Goal: Task Accomplishment & Management: Manage account settings

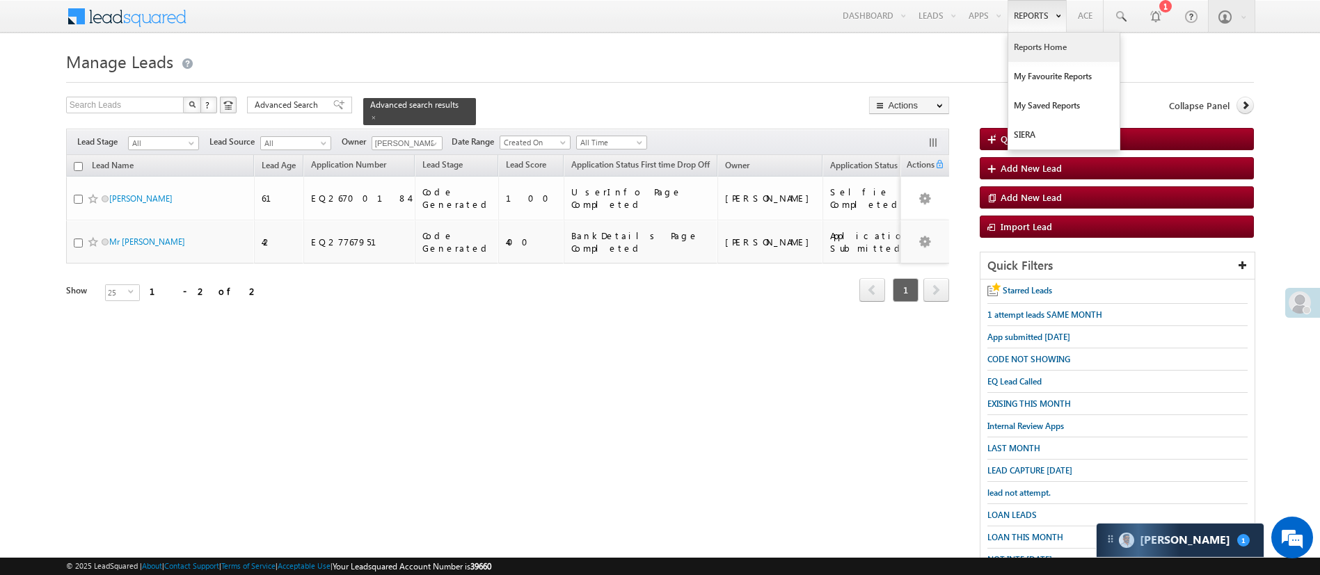
click at [1032, 51] on link "Reports Home" at bounding box center [1063, 47] width 111 height 29
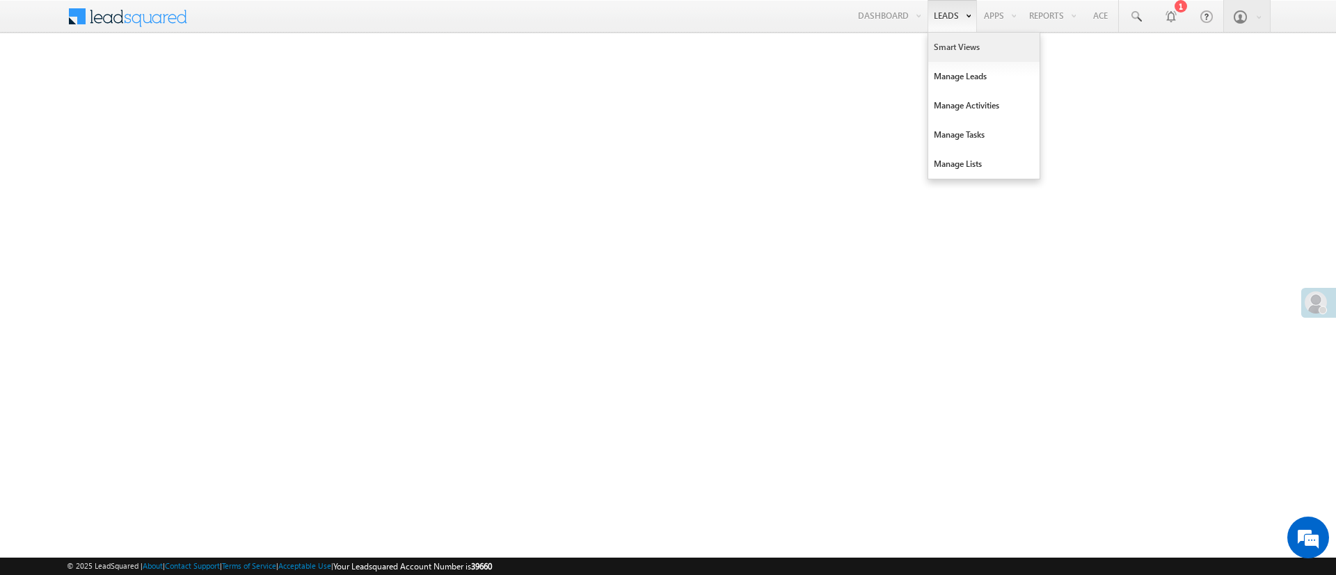
click at [936, 40] on link "Smart Views" at bounding box center [983, 47] width 111 height 29
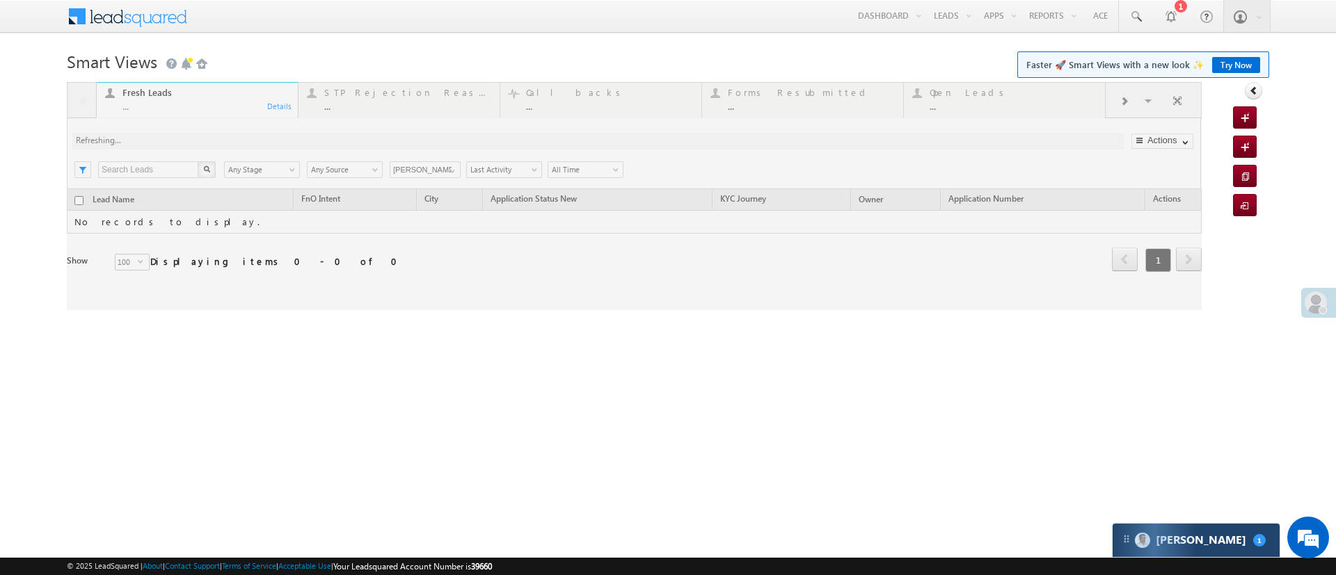
click at [1221, 540] on div "[PERSON_NAME] 1" at bounding box center [1195, 540] width 167 height 33
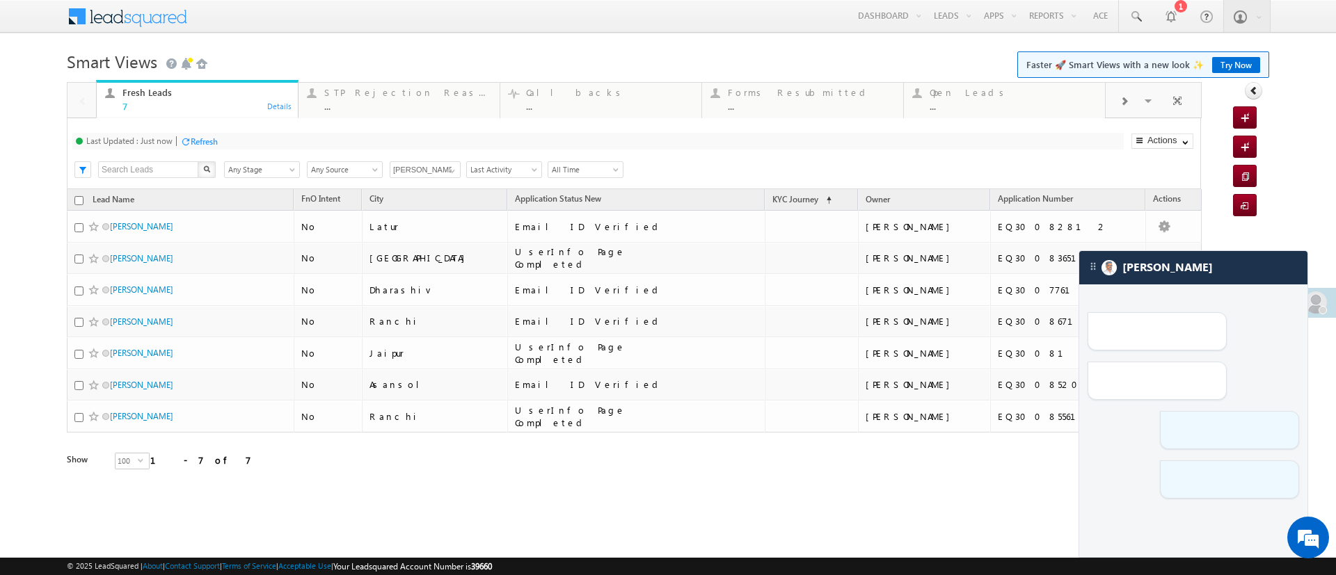
click at [1037, 471] on div "Refresh first prev 1 next last 1 - 7 of 7" at bounding box center [634, 453] width 1135 height 40
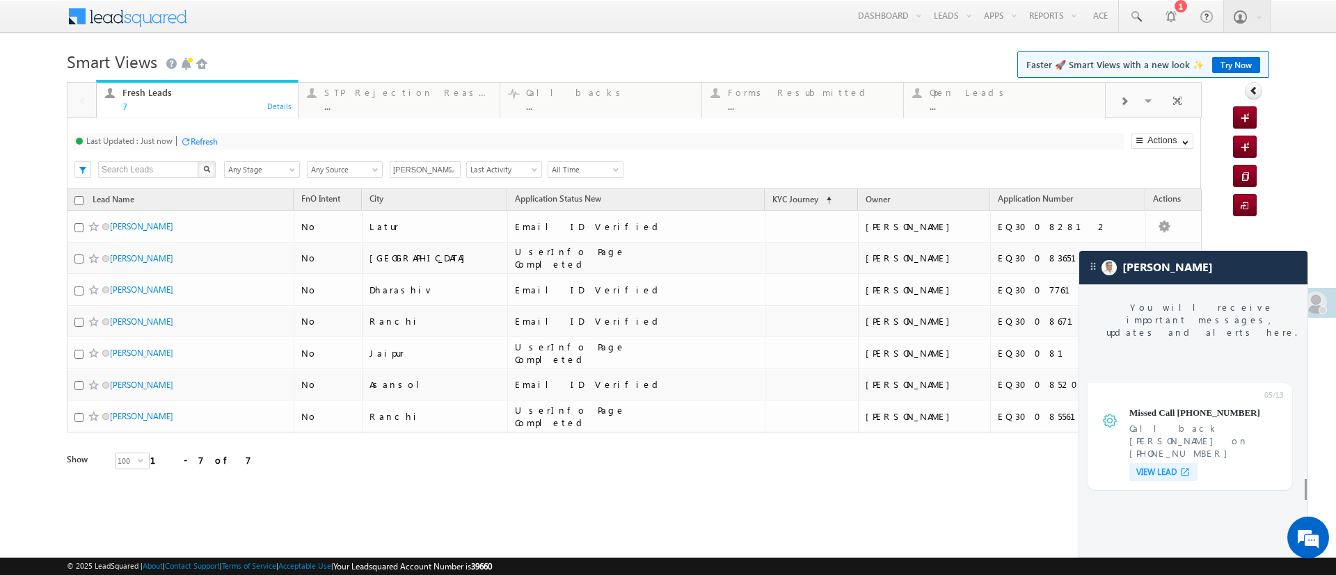
scroll to position [6011, 0]
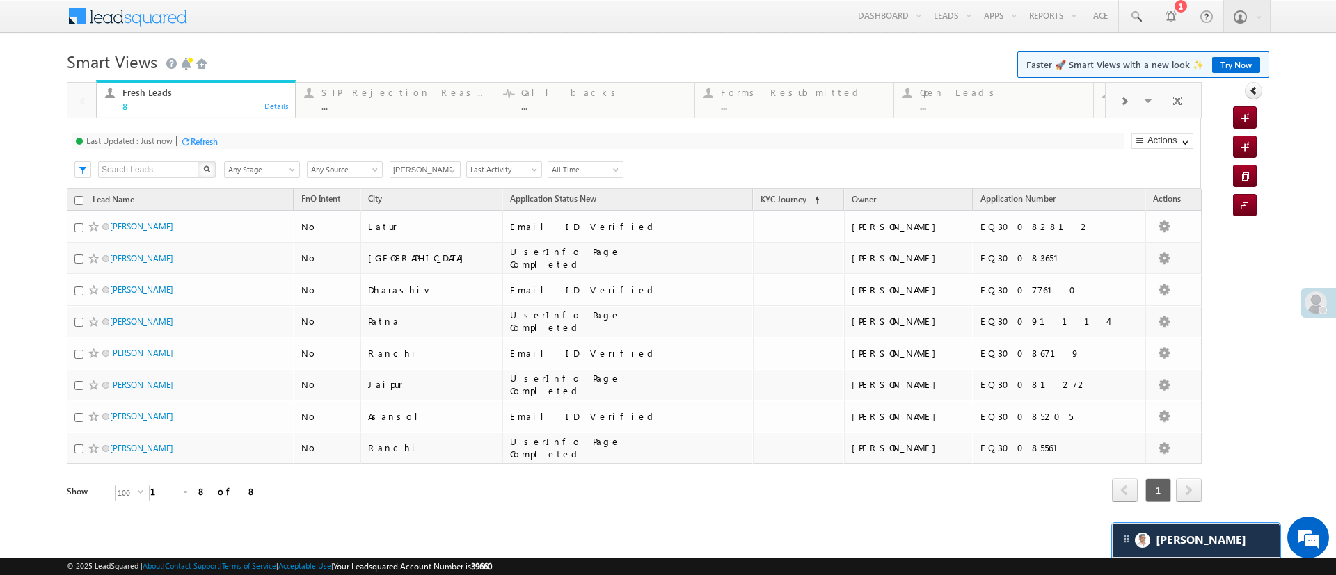
scroll to position [0, 0]
click at [443, 178] on div "Search X Lead Stage Any Stage Any Stage Lead Source Any Source Any Source Owner…" at bounding box center [645, 168] width 1109 height 21
click at [445, 175] on link at bounding box center [450, 169] width 17 height 14
click at [438, 183] on link "Any Owner" at bounding box center [426, 186] width 72 height 16
type input "Any Owner"
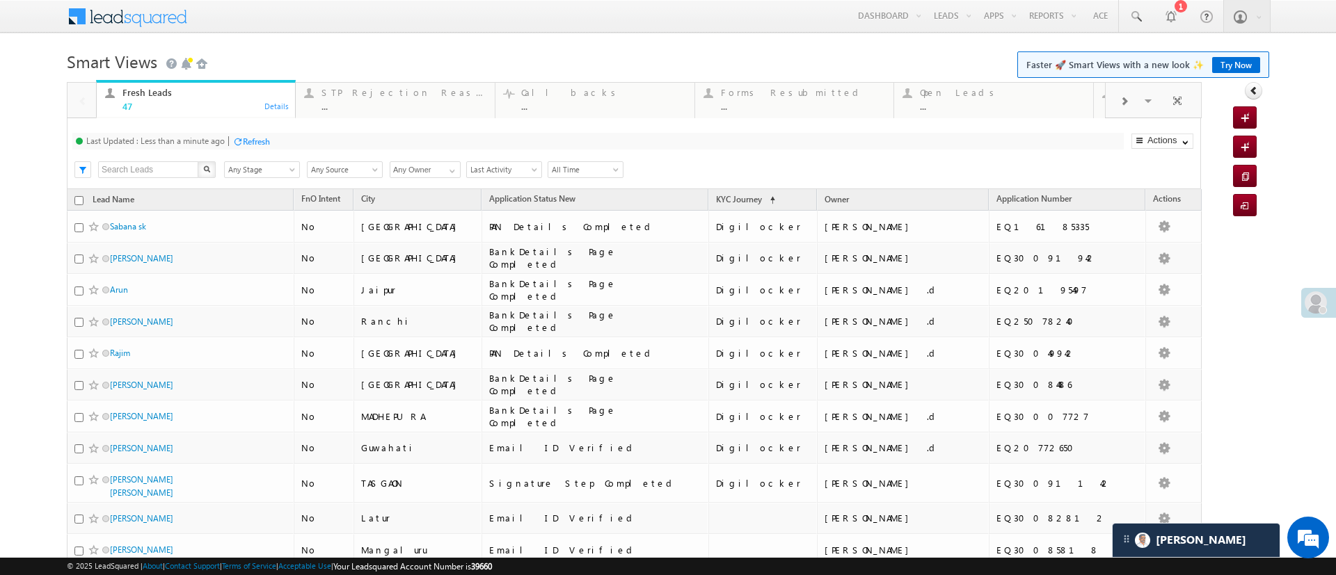
click at [250, 142] on div "Refresh" at bounding box center [256, 141] width 27 height 10
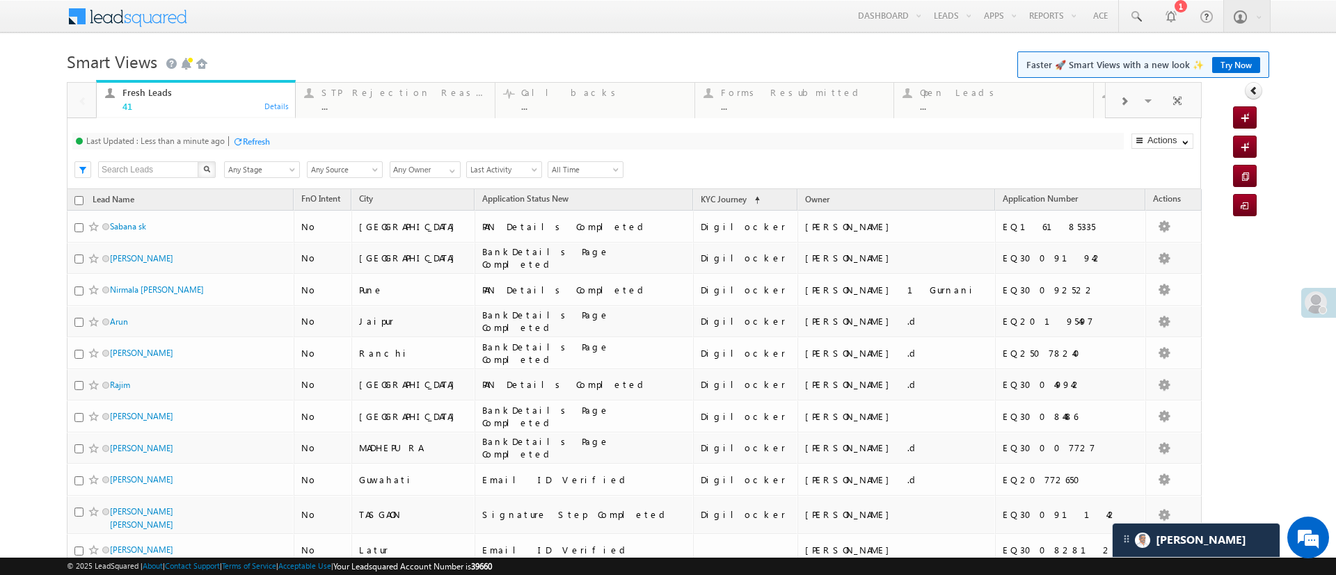
click at [437, 170] on input "Any Owner" at bounding box center [425, 169] width 71 height 17
click at [448, 168] on span at bounding box center [452, 171] width 11 height 11
click at [412, 232] on link "[PERSON_NAME]" at bounding box center [426, 240] width 72 height 16
type input "[PERSON_NAME]"
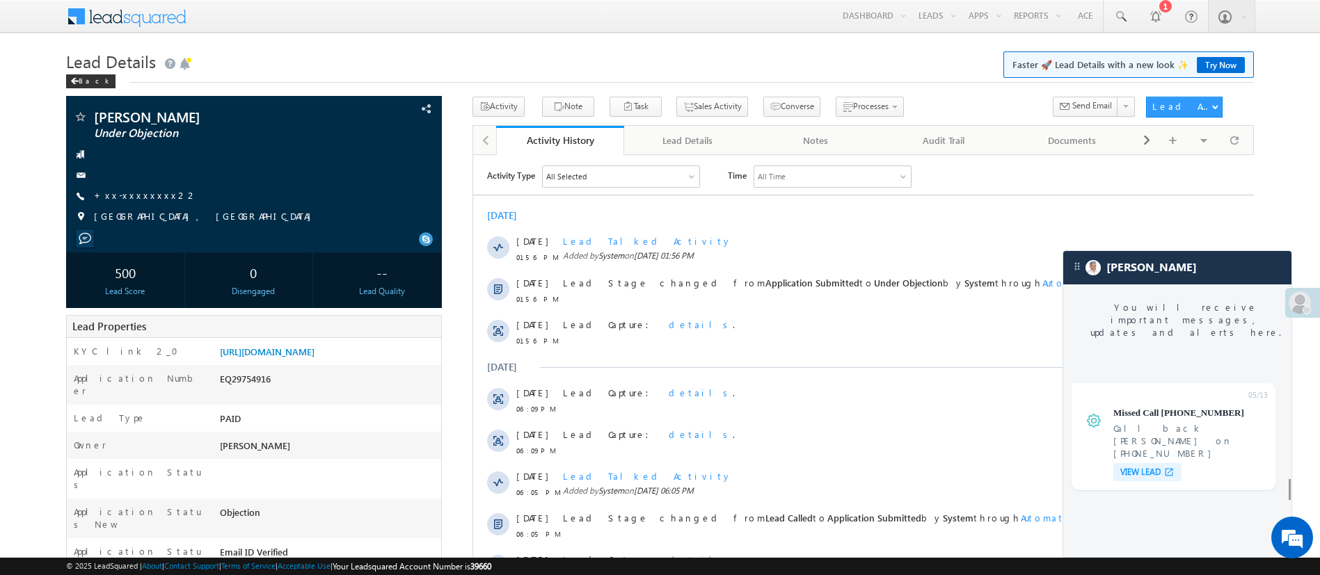
scroll to position [5947, 0]
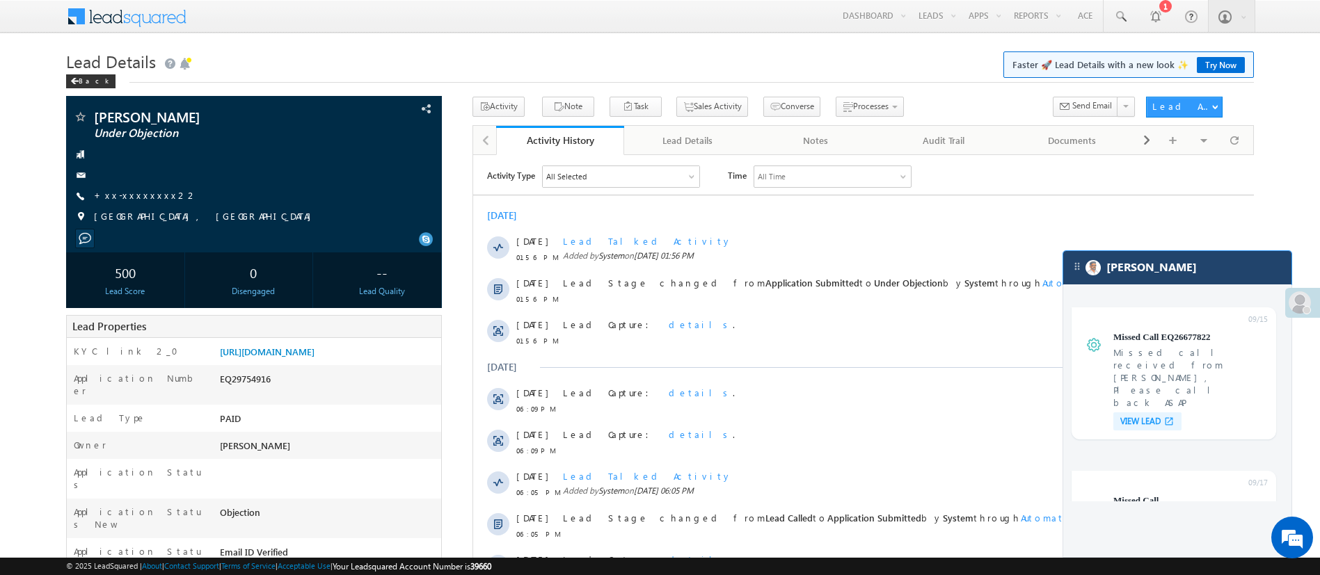
click at [1146, 271] on div "[PERSON_NAME]" at bounding box center [1177, 267] width 228 height 33
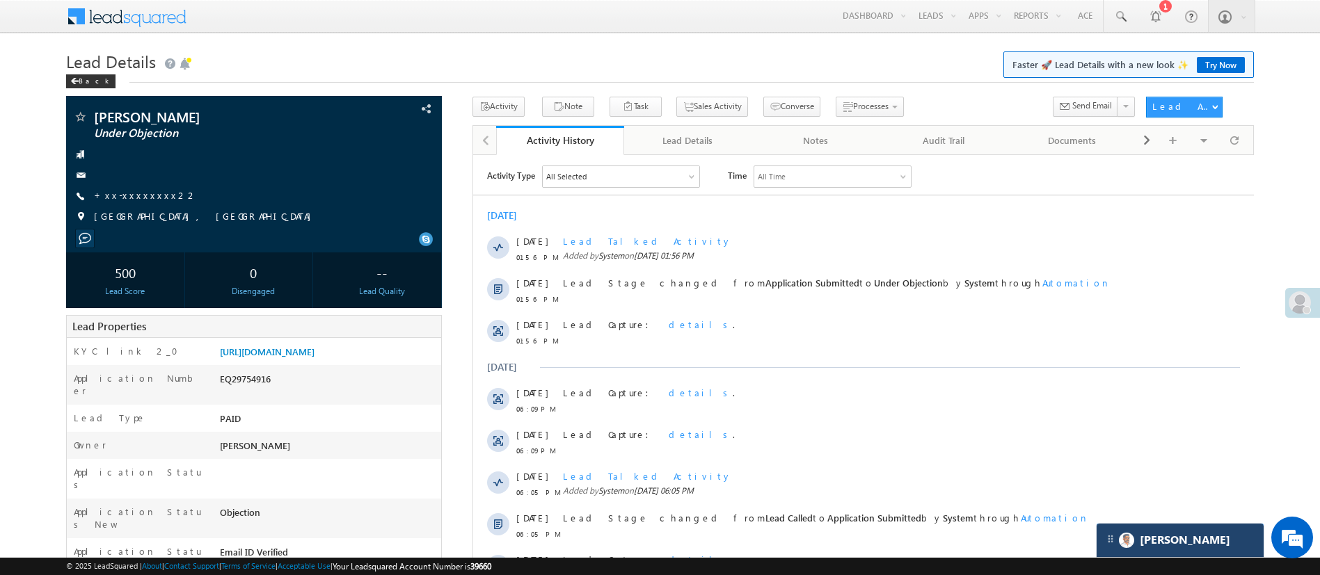
scroll to position [6013, 0]
click at [314, 358] on link "[URL][DOMAIN_NAME]" at bounding box center [267, 352] width 95 height 12
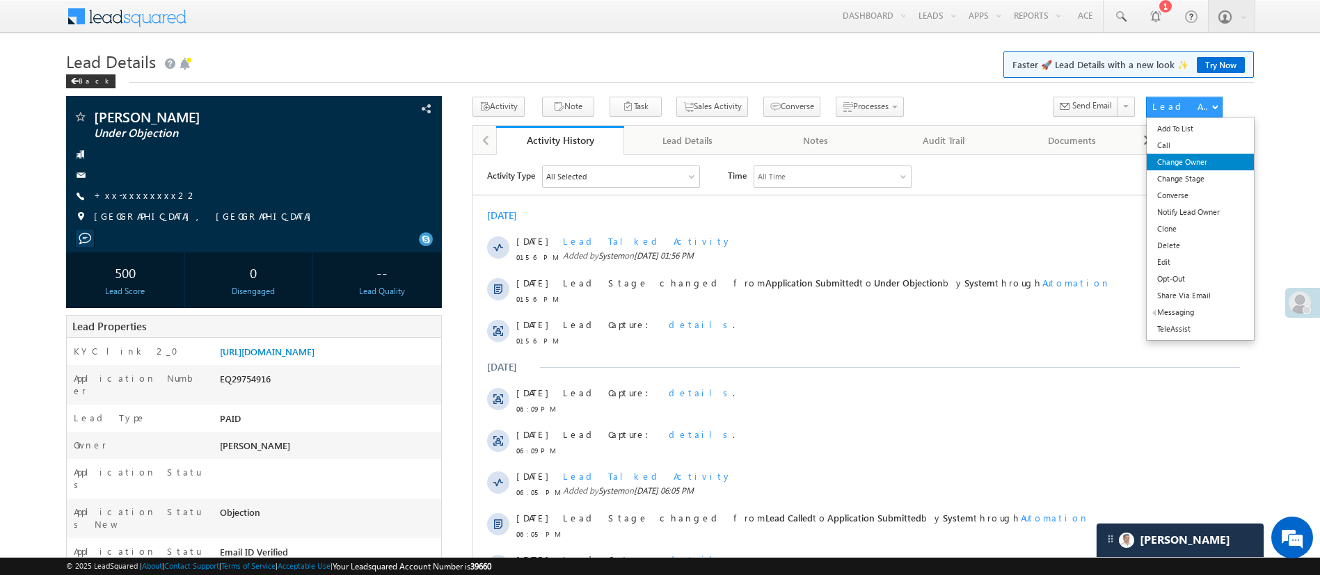
click at [1191, 164] on link "Change Owner" at bounding box center [1200, 162] width 106 height 17
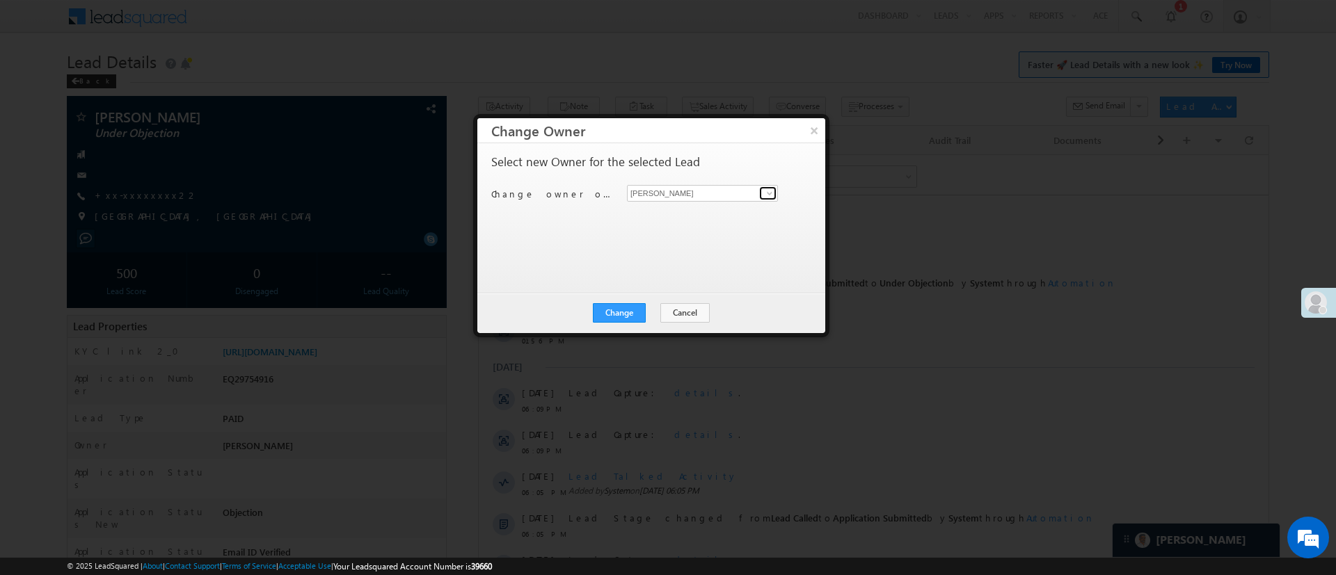
click at [765, 192] on span at bounding box center [769, 193] width 11 height 11
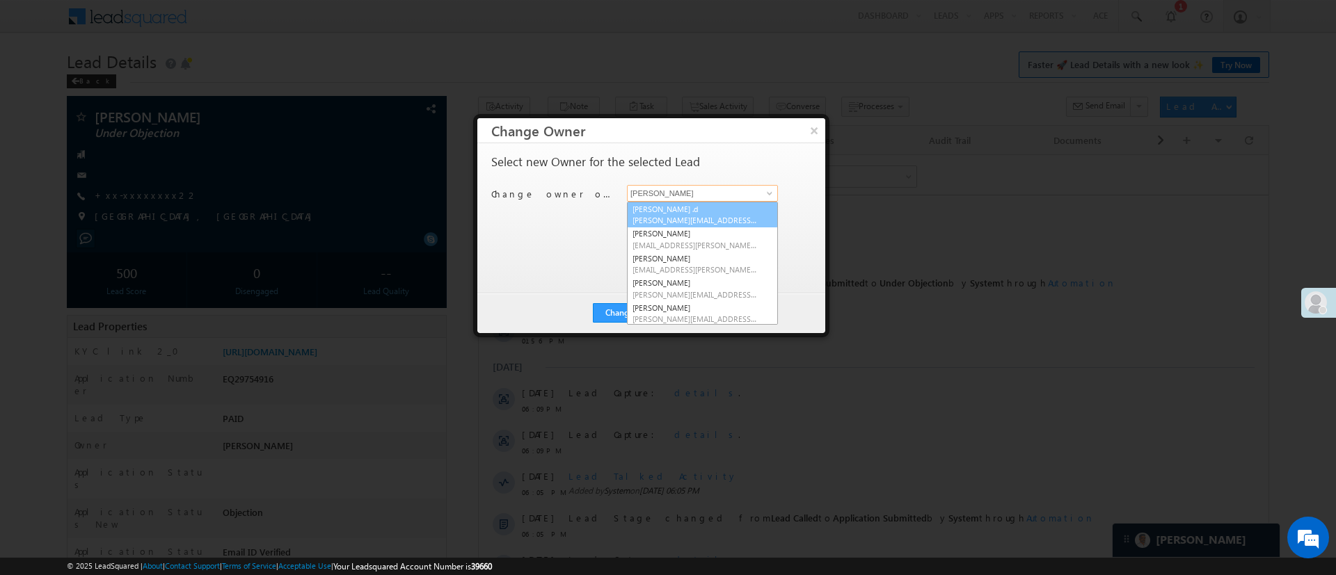
click at [725, 215] on span "Aakansha.D@angelbroking.com" at bounding box center [694, 220] width 125 height 10
type input "[PERSON_NAME] .d"
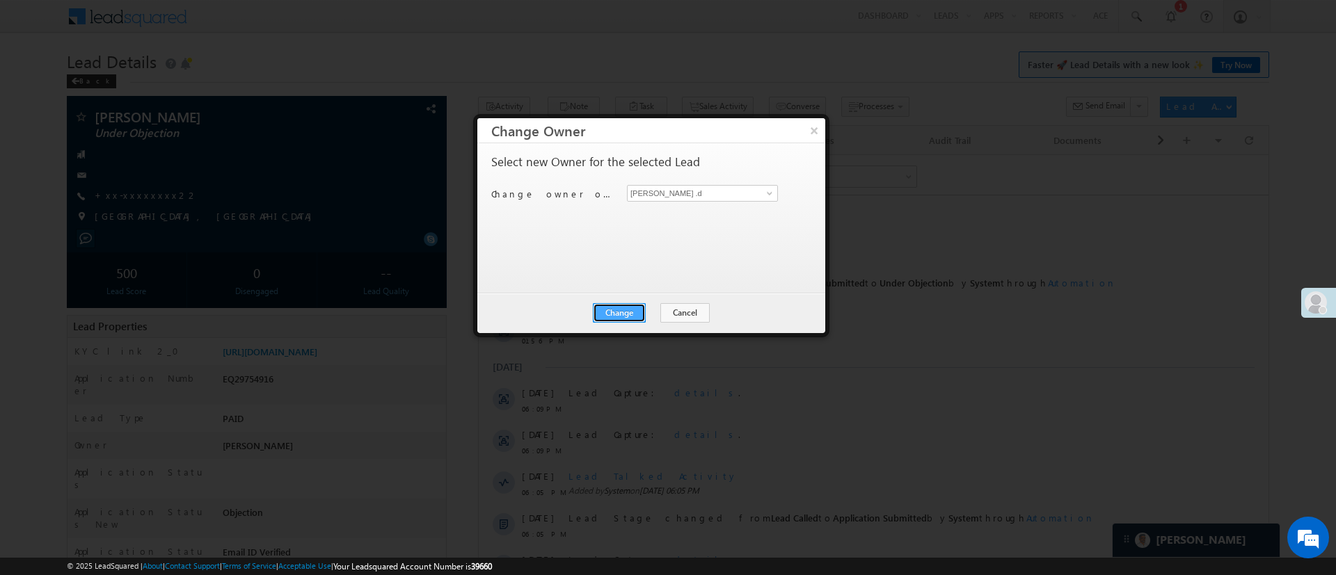
click at [622, 314] on button "Change" at bounding box center [619, 312] width 53 height 19
click at [664, 312] on button "Close" at bounding box center [653, 312] width 45 height 19
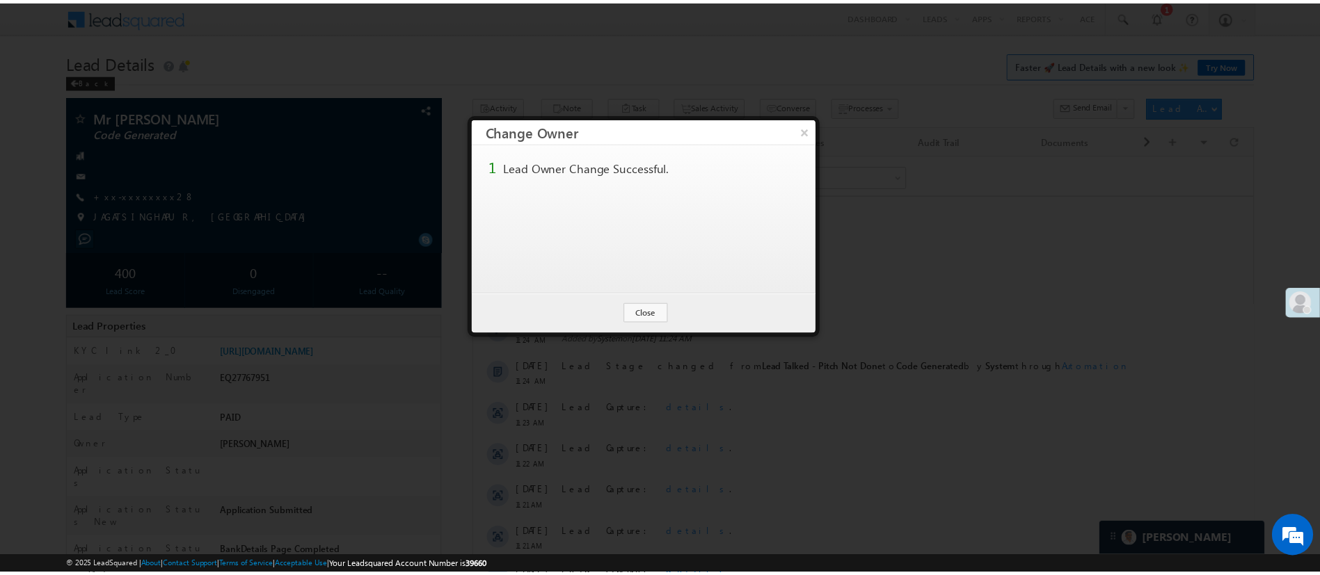
scroll to position [7404, 0]
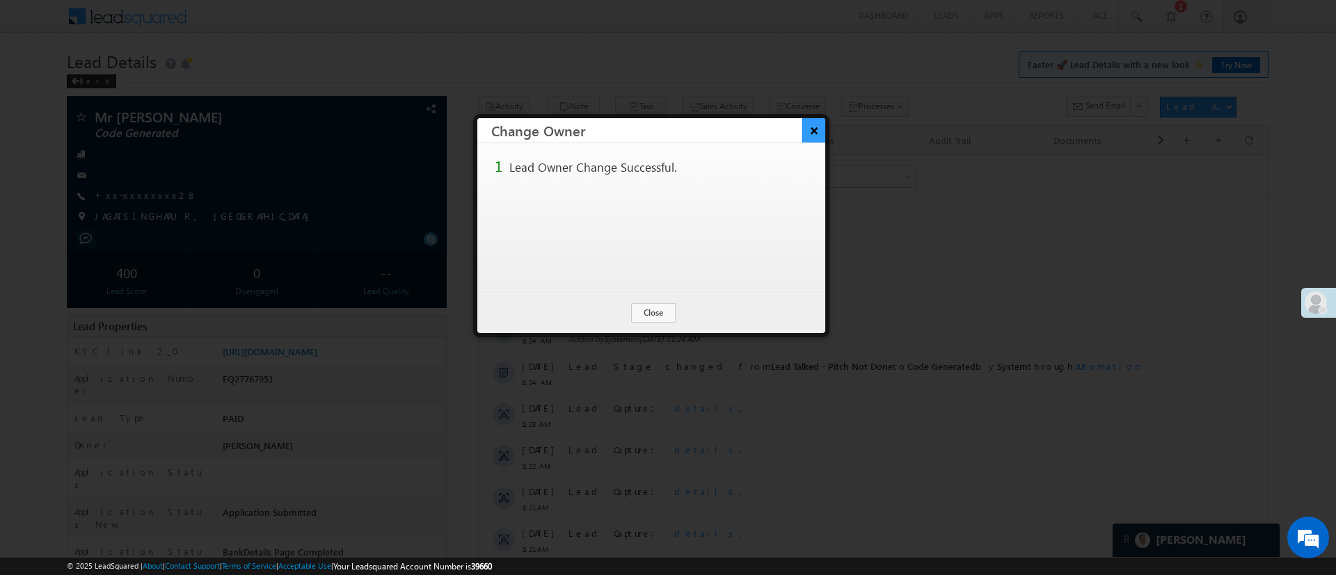
click at [809, 131] on button "×" at bounding box center [813, 130] width 23 height 24
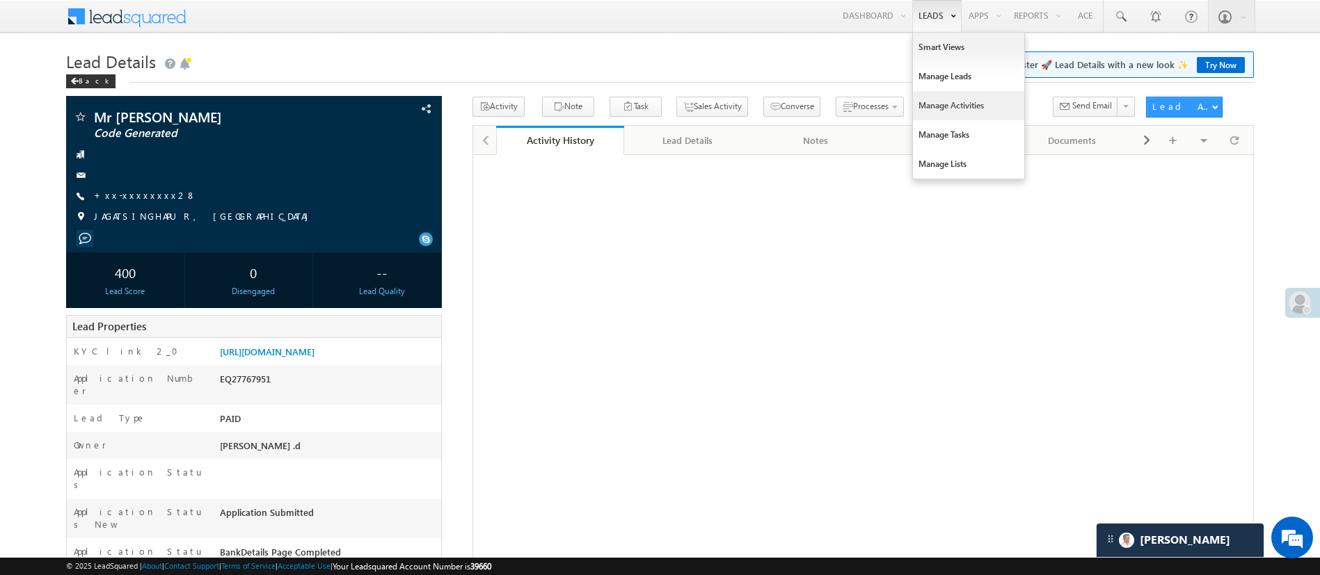
click at [954, 102] on link "Manage Activities" at bounding box center [968, 105] width 111 height 29
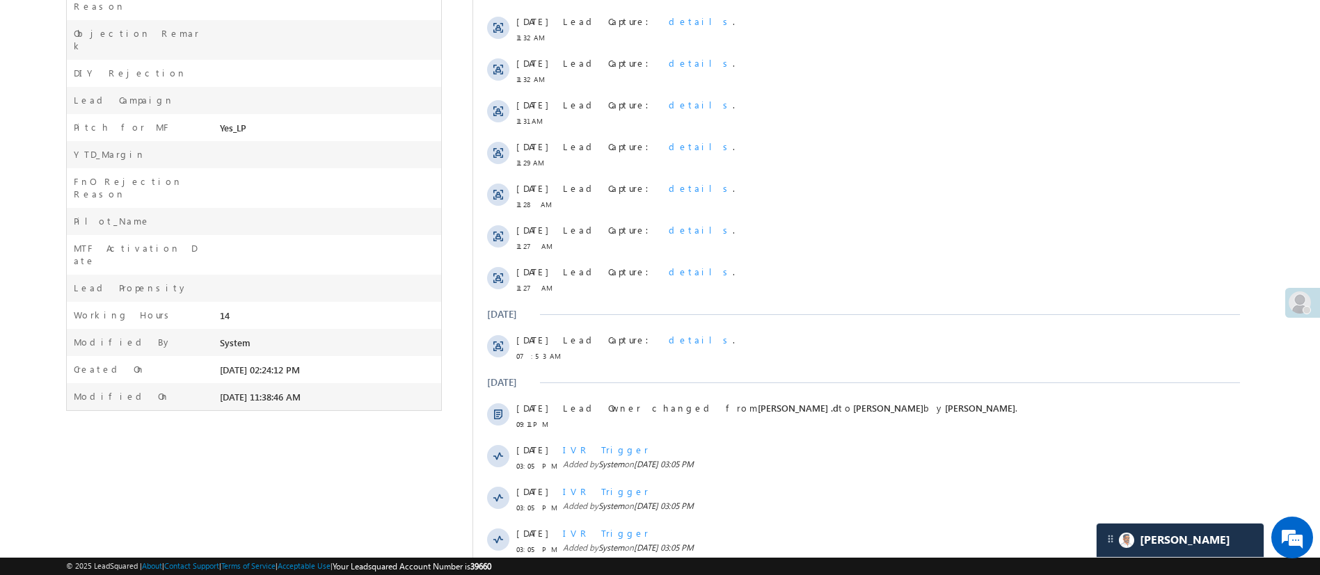
scroll to position [7404, 0]
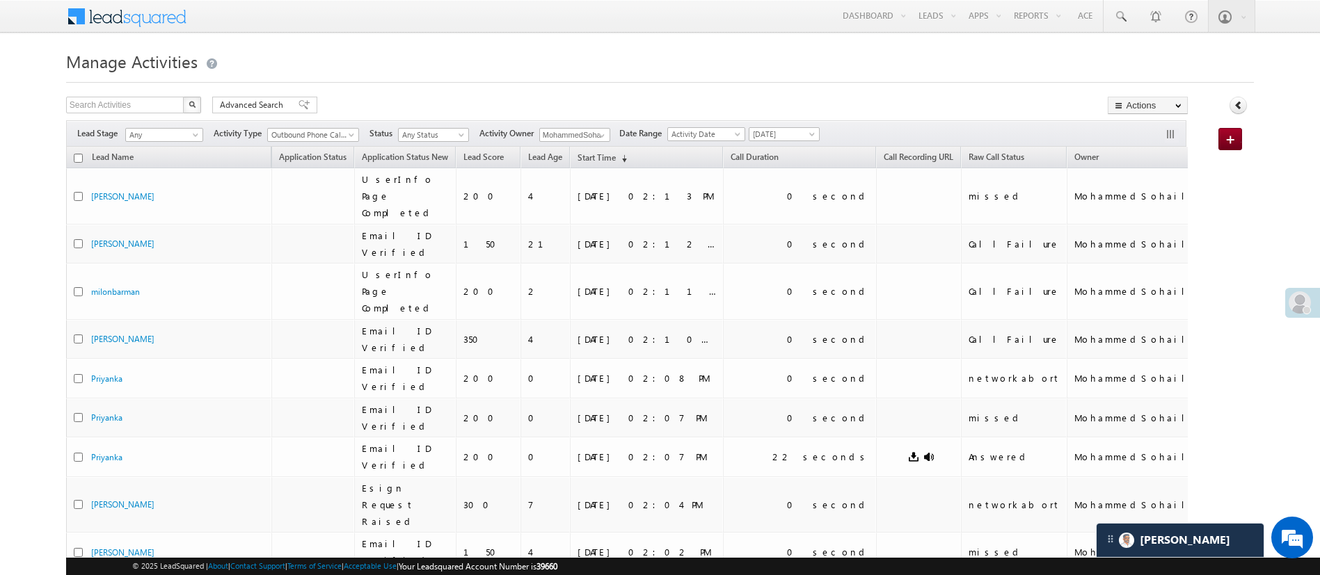
scroll to position [7340, 0]
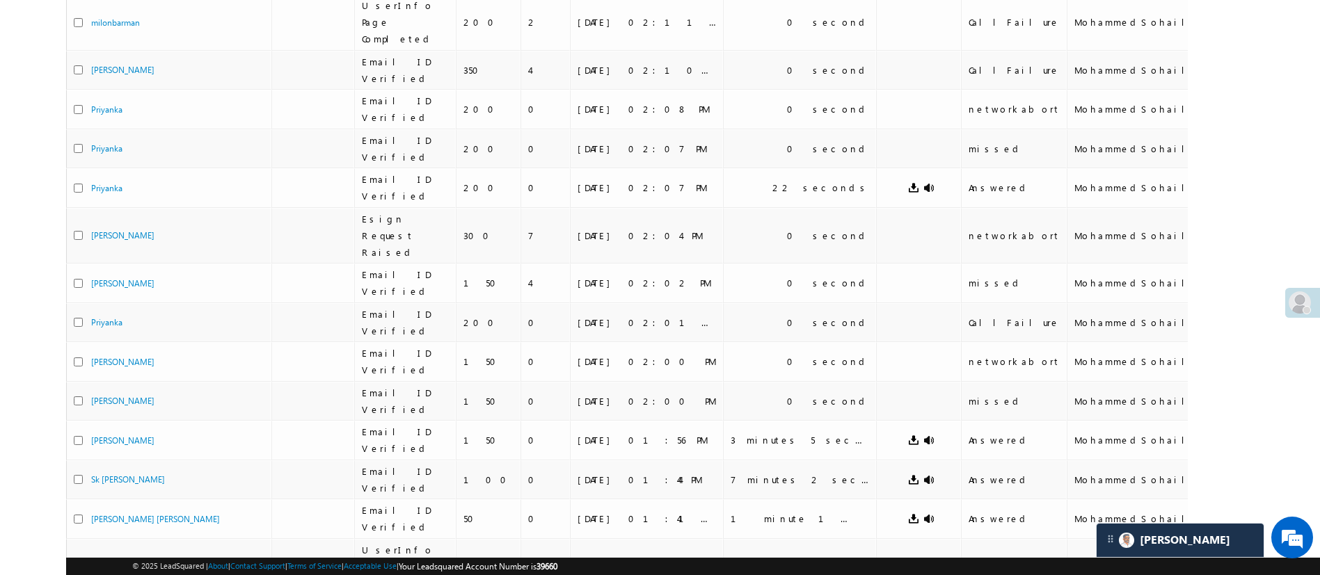
scroll to position [534, 0]
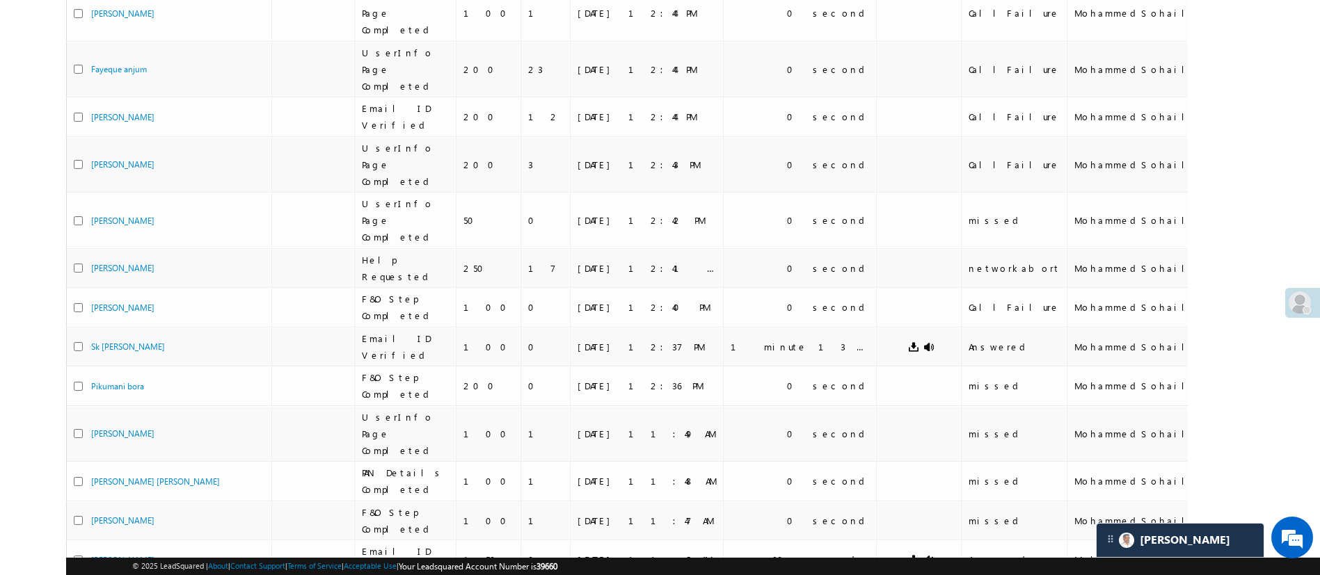
scroll to position [588, 0]
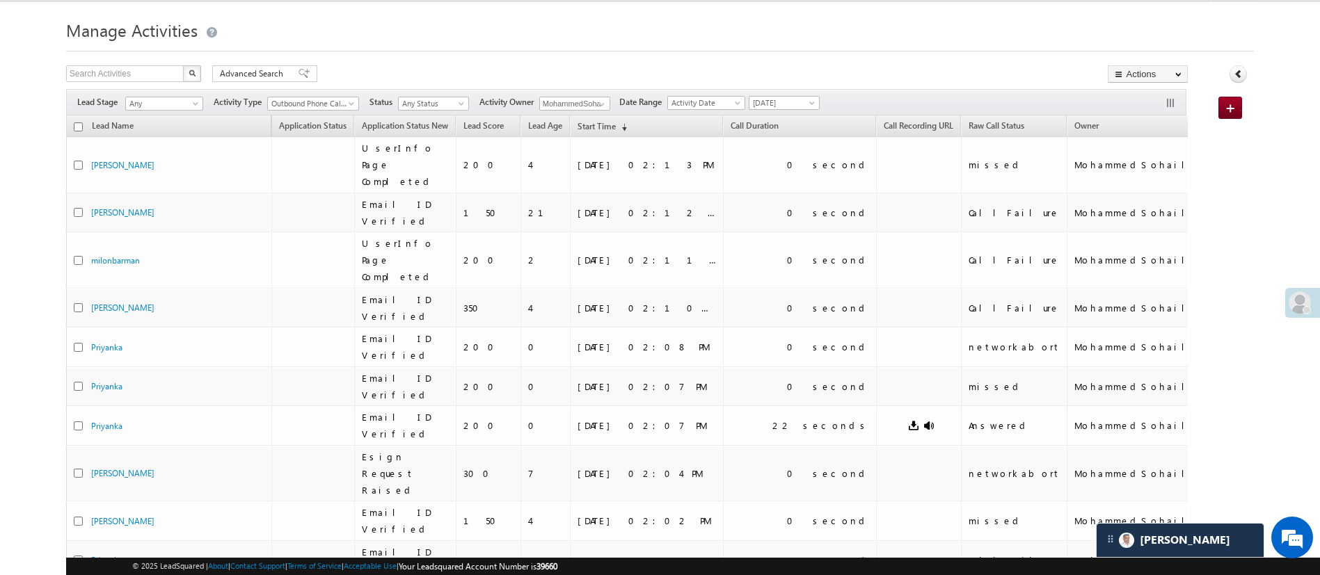
scroll to position [0, 0]
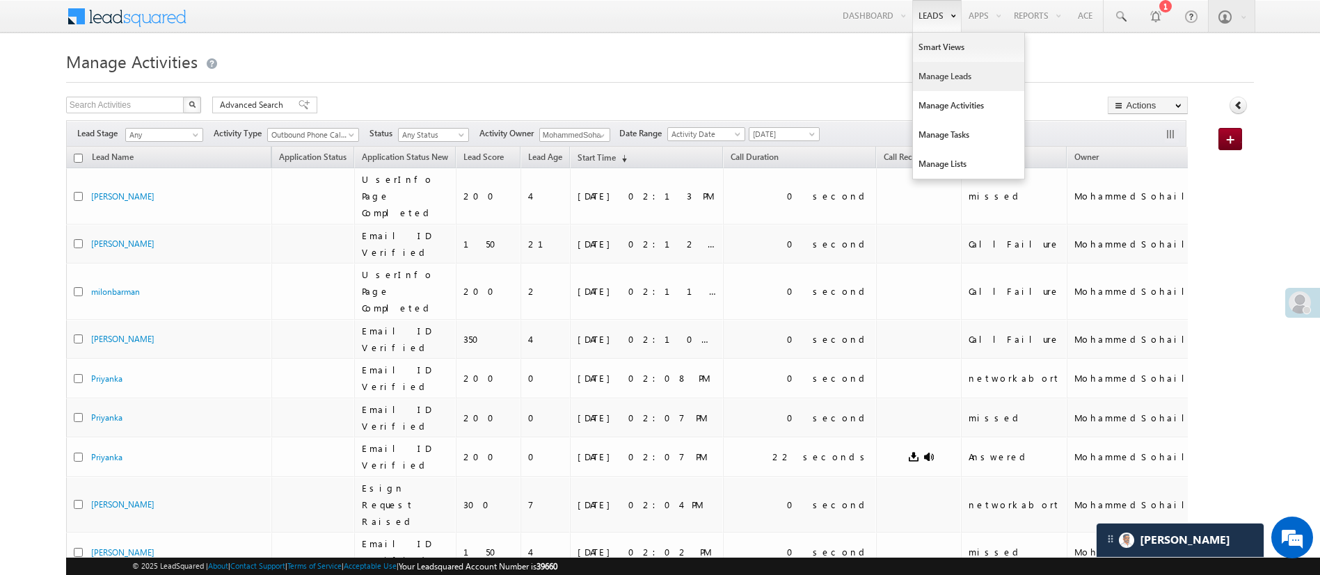
click at [947, 65] on link "Manage Leads" at bounding box center [968, 76] width 111 height 29
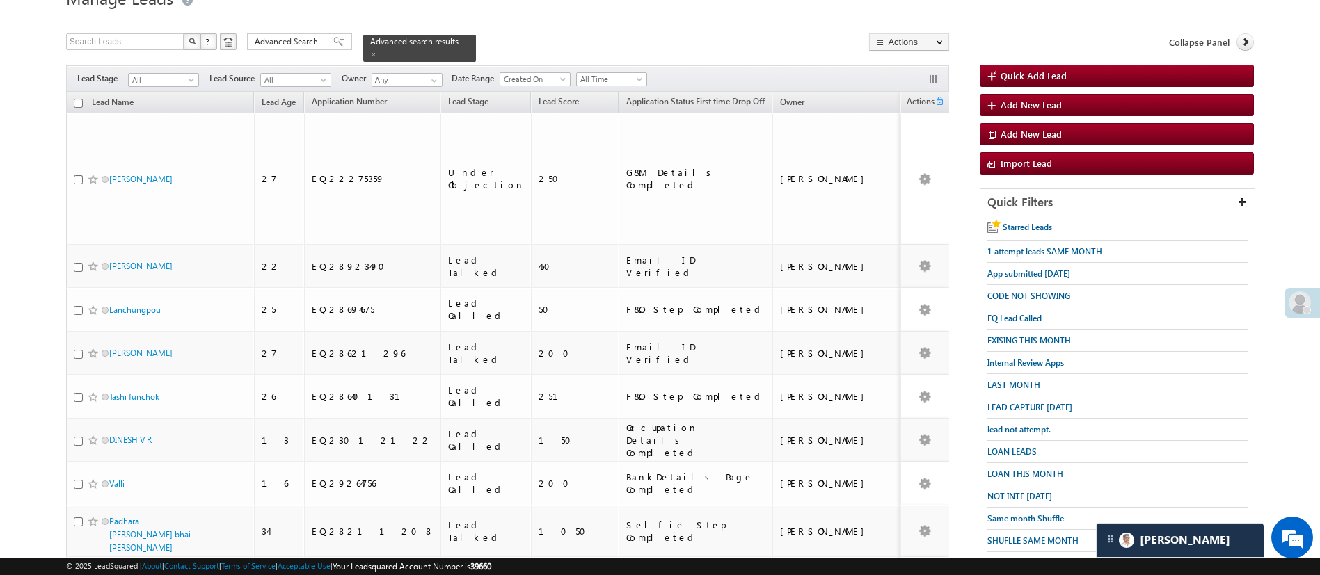
scroll to position [7404, 0]
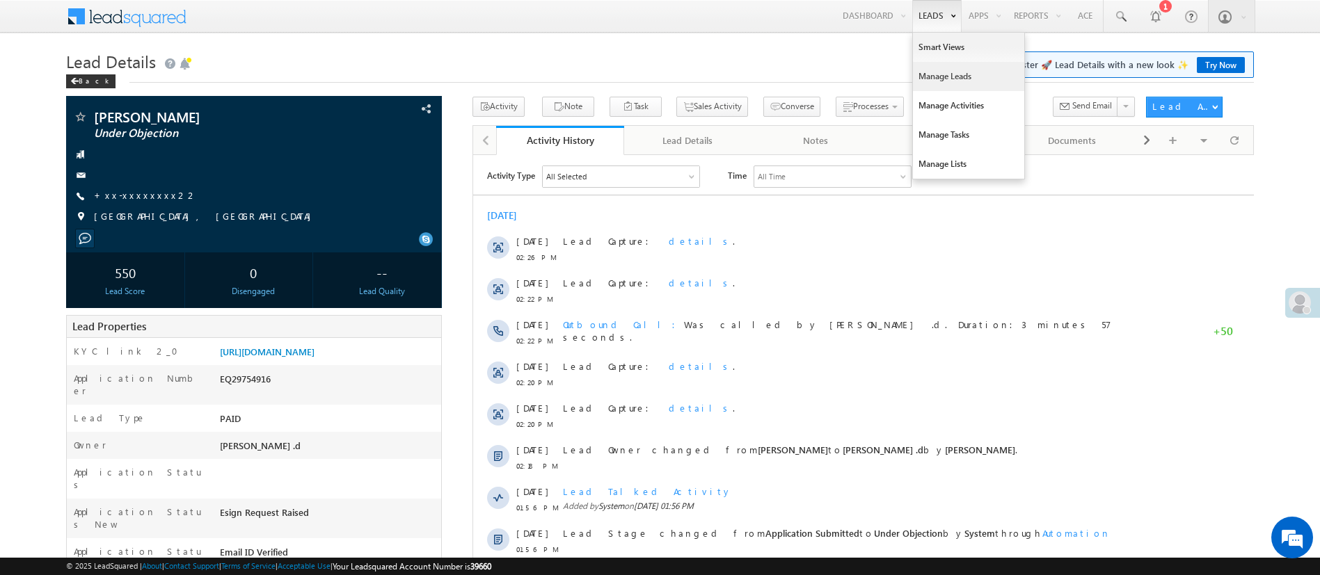
click at [945, 70] on link "Manage Leads" at bounding box center [968, 76] width 111 height 29
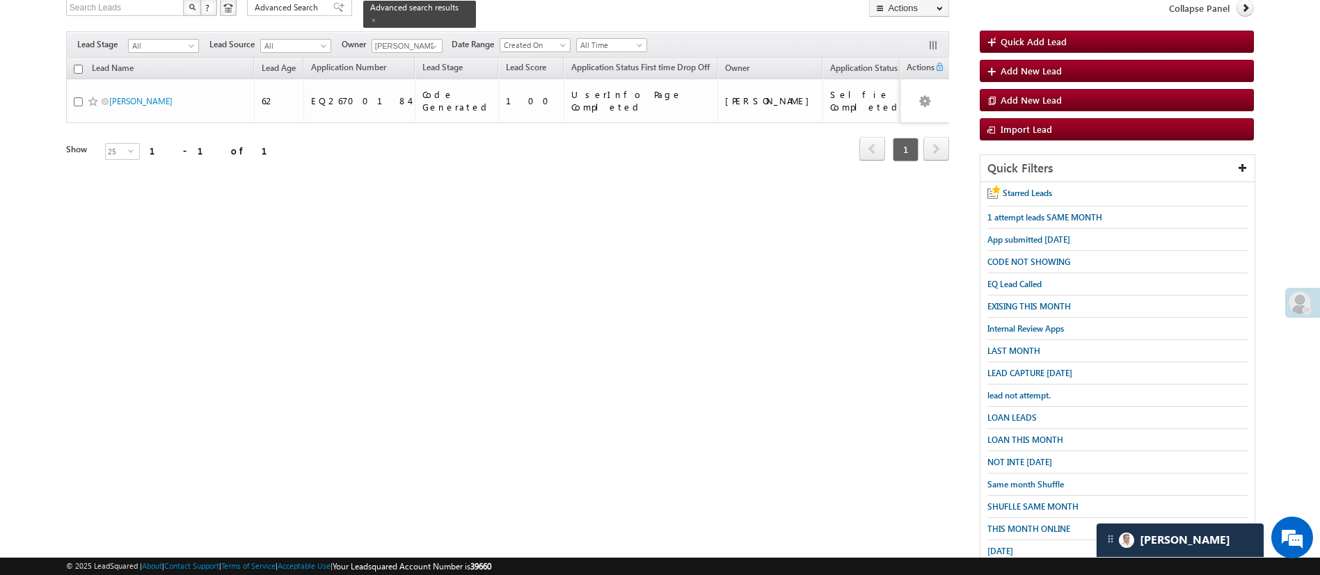
scroll to position [111, 0]
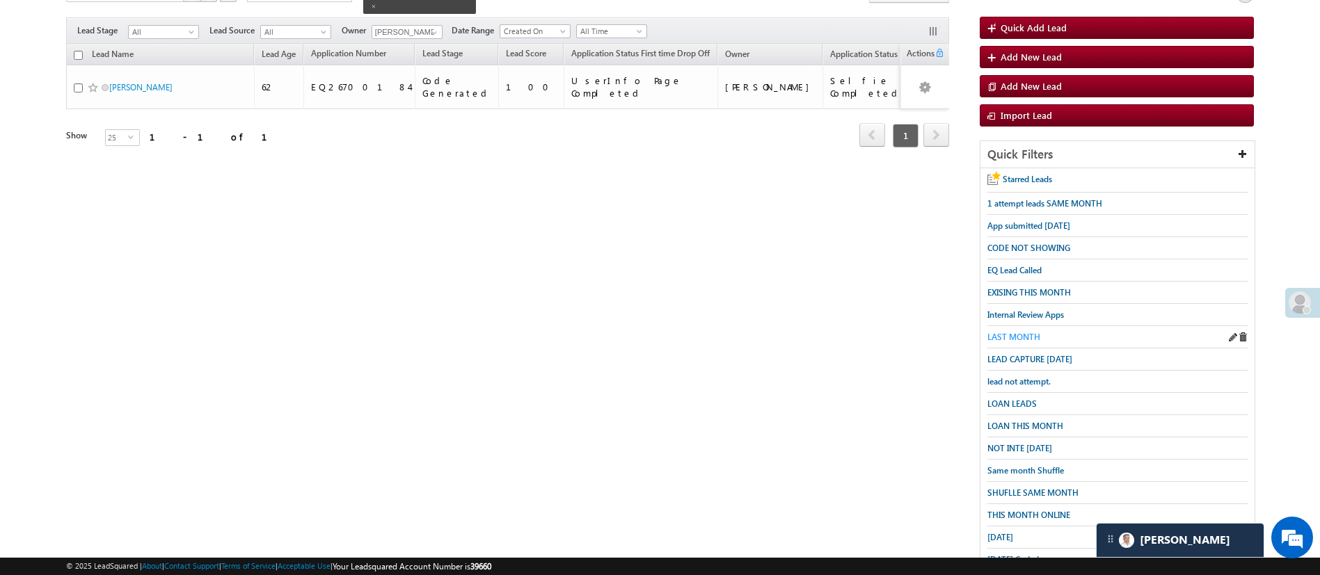
click at [1000, 334] on span "LAST MONTH" at bounding box center [1013, 337] width 53 height 10
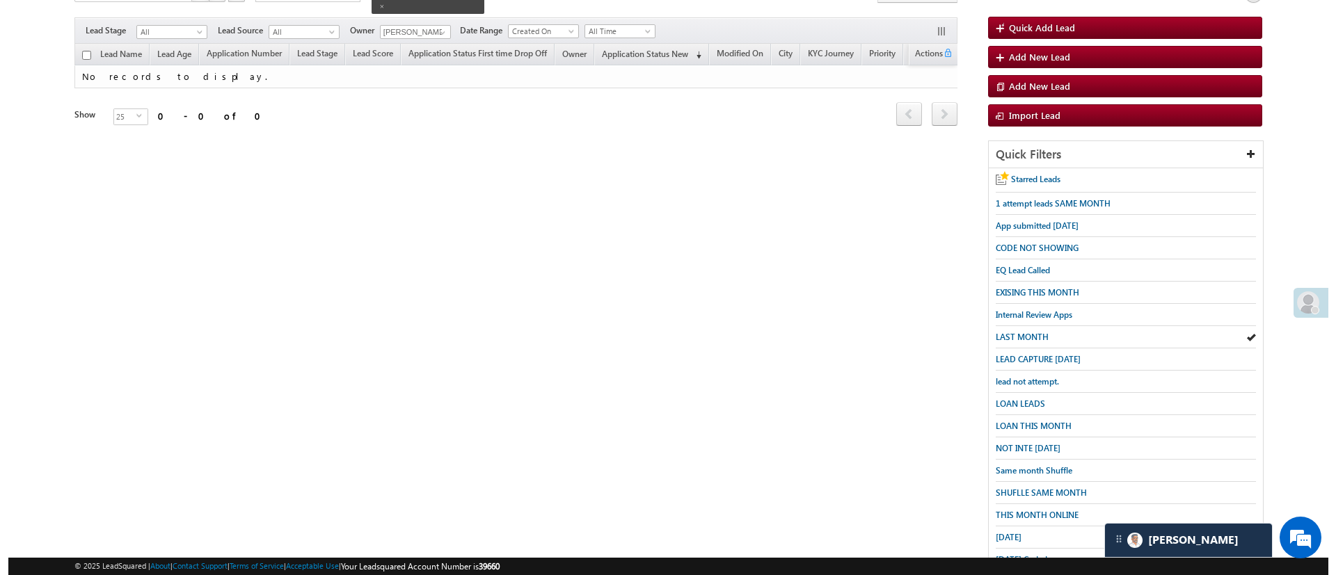
scroll to position [0, 0]
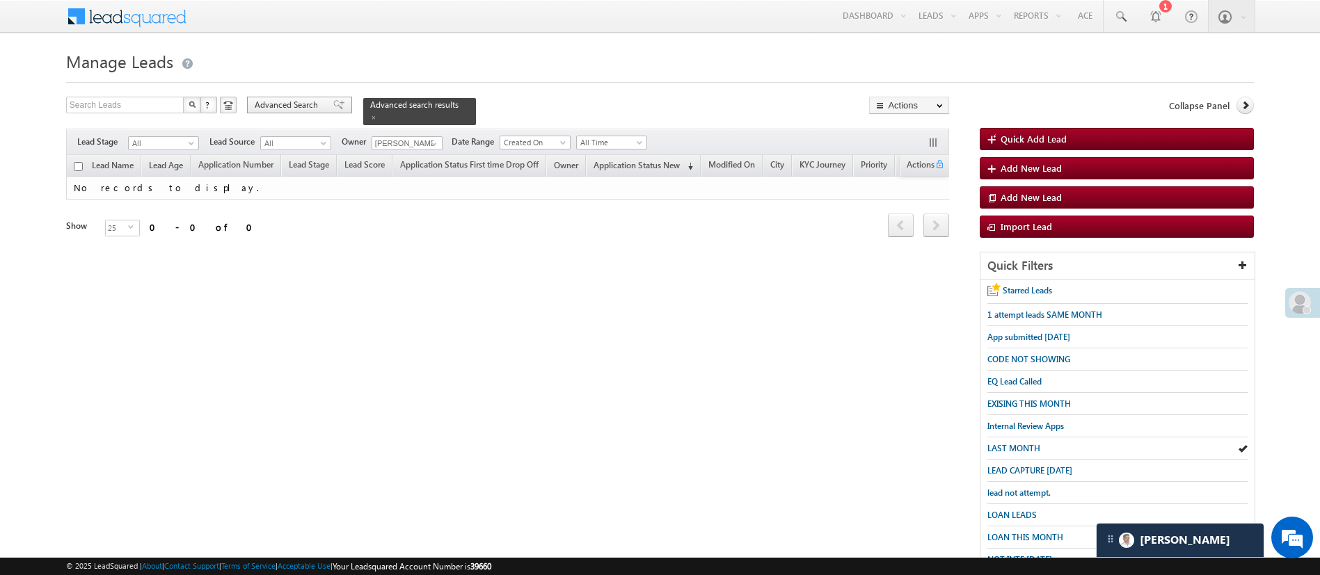
click at [305, 111] on div "Advanced Search" at bounding box center [299, 105] width 105 height 17
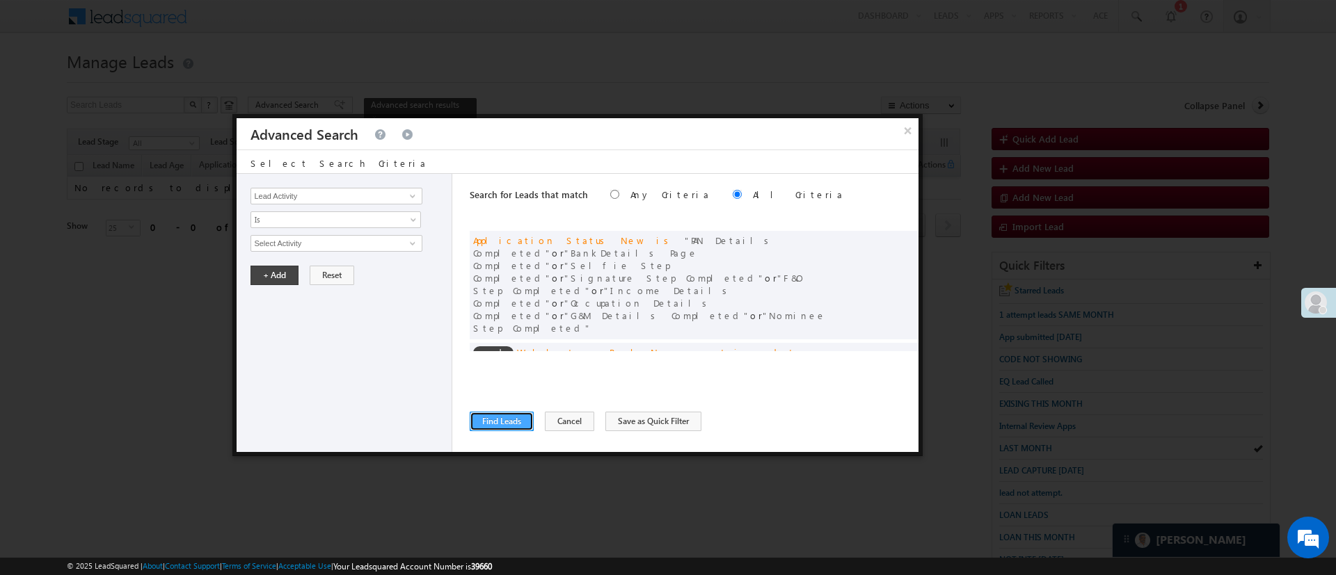
click at [500, 416] on button "Find Leads" at bounding box center [502, 421] width 64 height 19
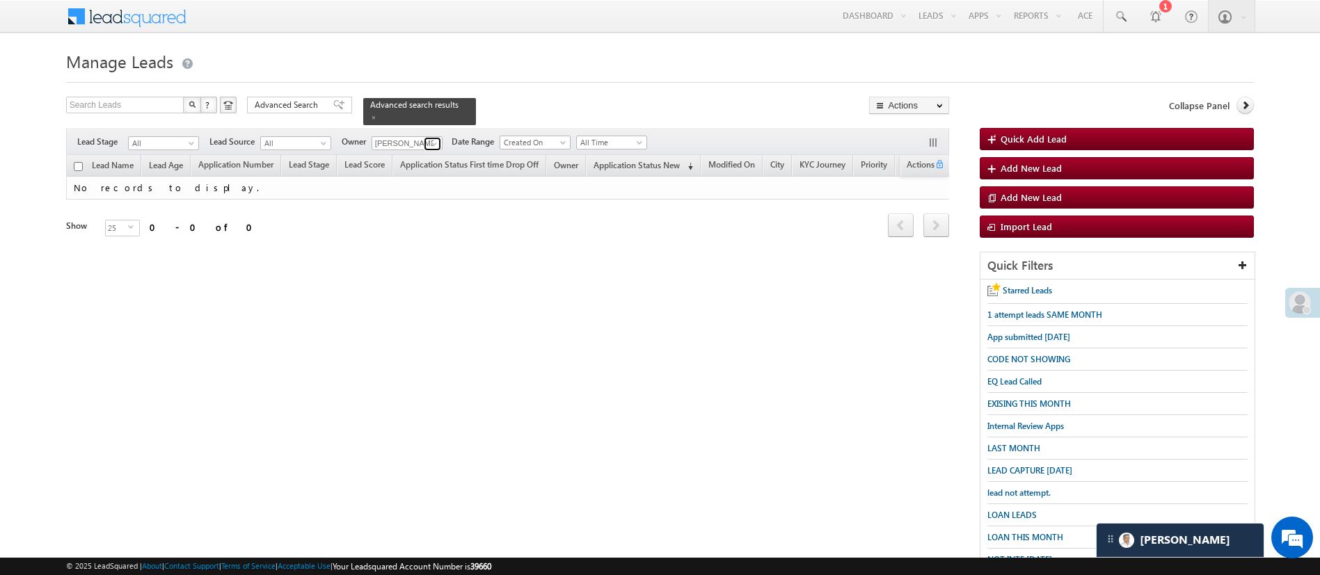
click at [433, 138] on span at bounding box center [434, 143] width 11 height 11
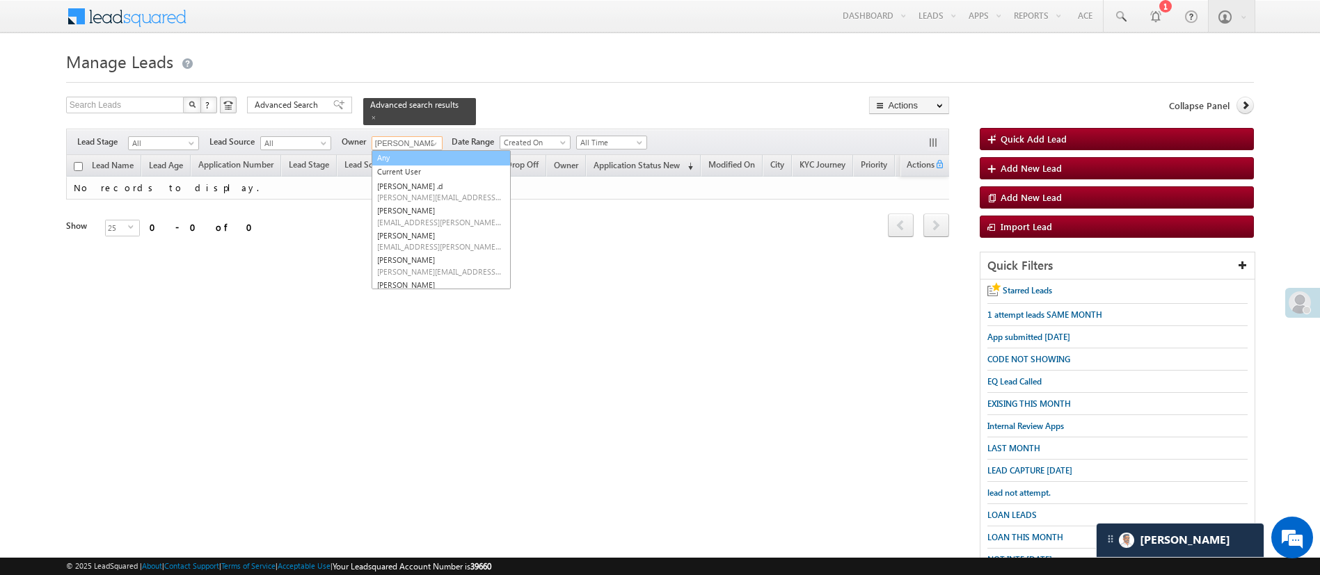
click at [429, 150] on link "Any" at bounding box center [441, 158] width 139 height 16
type input "Any"
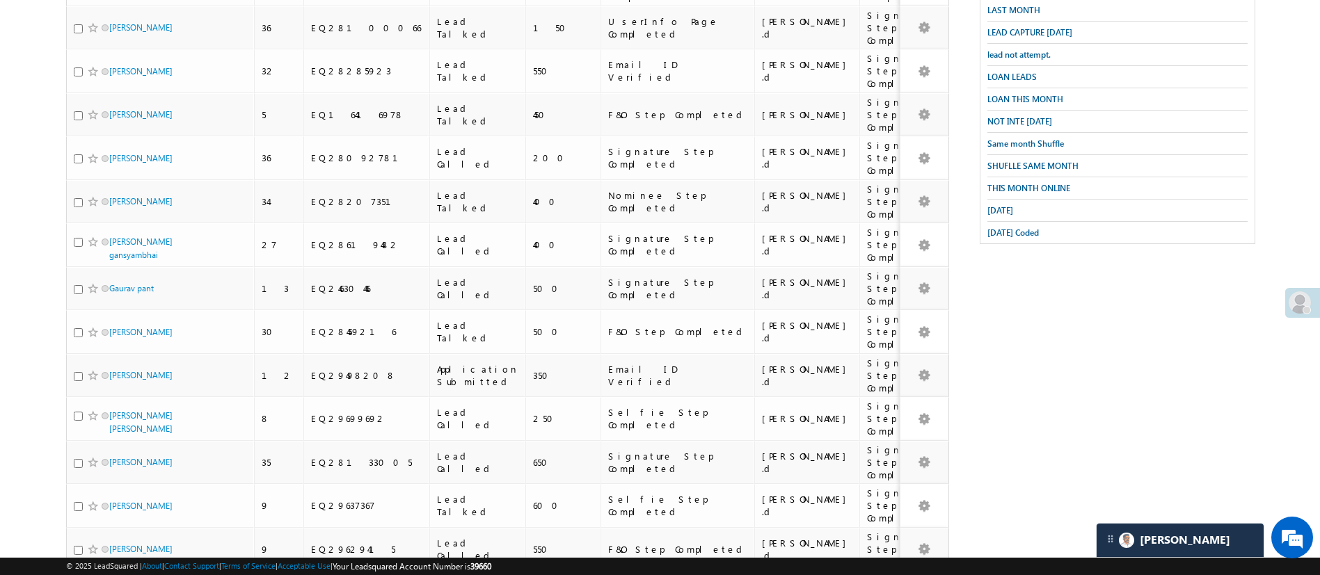
scroll to position [615, 0]
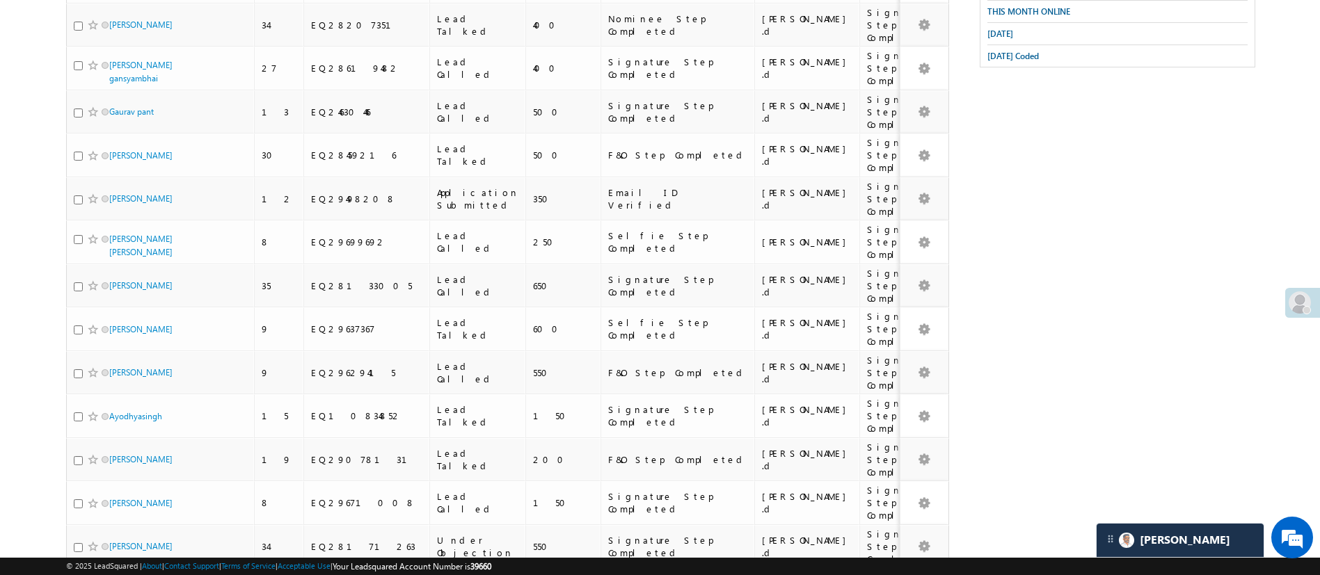
click at [118, 524] on li "50" at bounding box center [113, 520] width 33 height 14
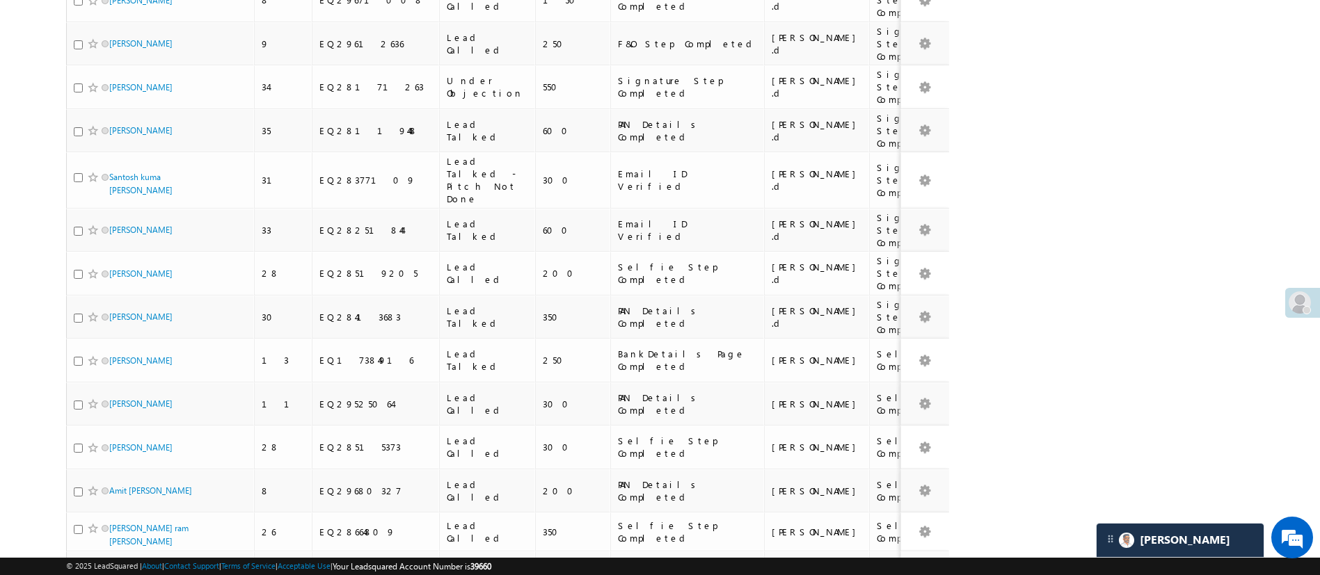
scroll to position [1510, 0]
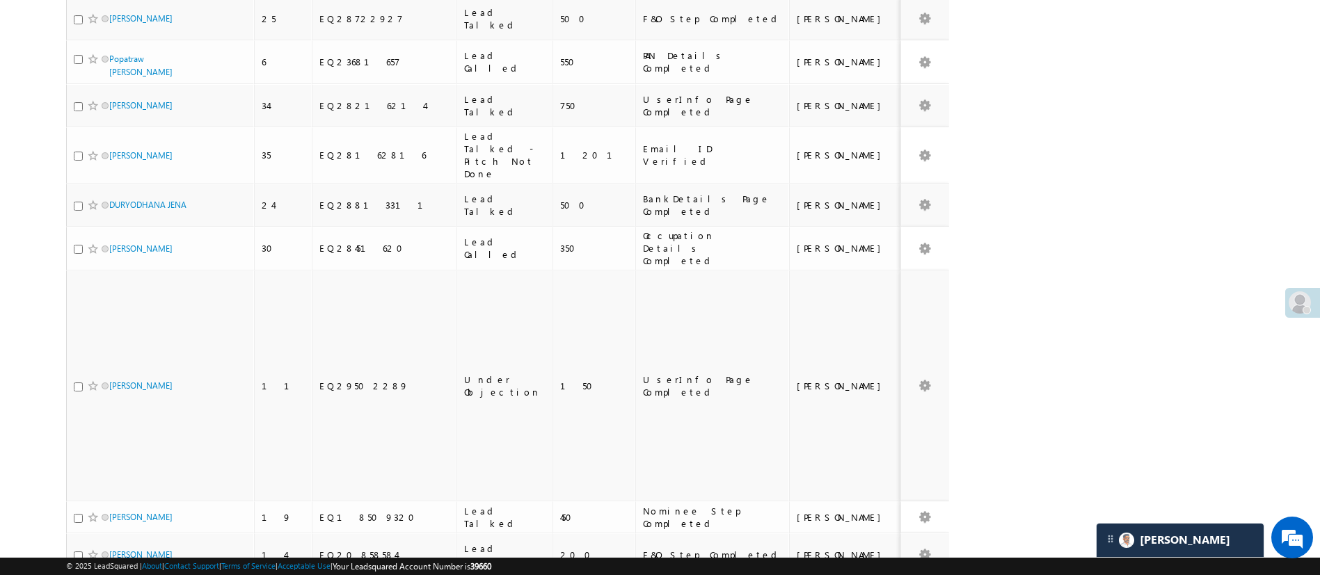
scroll to position [4, 0]
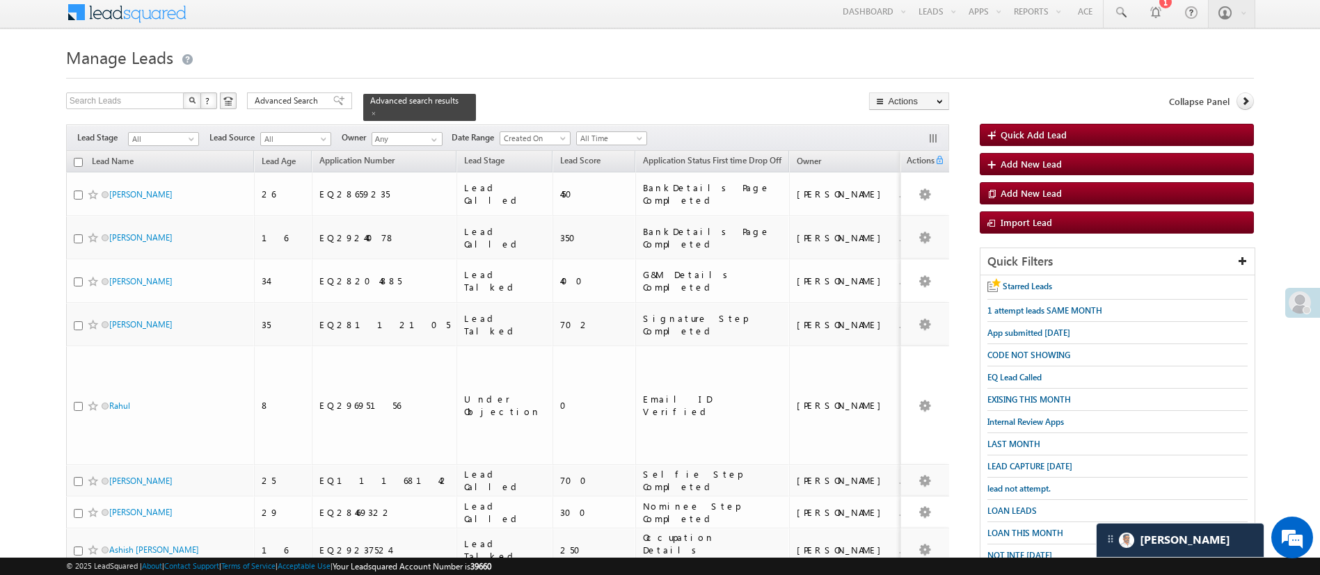
click at [81, 158] on input "checkbox" at bounding box center [78, 162] width 9 height 9
checkbox input "true"
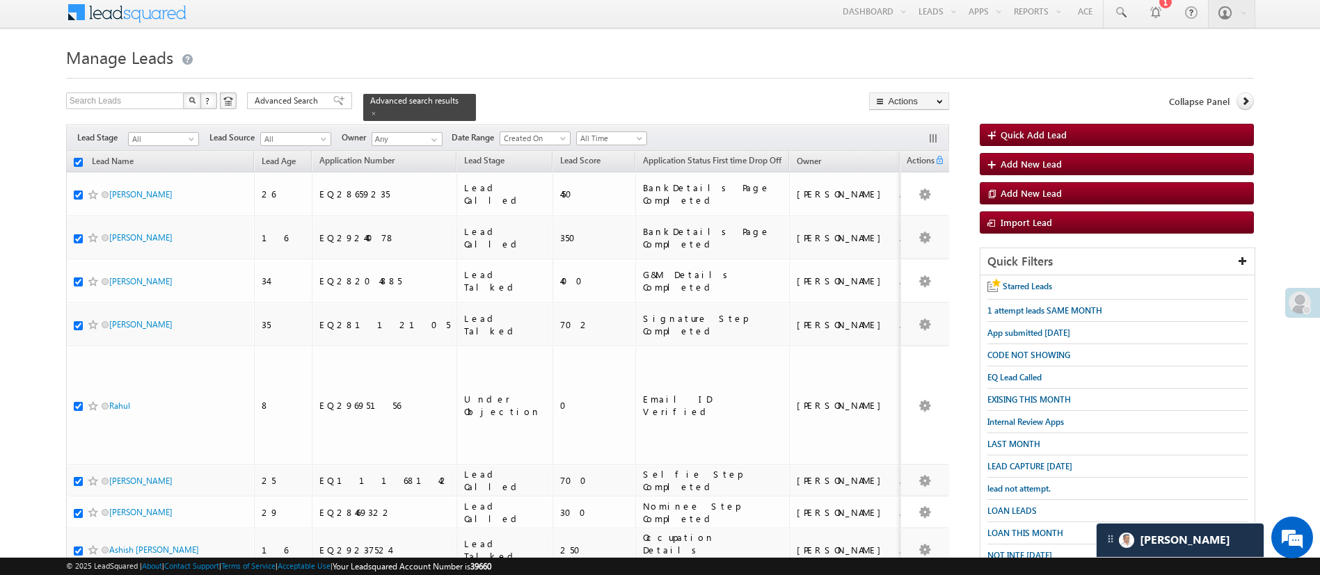
checkbox input "true"
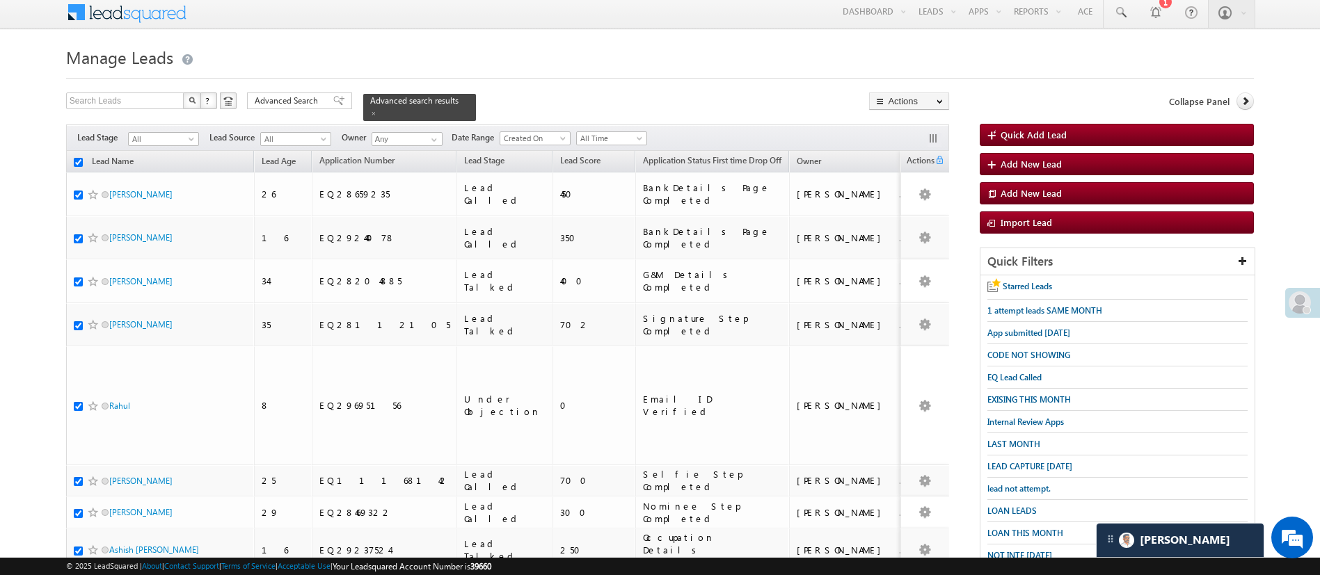
checkbox input "true"
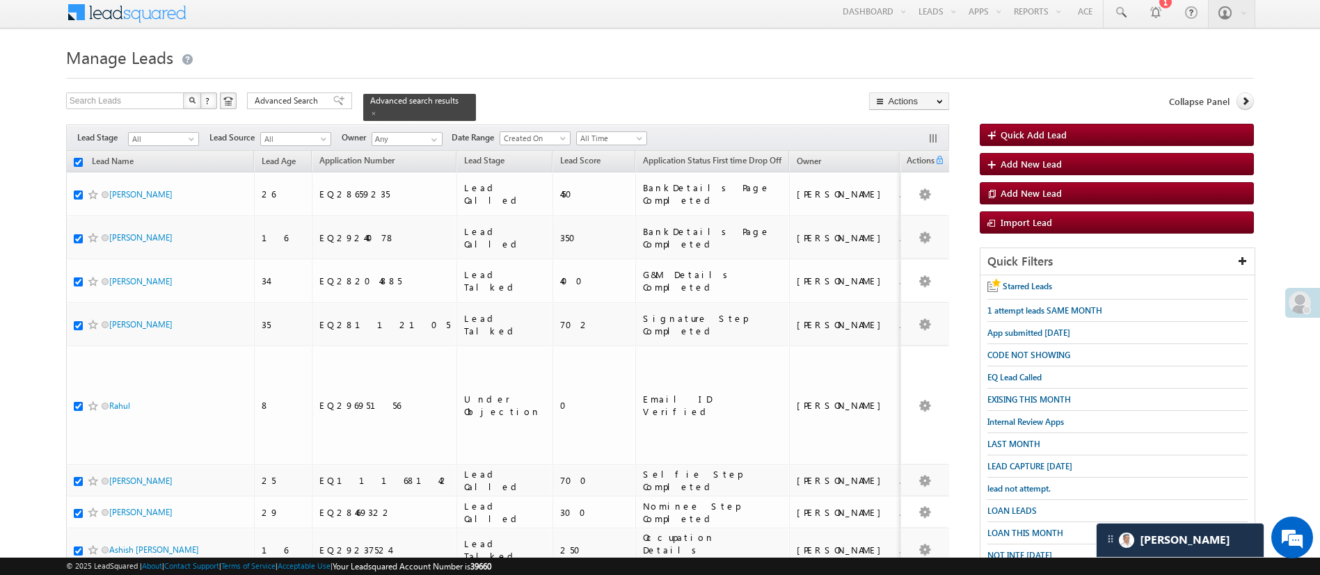
checkbox input "true"
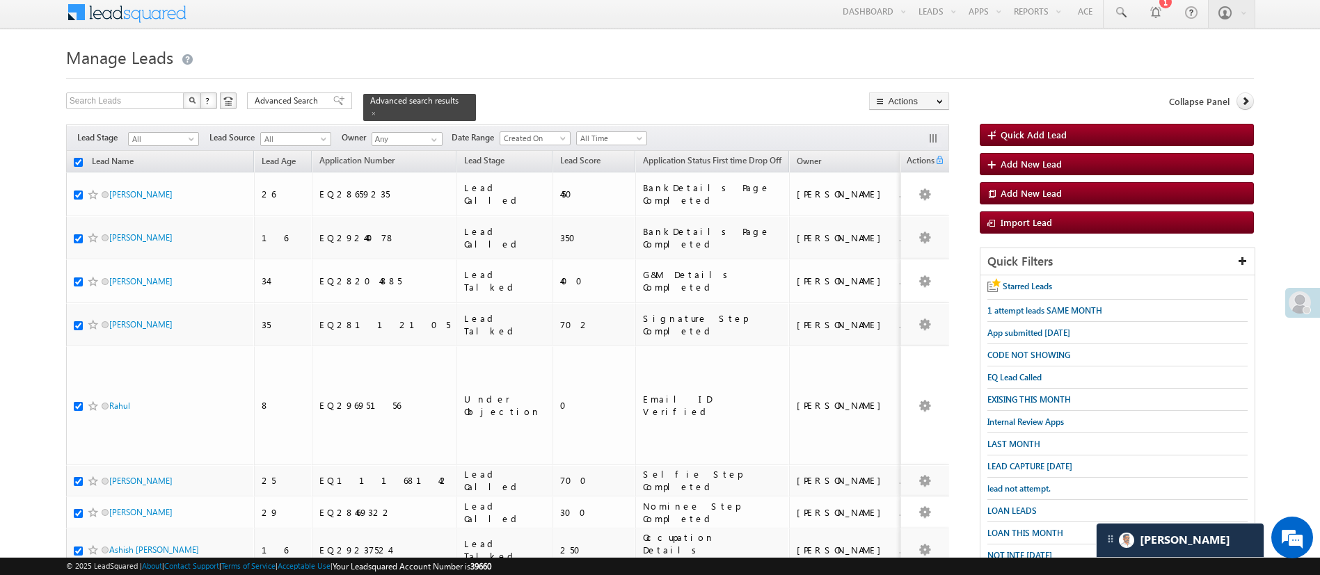
checkbox input "true"
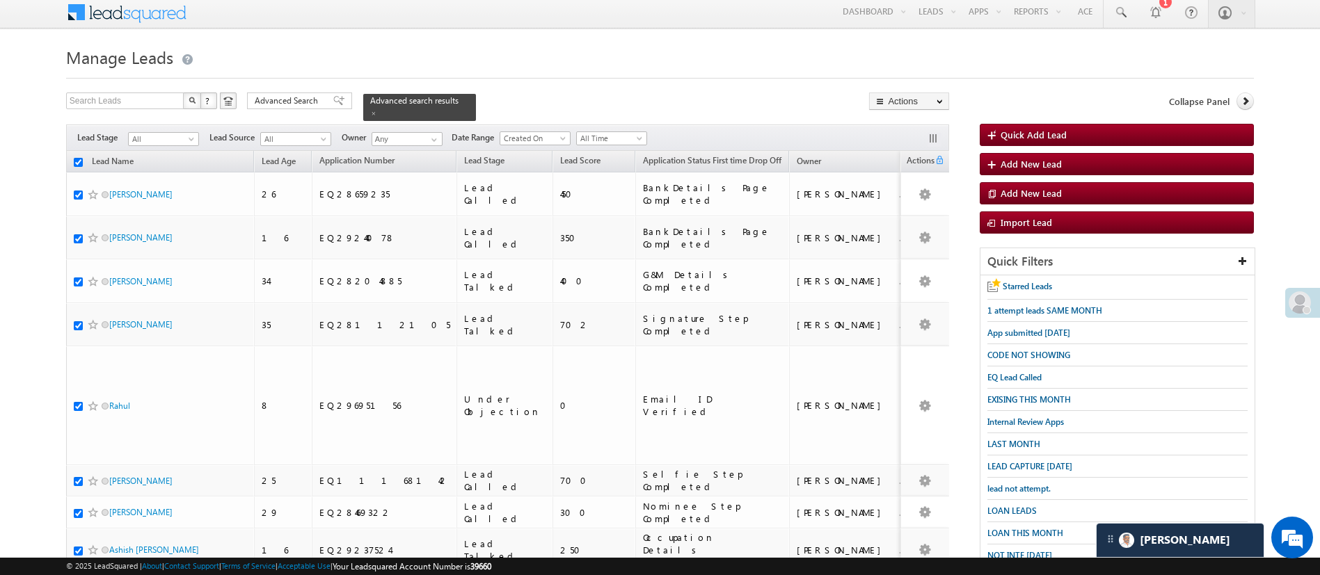
checkbox input "true"
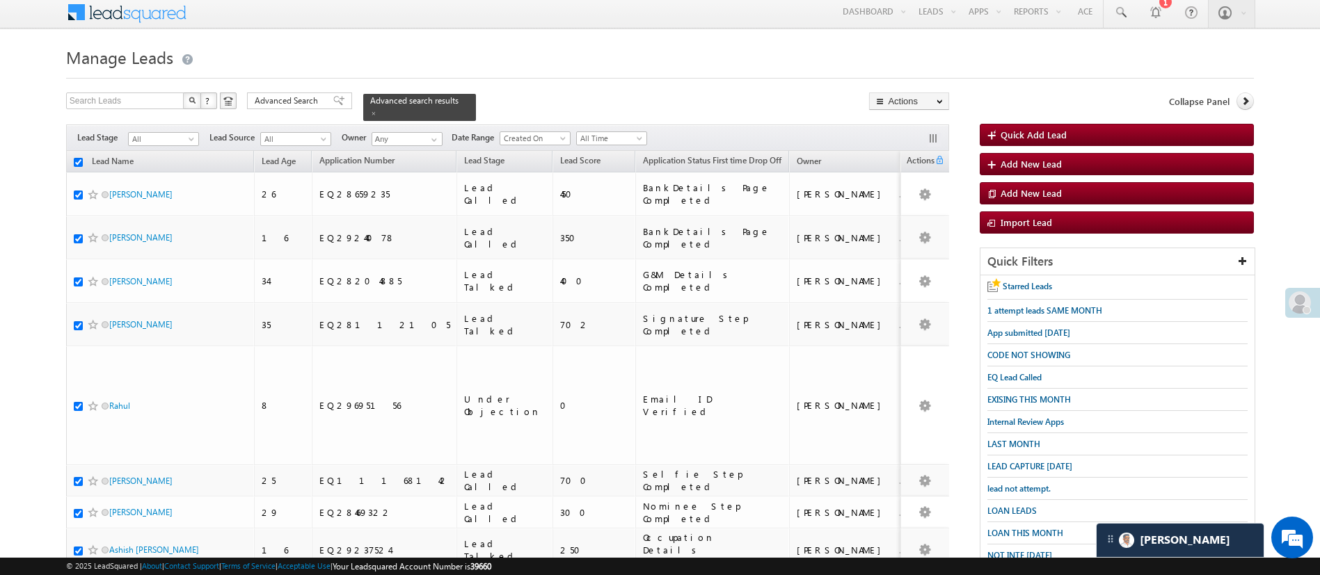
checkbox input "true"
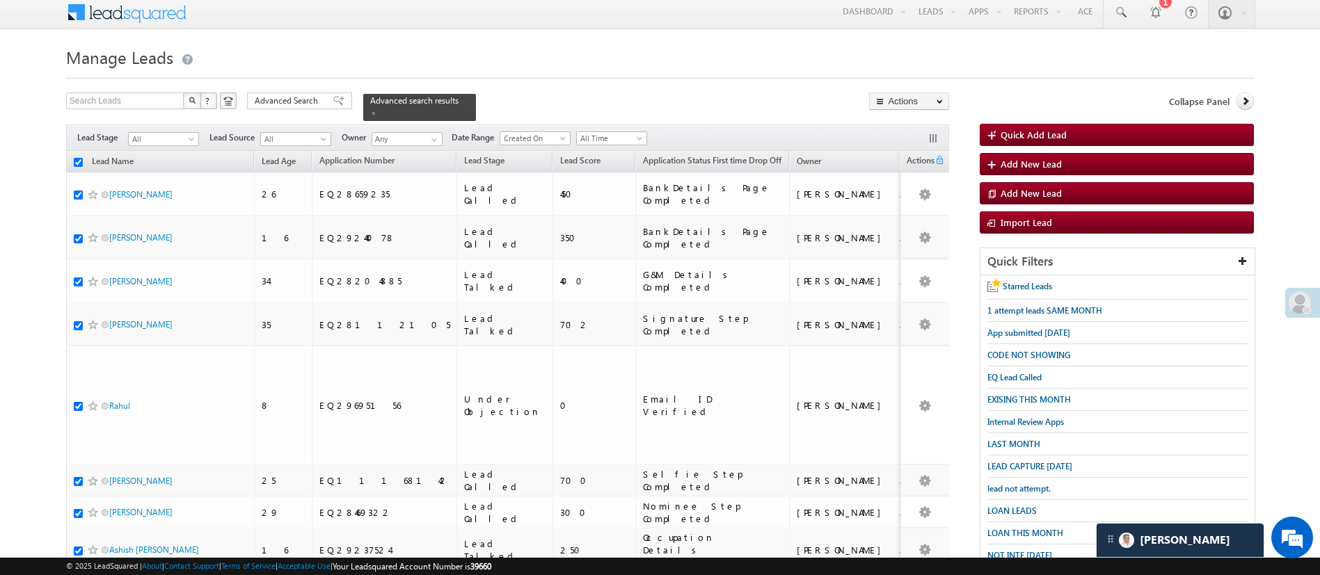
checkbox input "true"
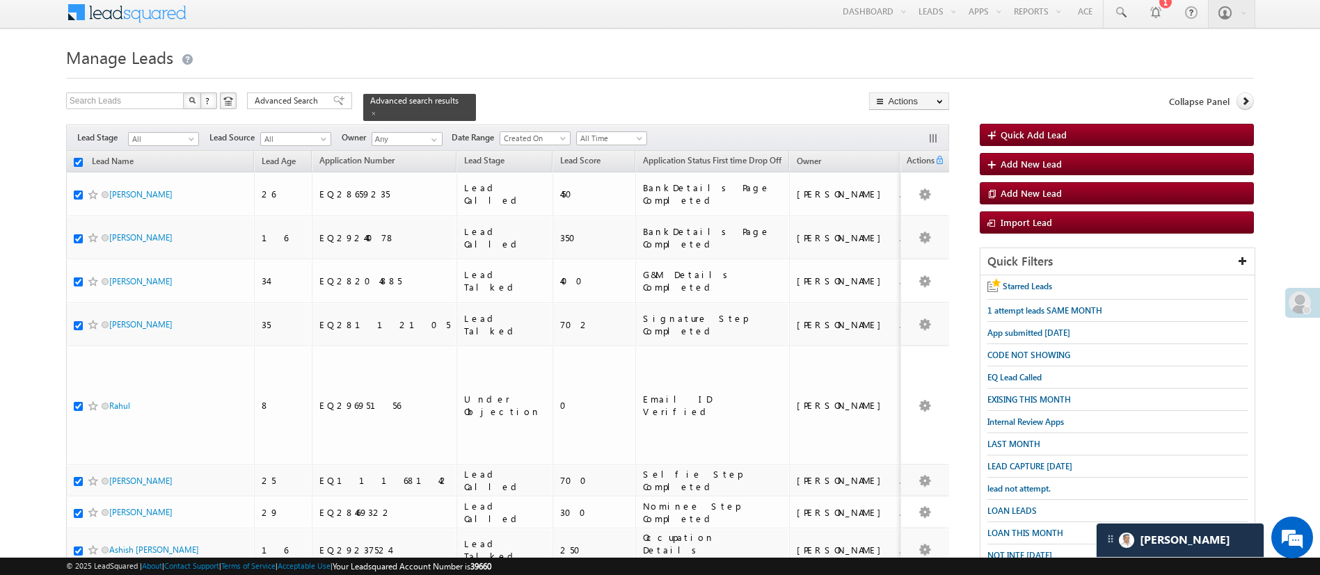
checkbox input "true"
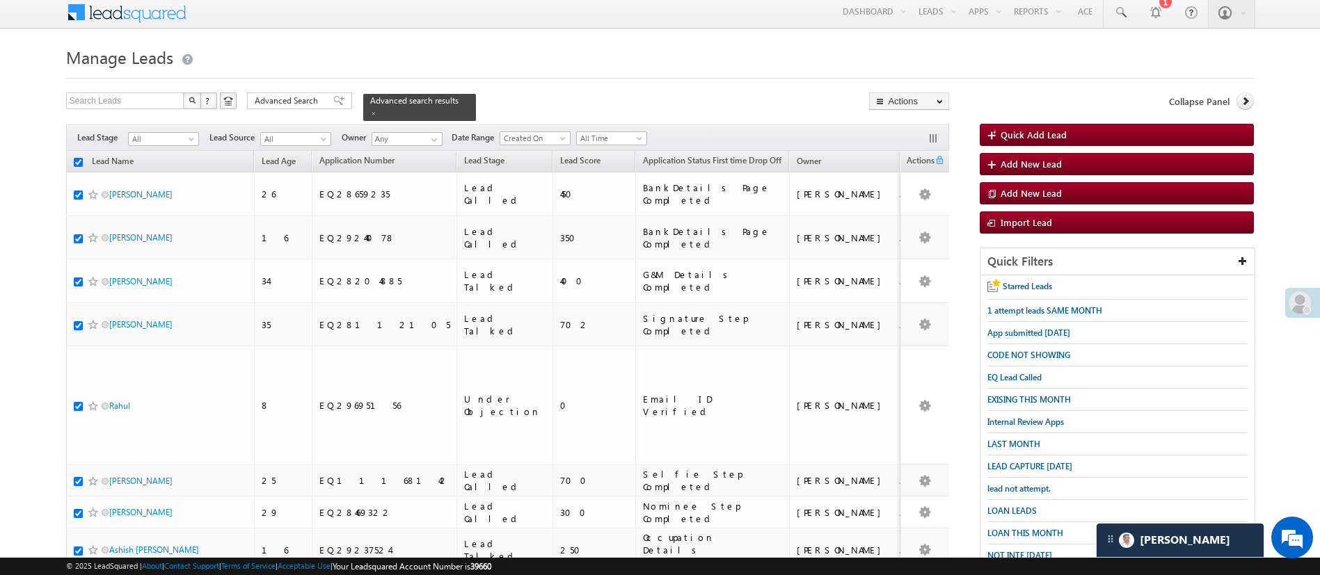
checkbox input "true"
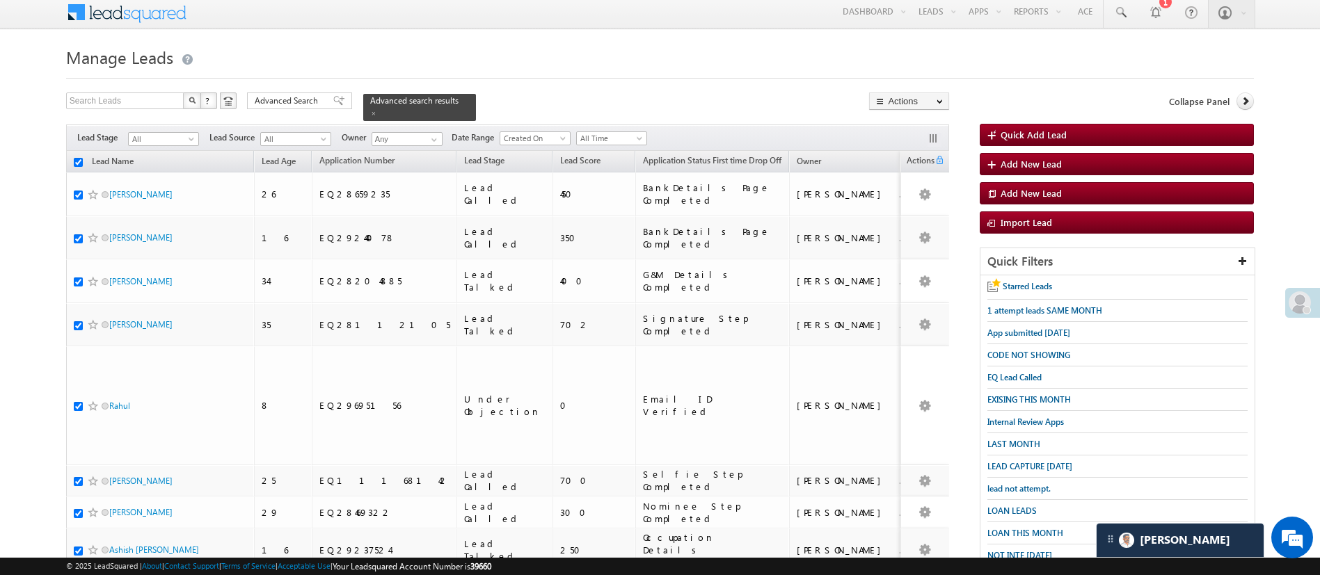
checkbox input "true"
click at [934, 207] on link "Change Owner" at bounding box center [909, 204] width 79 height 17
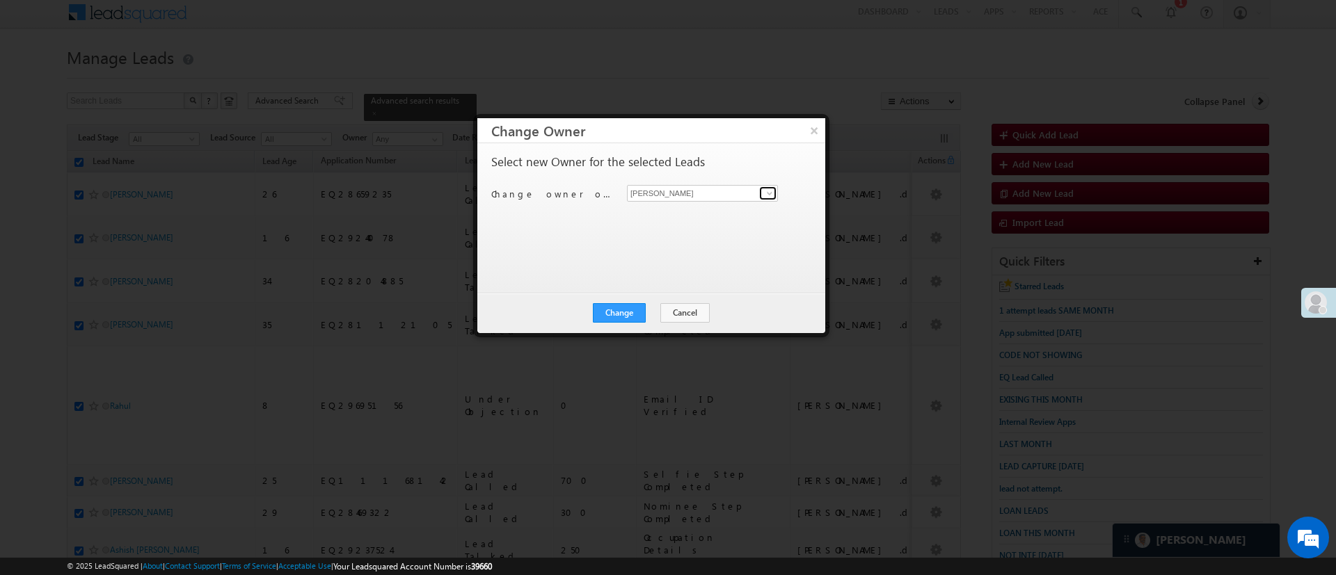
click at [772, 192] on span at bounding box center [769, 193] width 11 height 11
click at [730, 205] on link "MohammedSohail S MohammedSohail.S@angelbroking.com" at bounding box center [702, 215] width 151 height 26
type input "MohammedSohail S"
click at [612, 317] on button "Change" at bounding box center [619, 312] width 53 height 19
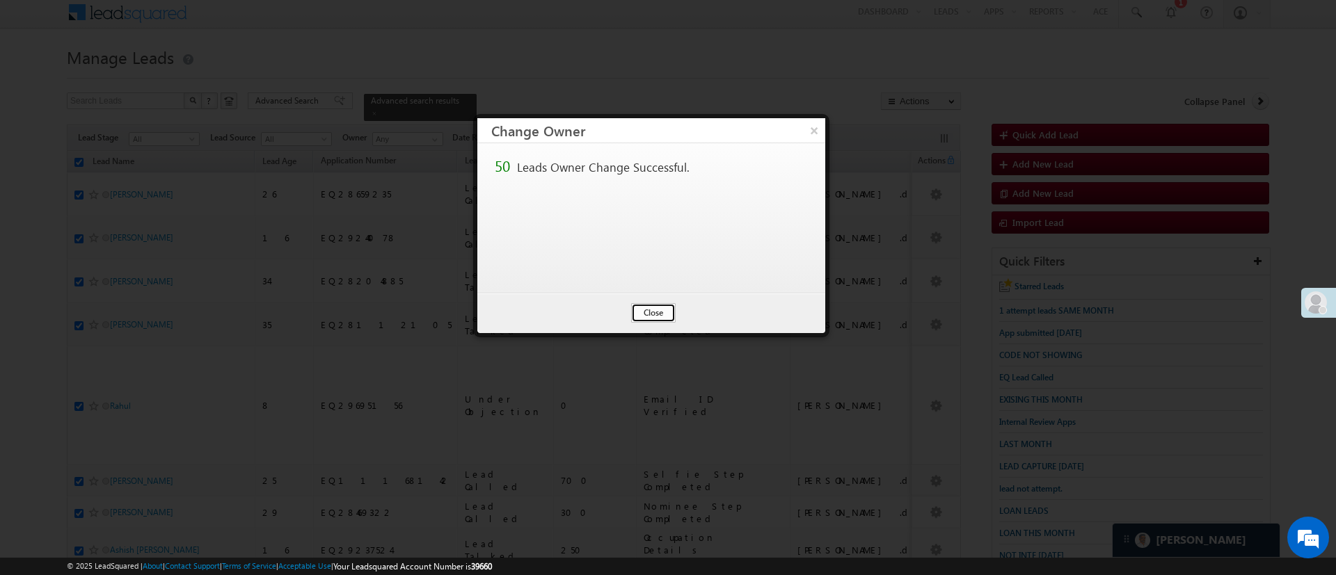
click at [647, 310] on button "Close" at bounding box center [653, 312] width 45 height 19
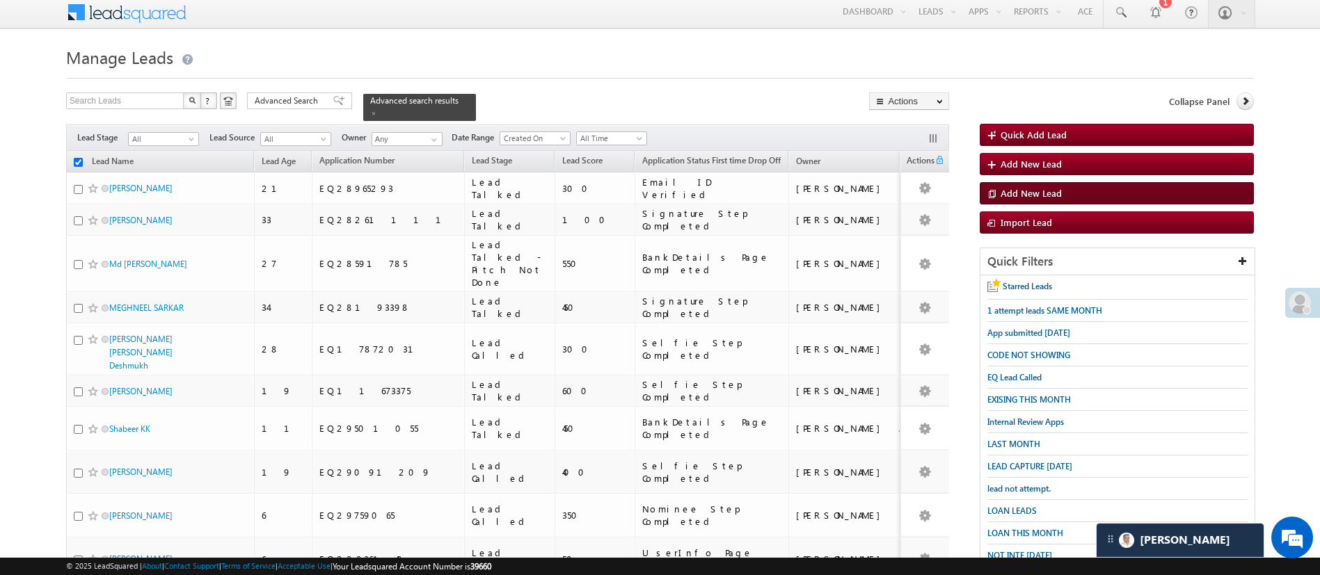
checkbox input "false"
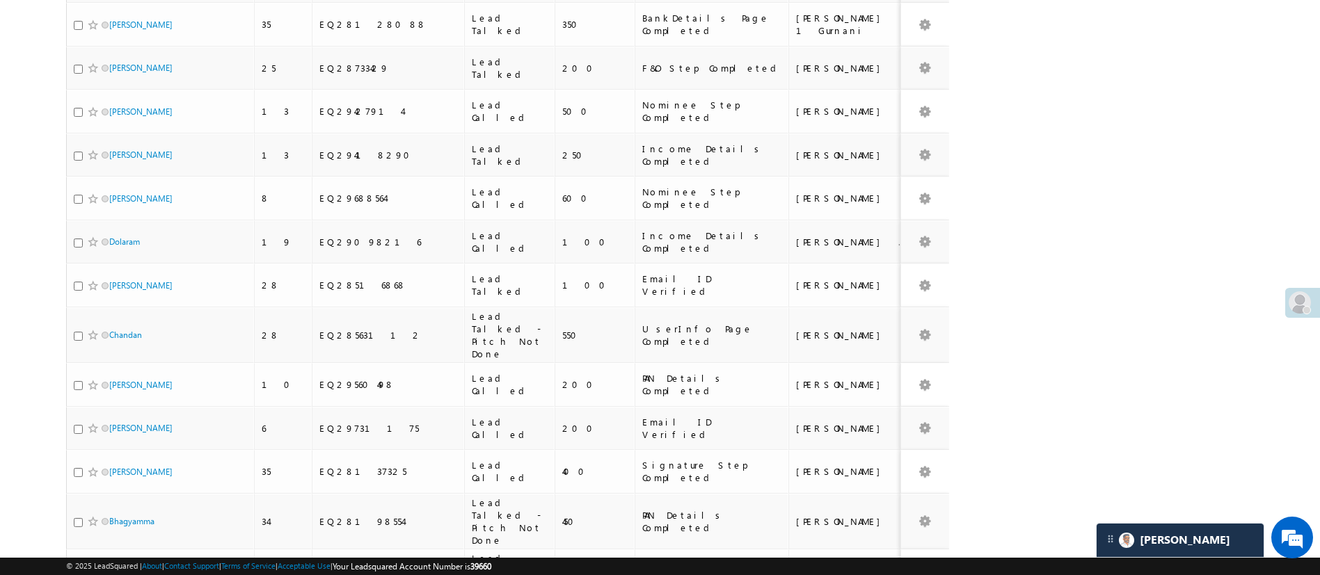
scroll to position [1942, 0]
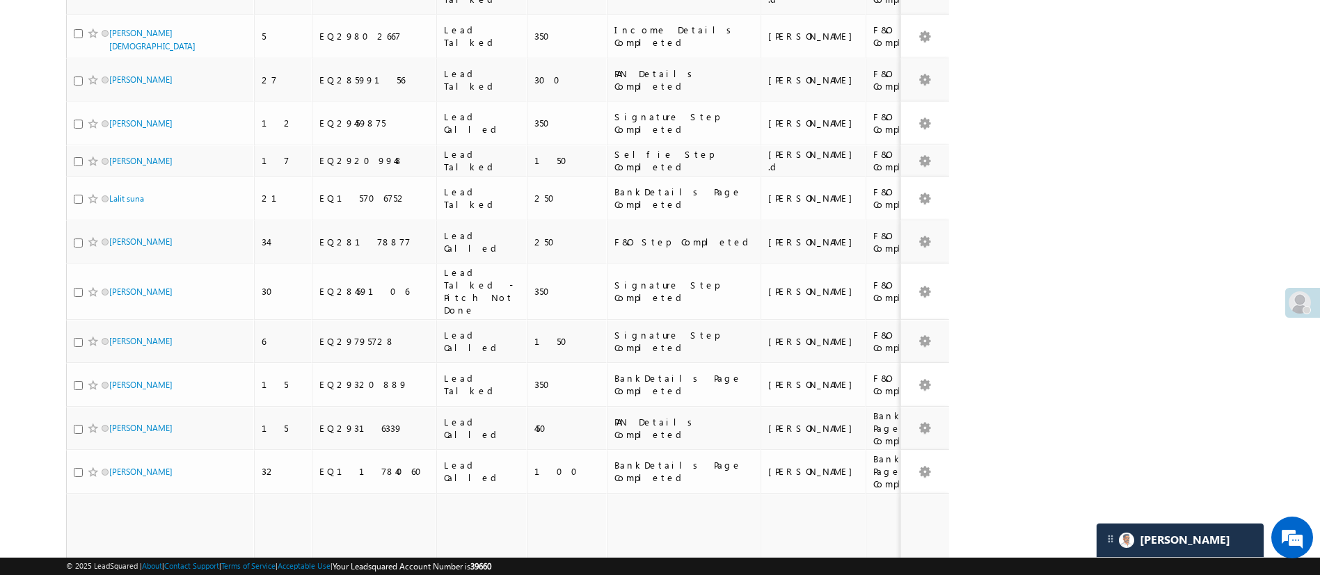
scroll to position [1737, 0]
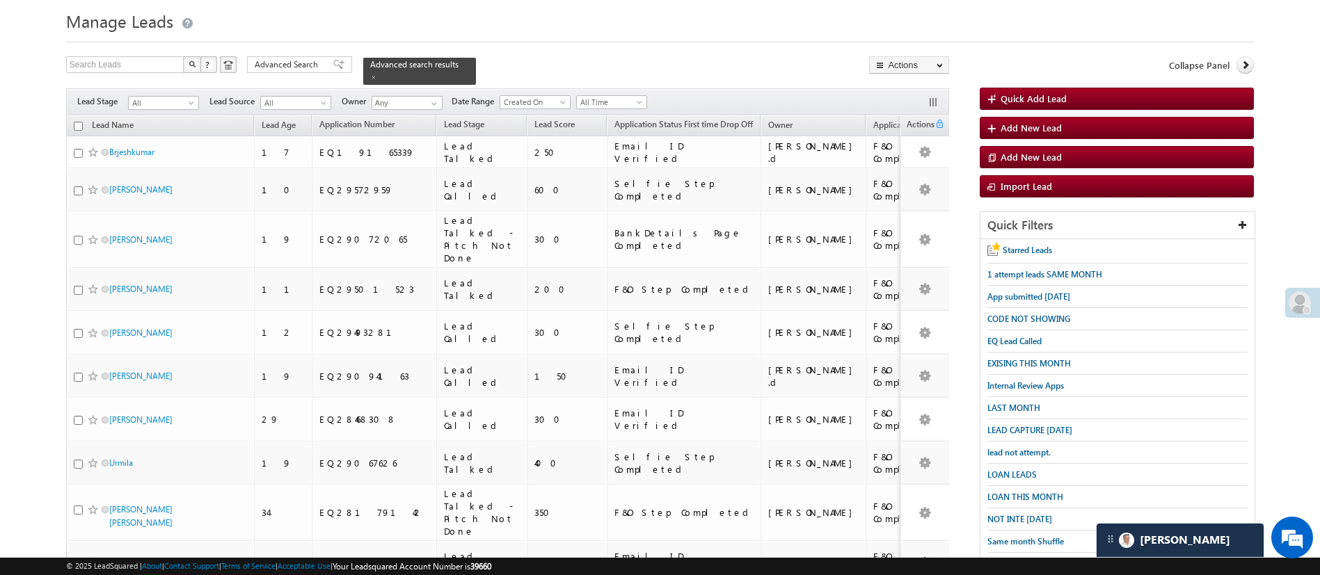
scroll to position [0, 0]
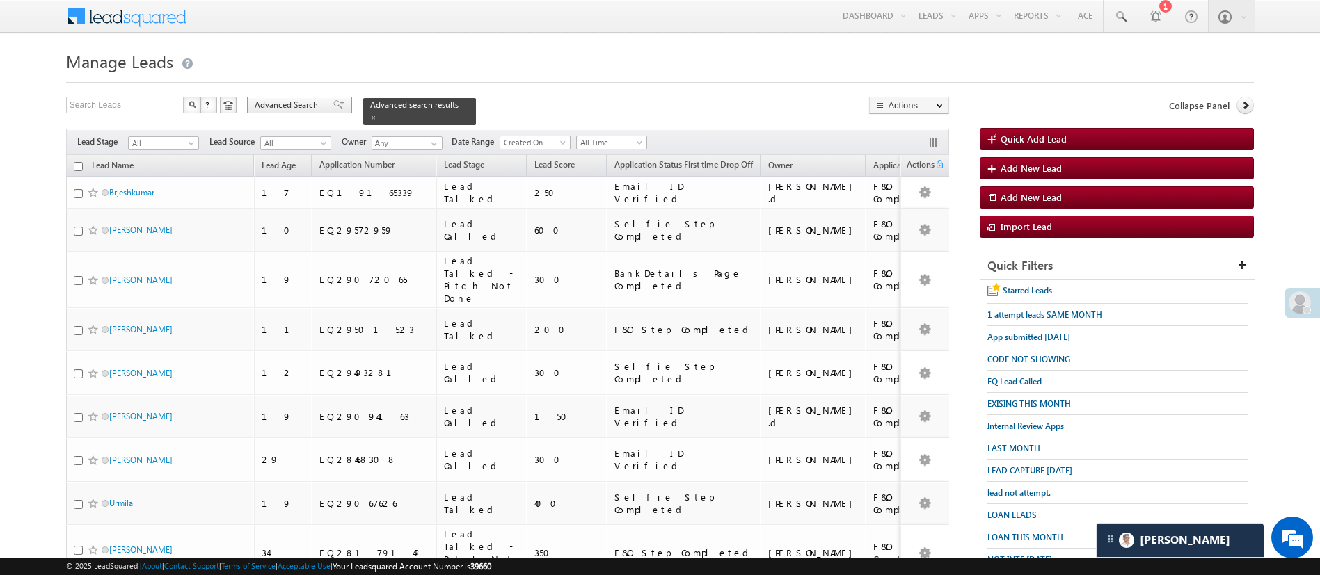
click at [316, 99] on span "Advanced Search" at bounding box center [288, 105] width 67 height 13
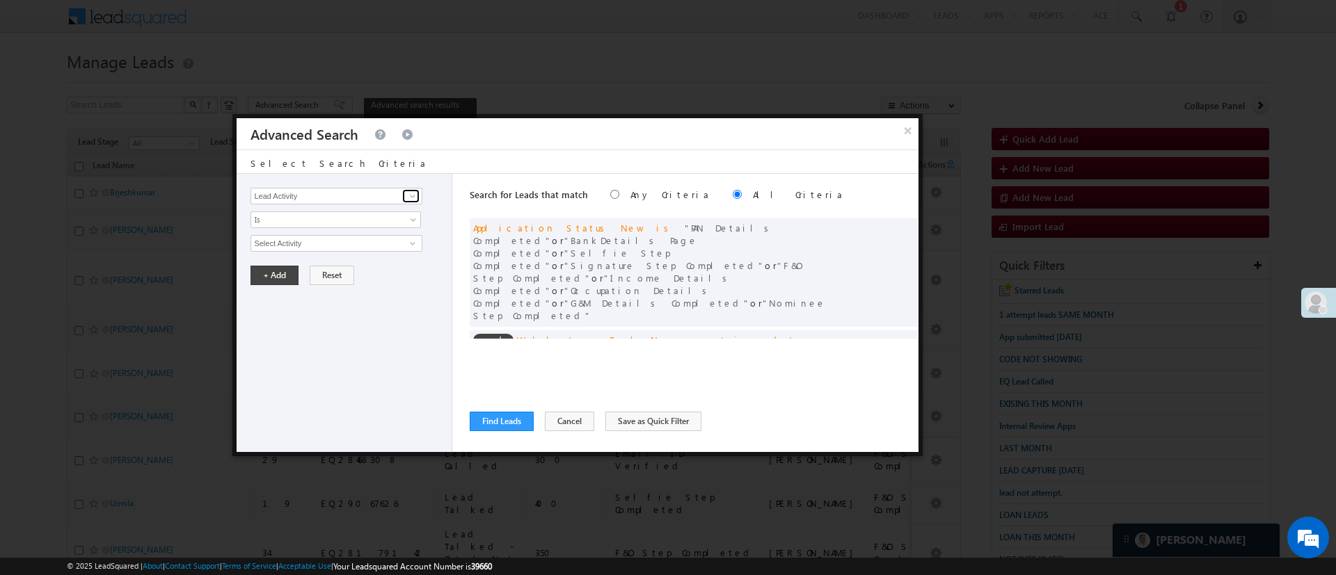
click at [414, 195] on span at bounding box center [412, 196] width 11 height 11
click at [365, 220] on link "Date of Birth" at bounding box center [335, 225] width 171 height 16
type input "Date of Birth"
click at [365, 220] on span "Is" at bounding box center [326, 220] width 151 height 13
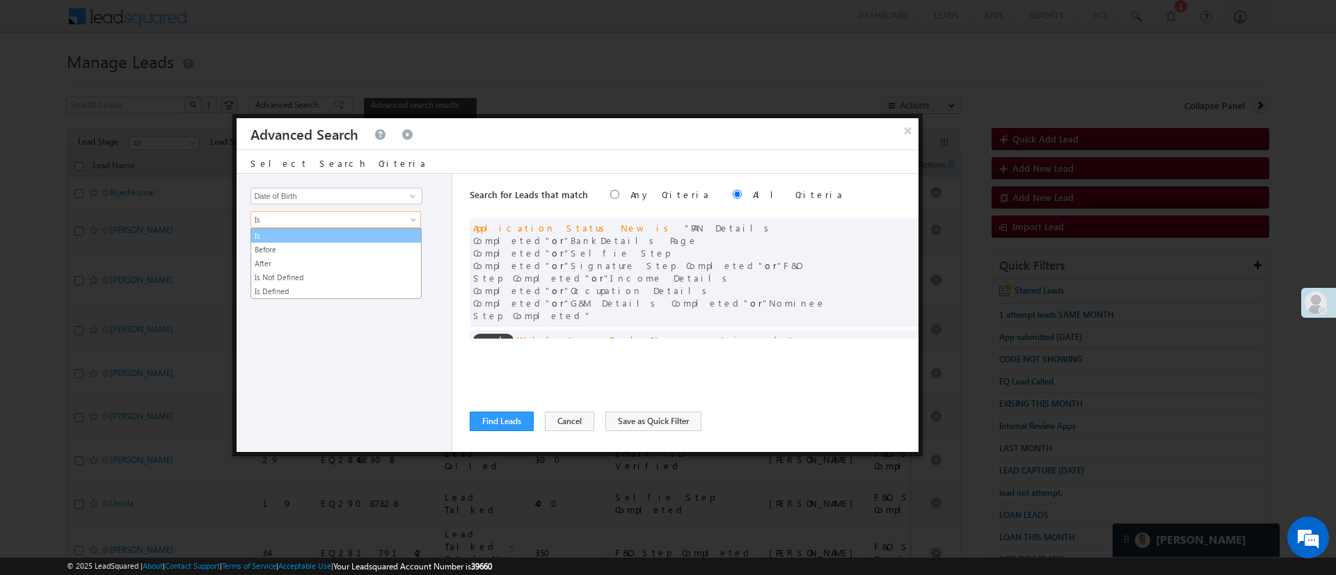
click at [338, 234] on link "Is" at bounding box center [336, 236] width 170 height 13
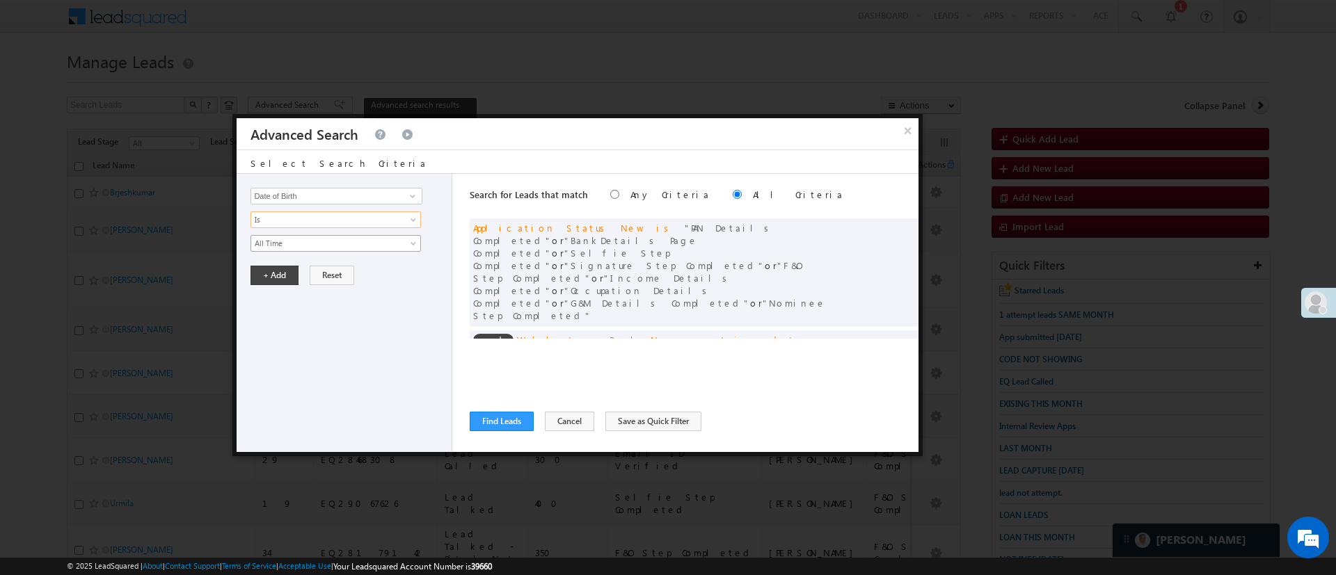
click at [326, 245] on span "All Time" at bounding box center [326, 243] width 151 height 13
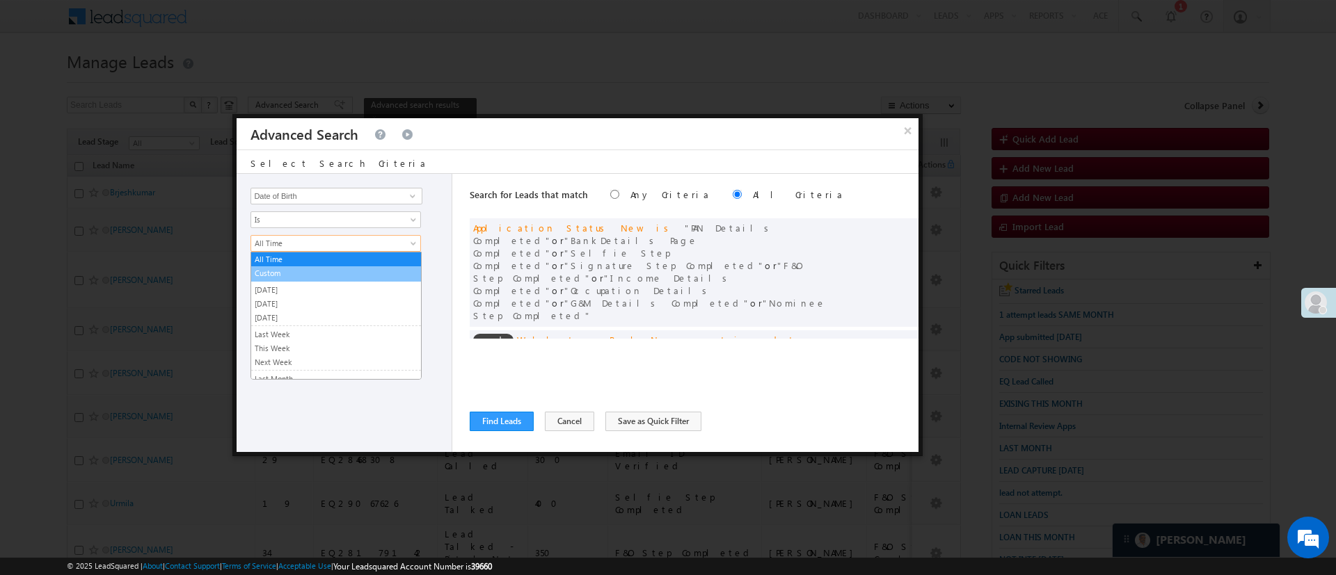
click at [303, 274] on link "Custom" at bounding box center [336, 273] width 170 height 13
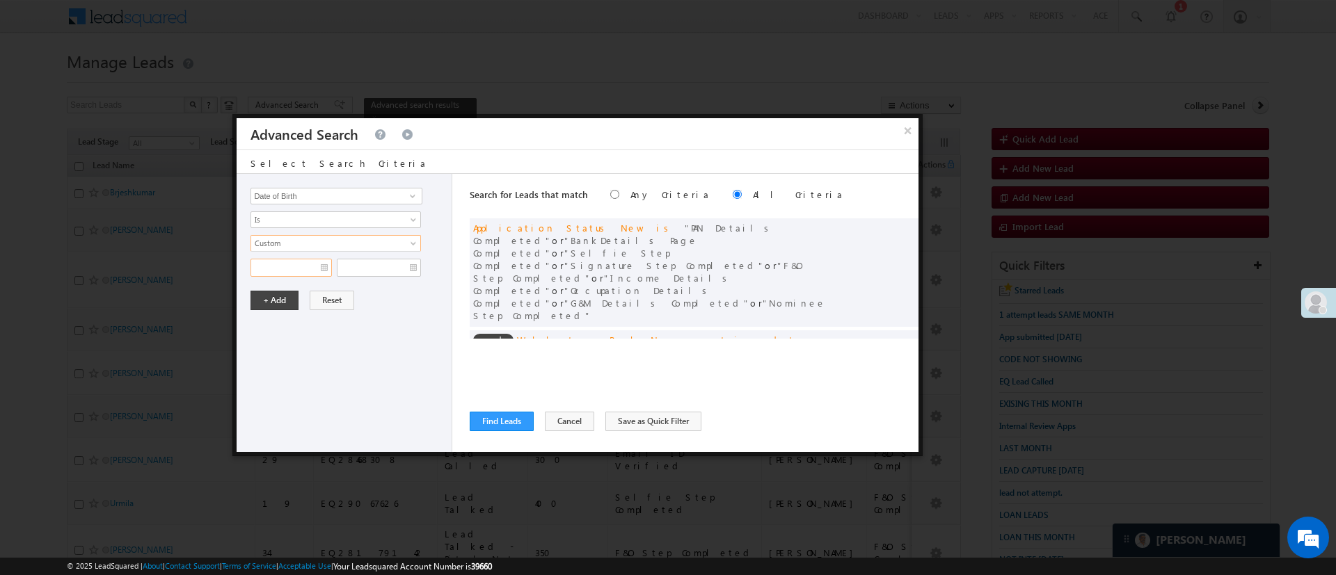
click at [302, 271] on input "text" at bounding box center [290, 268] width 81 height 18
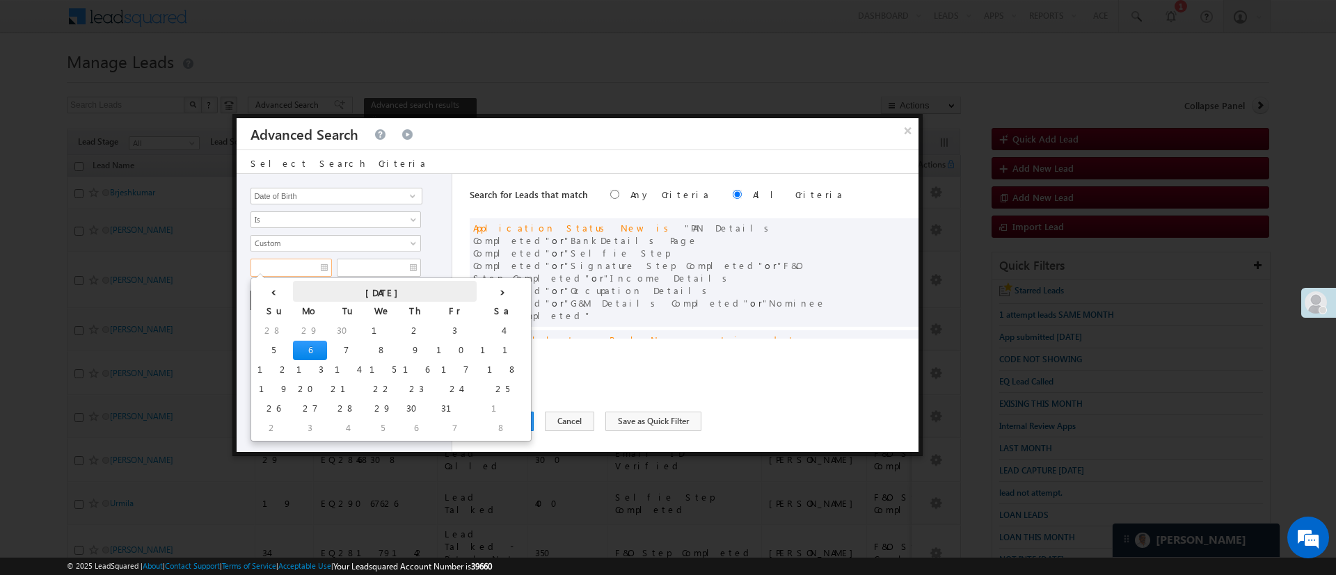
click at [294, 287] on th "[DATE]" at bounding box center [385, 291] width 184 height 21
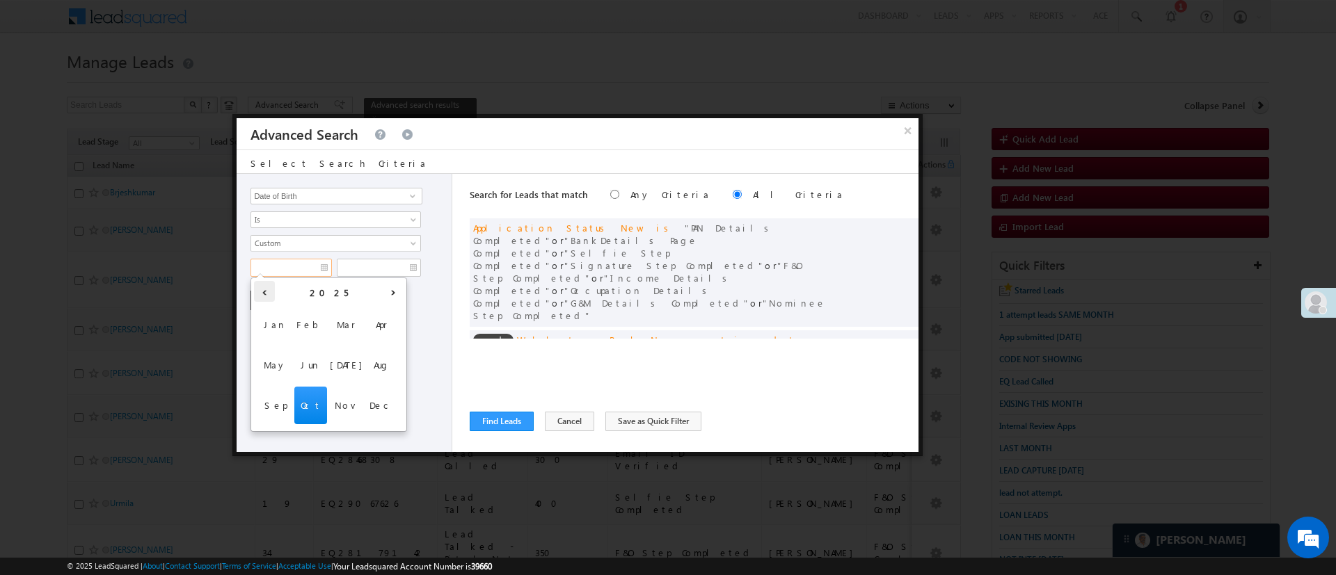
click at [271, 291] on th "‹" at bounding box center [264, 291] width 21 height 21
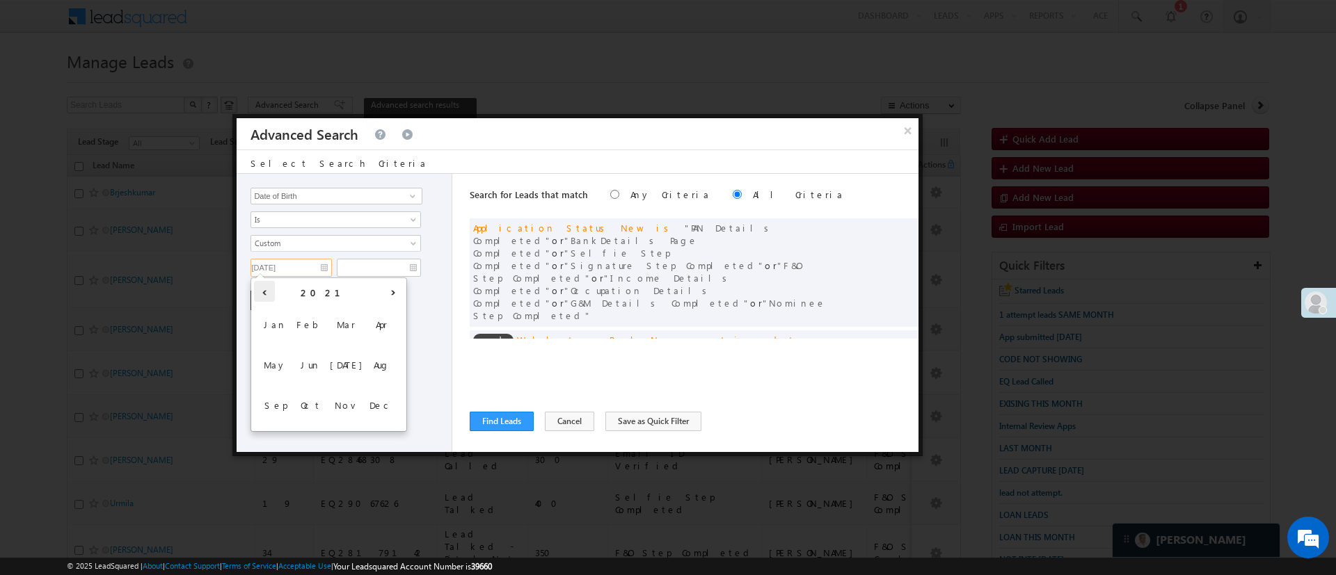
click at [271, 291] on th "‹" at bounding box center [264, 291] width 21 height 21
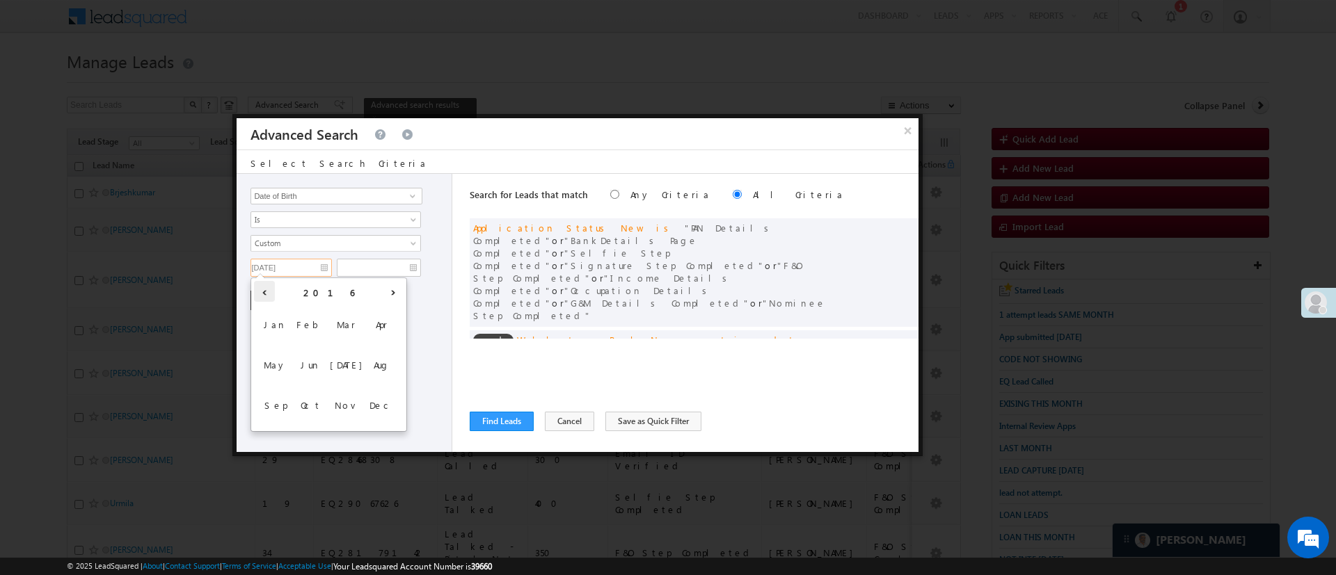
click at [271, 291] on th "‹" at bounding box center [264, 291] width 21 height 21
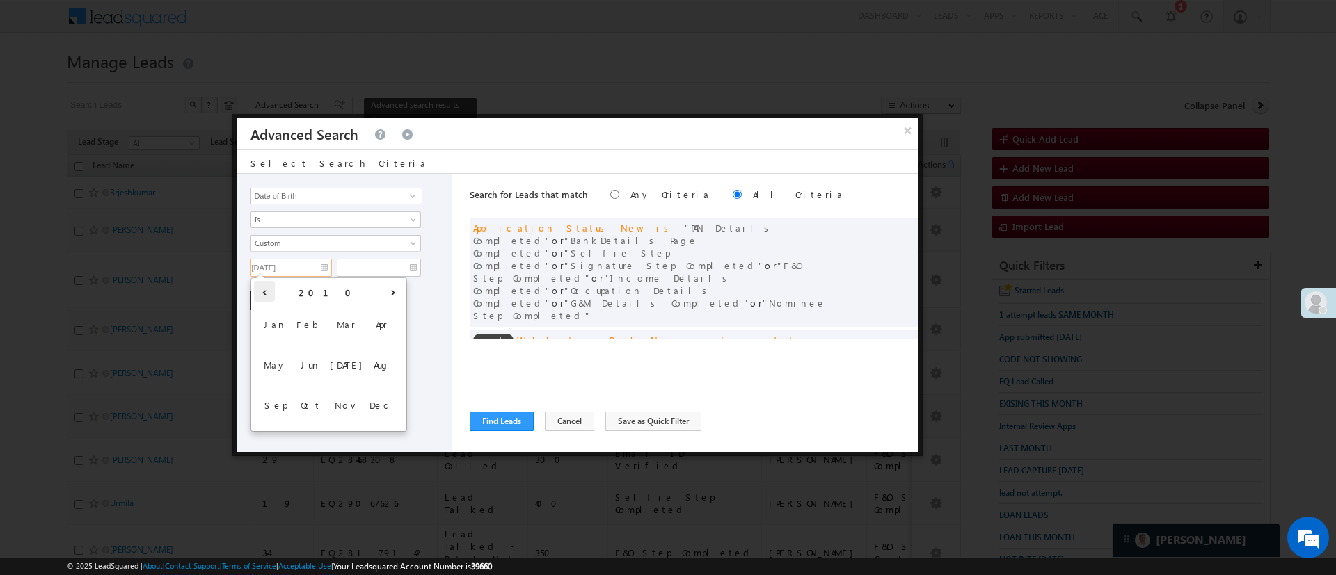
click at [271, 291] on th "‹" at bounding box center [264, 291] width 21 height 21
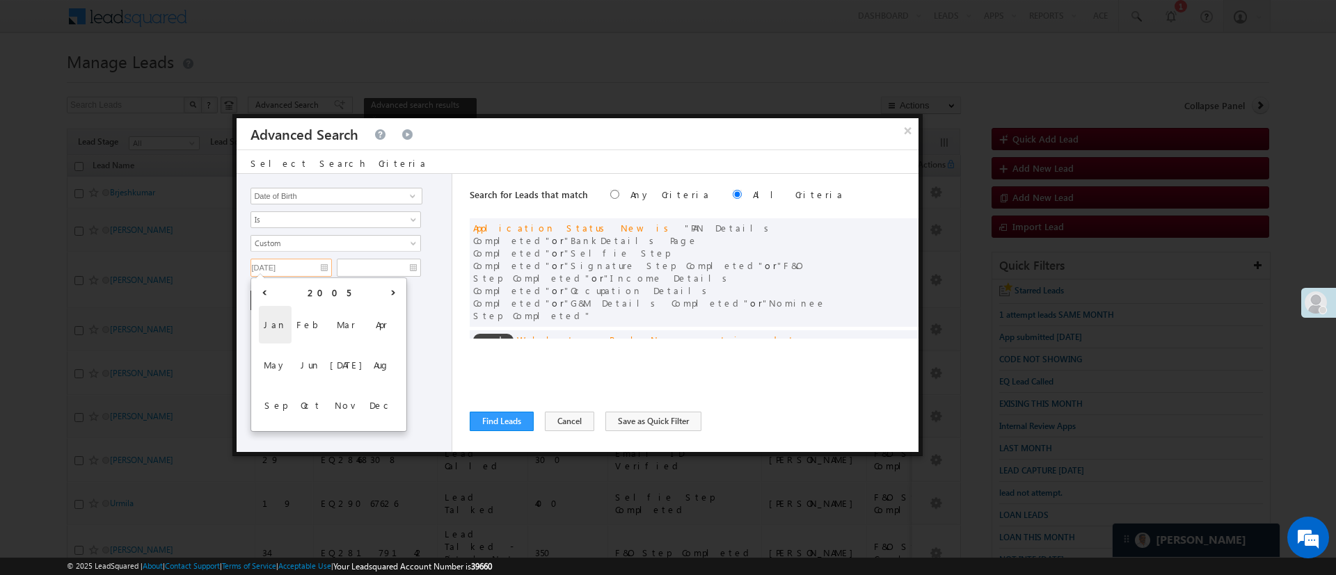
click at [273, 321] on span "Jan" at bounding box center [275, 325] width 33 height 38
type input "01/01/05"
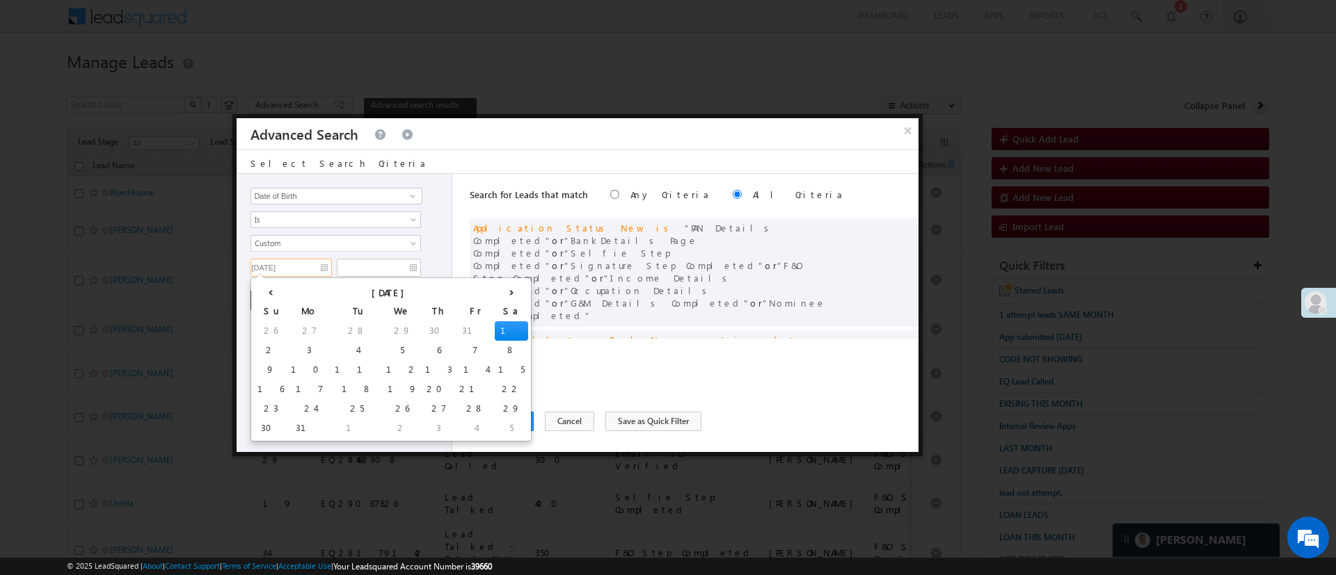
click at [495, 325] on td "1" at bounding box center [511, 330] width 33 height 19
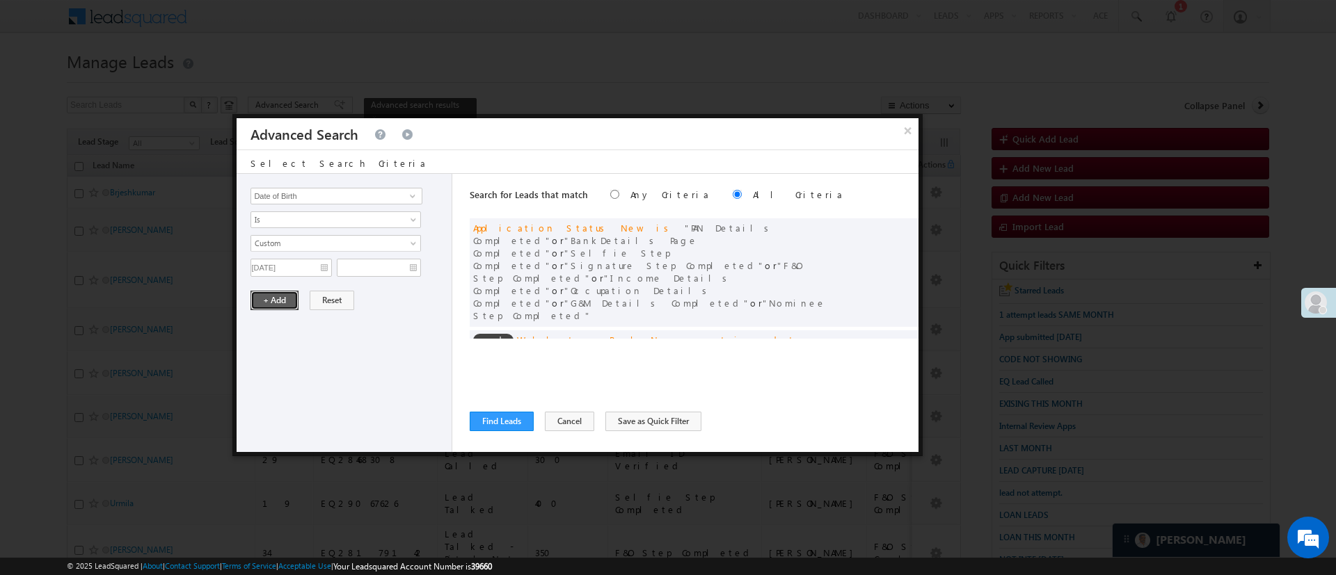
click at [287, 308] on button "+ Add" at bounding box center [274, 300] width 48 height 19
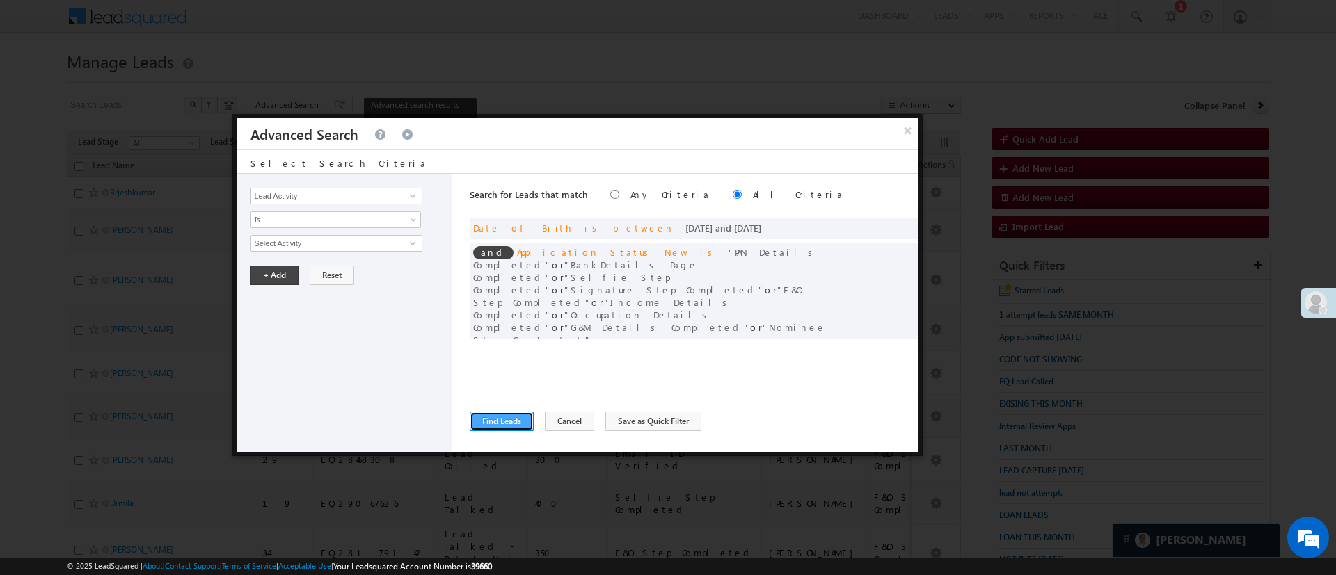
click at [508, 415] on button "Find Leads" at bounding box center [502, 421] width 64 height 19
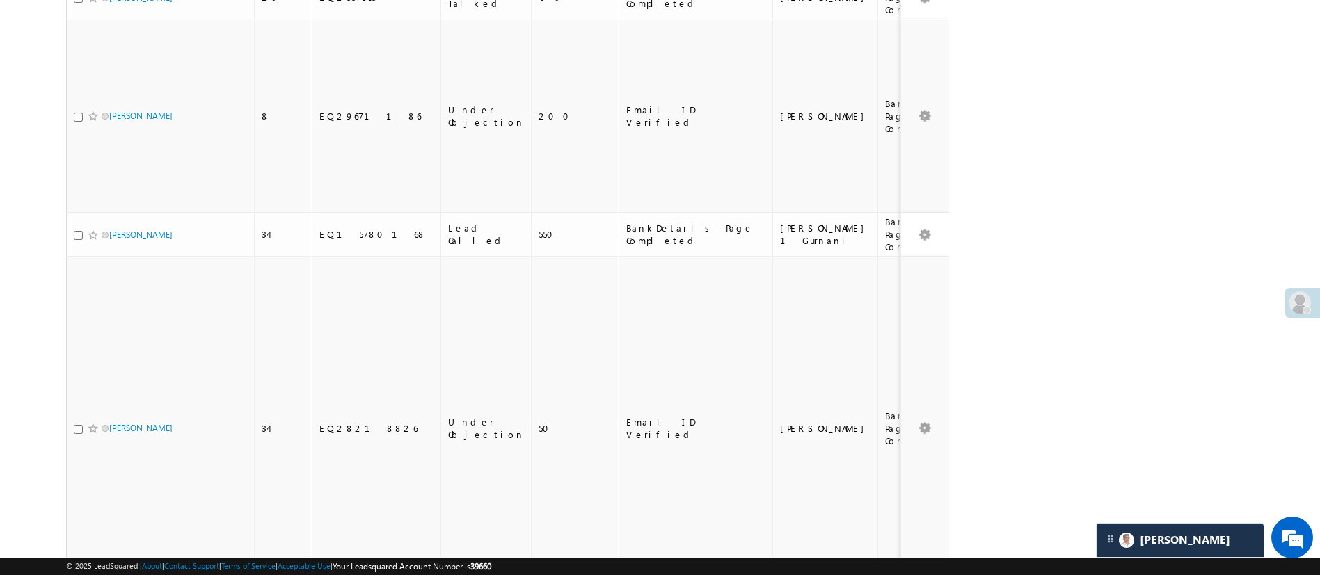
scroll to position [2726, 0]
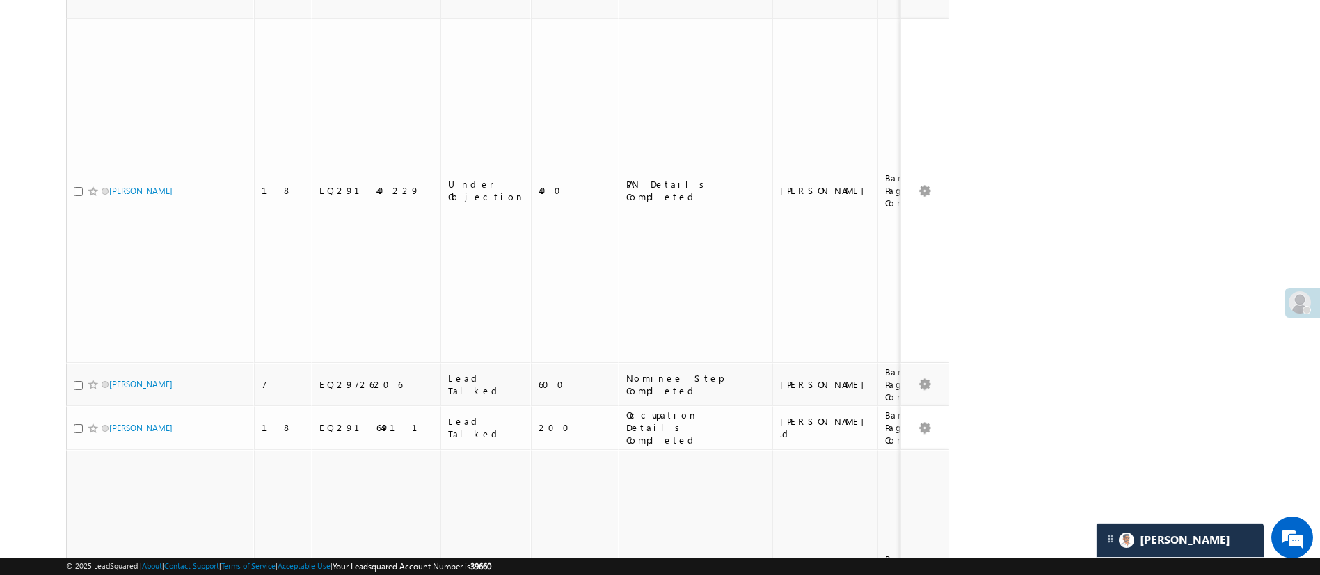
click at [115, 504] on li "25" at bounding box center [113, 507] width 33 height 14
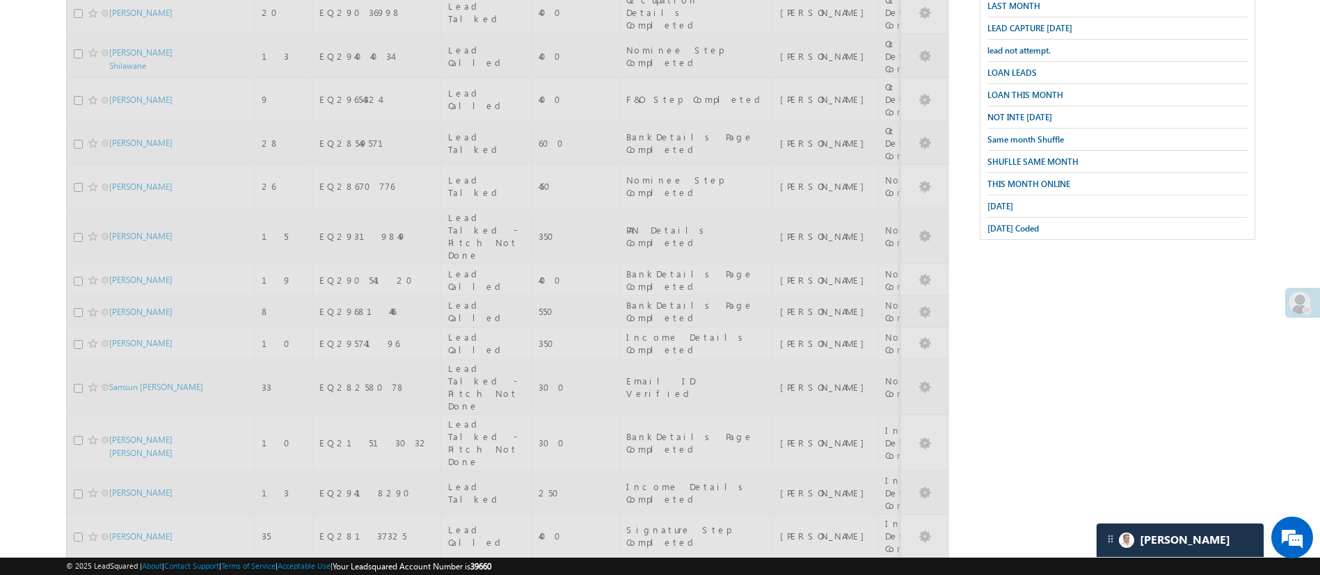
scroll to position [0, 0]
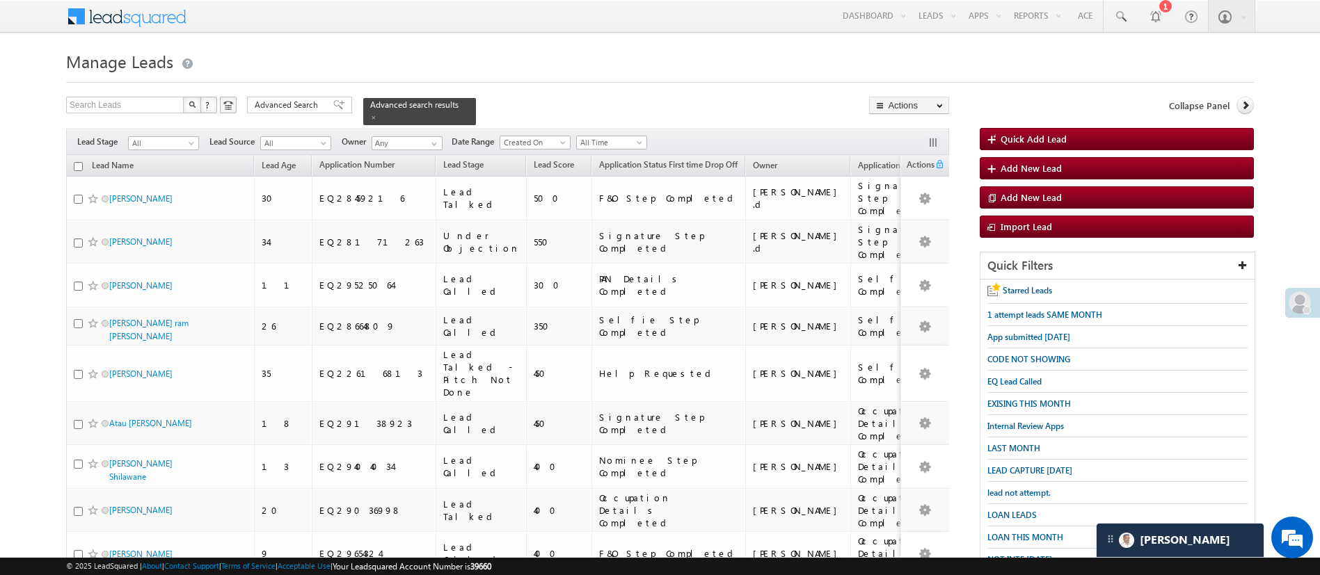
click at [78, 162] on input "checkbox" at bounding box center [78, 166] width 9 height 9
checkbox input "true"
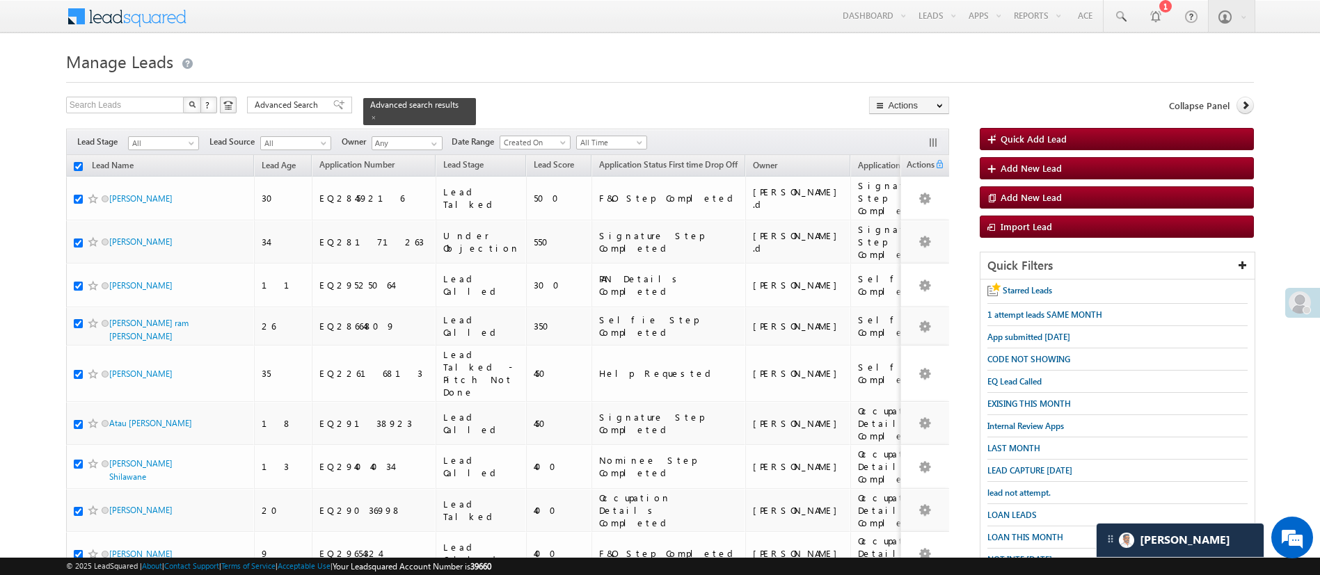
checkbox input "true"
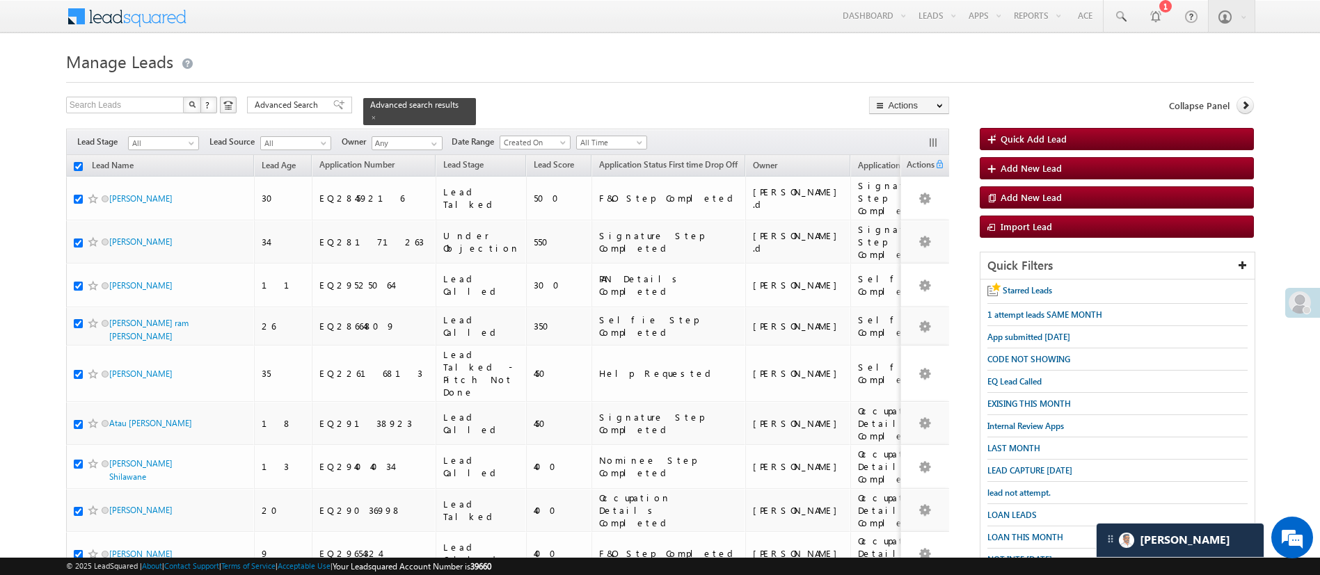
checkbox input "true"
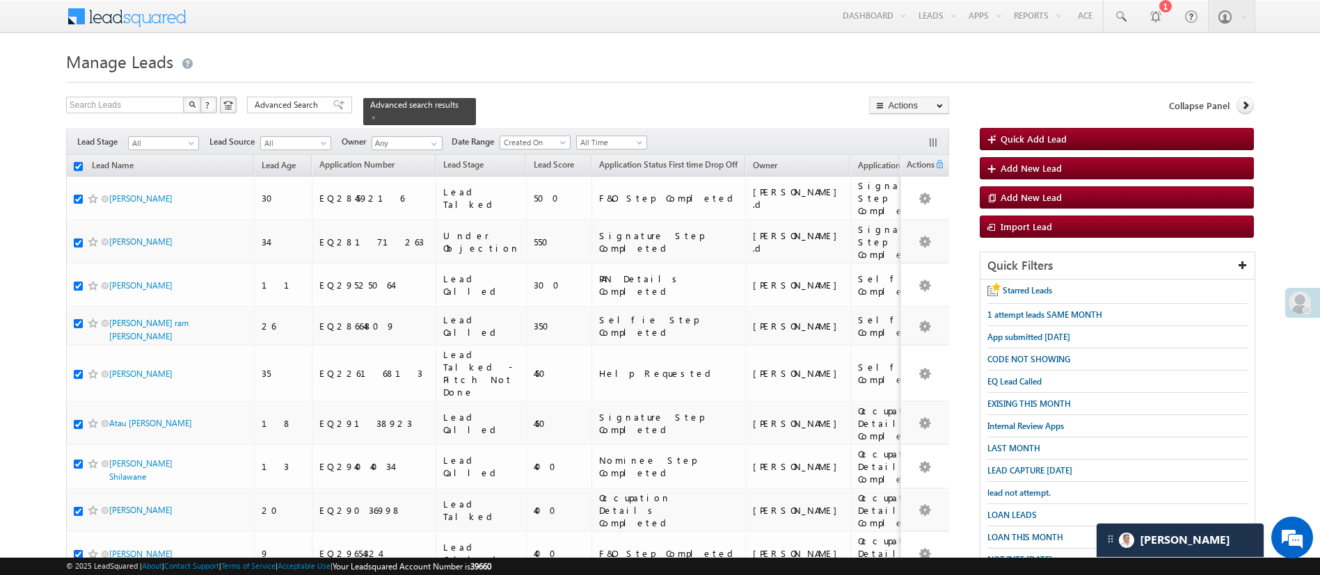
checkbox input "true"
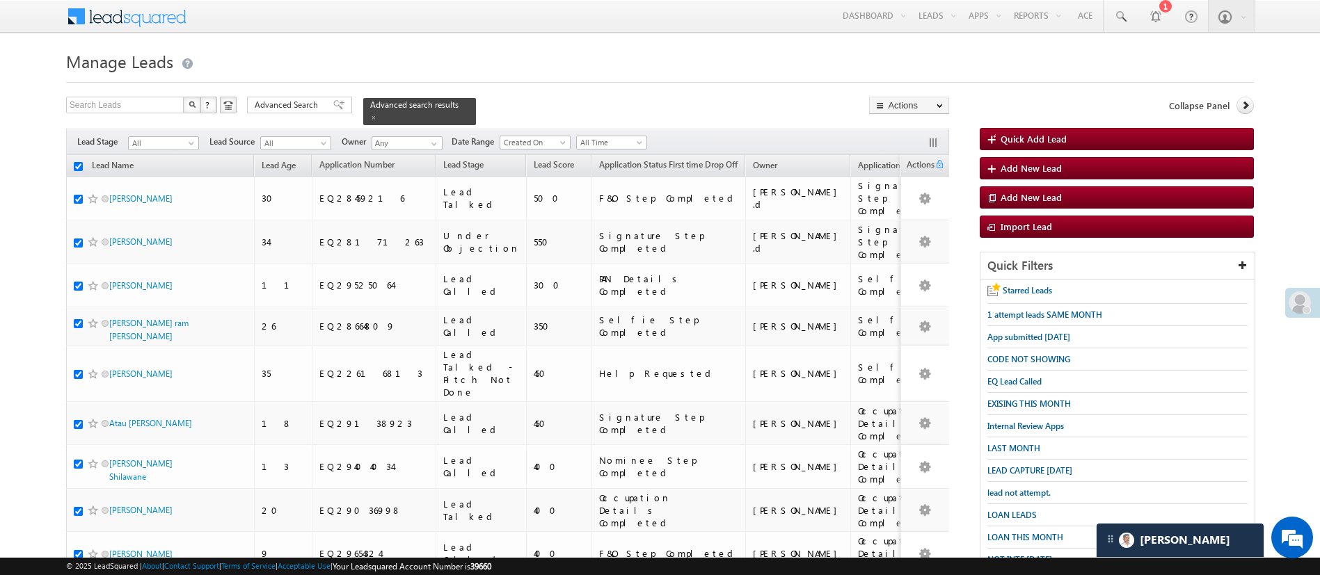
checkbox input "true"
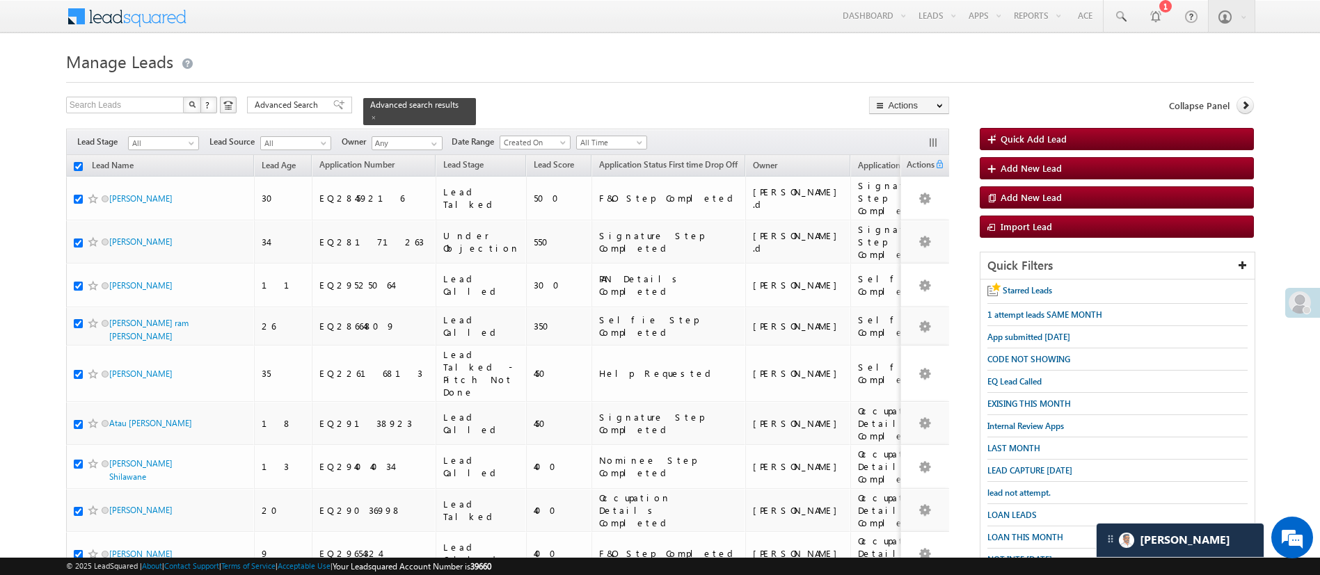
checkbox input "true"
click at [912, 207] on link "Change Owner" at bounding box center [909, 208] width 79 height 17
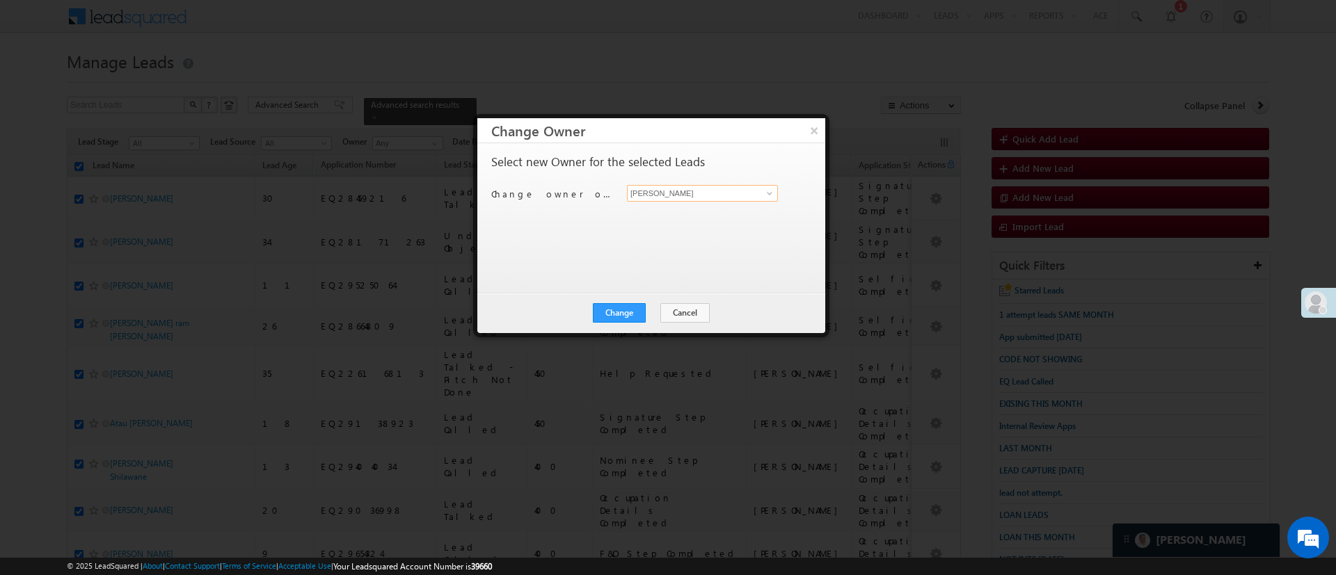
click at [753, 194] on input "[PERSON_NAME]" at bounding box center [702, 193] width 151 height 17
click at [711, 227] on link "Ujjwal 1Gurnani Ujjwal.1Gurnani@angelbroking.com" at bounding box center [702, 239] width 151 height 26
type input "Ujjwal 1Gurnani"
click at [632, 303] on button "Change" at bounding box center [619, 312] width 53 height 19
click at [656, 304] on button "Close" at bounding box center [653, 312] width 45 height 19
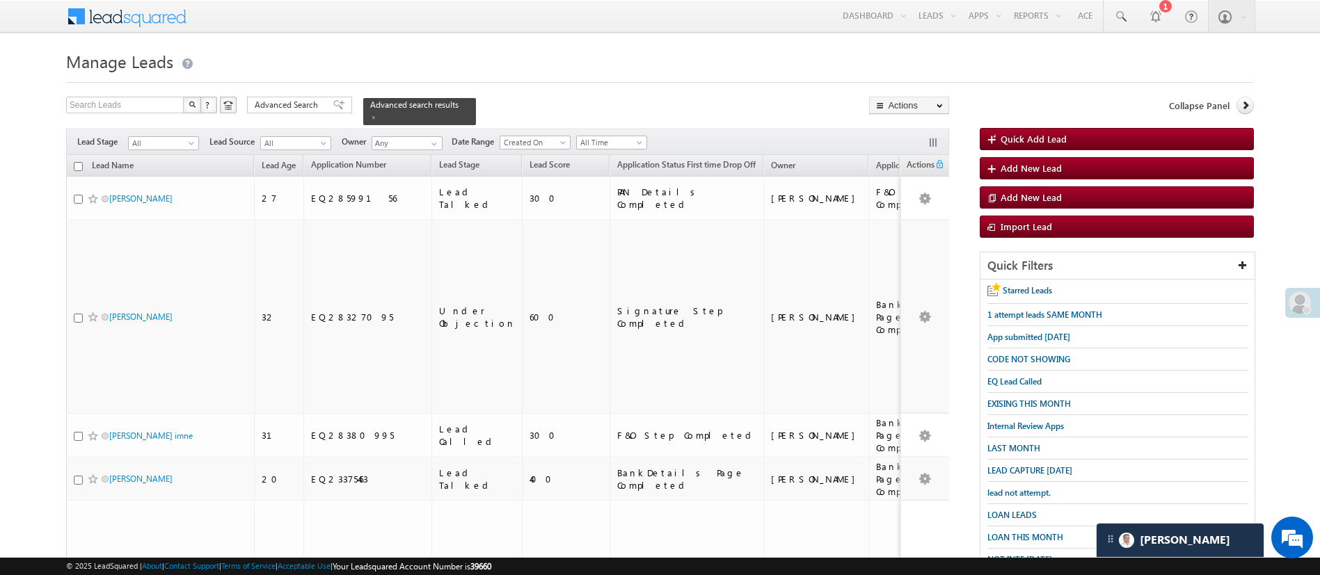
click at [78, 162] on input "checkbox" at bounding box center [78, 166] width 9 height 9
checkbox input "true"
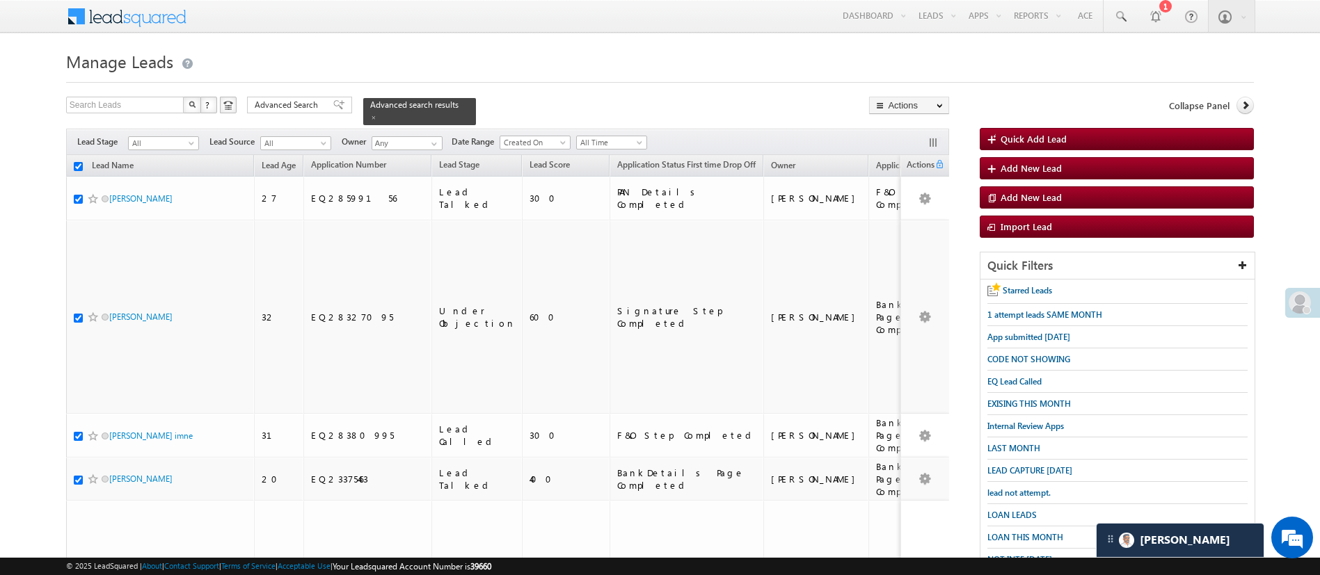
checkbox input "true"
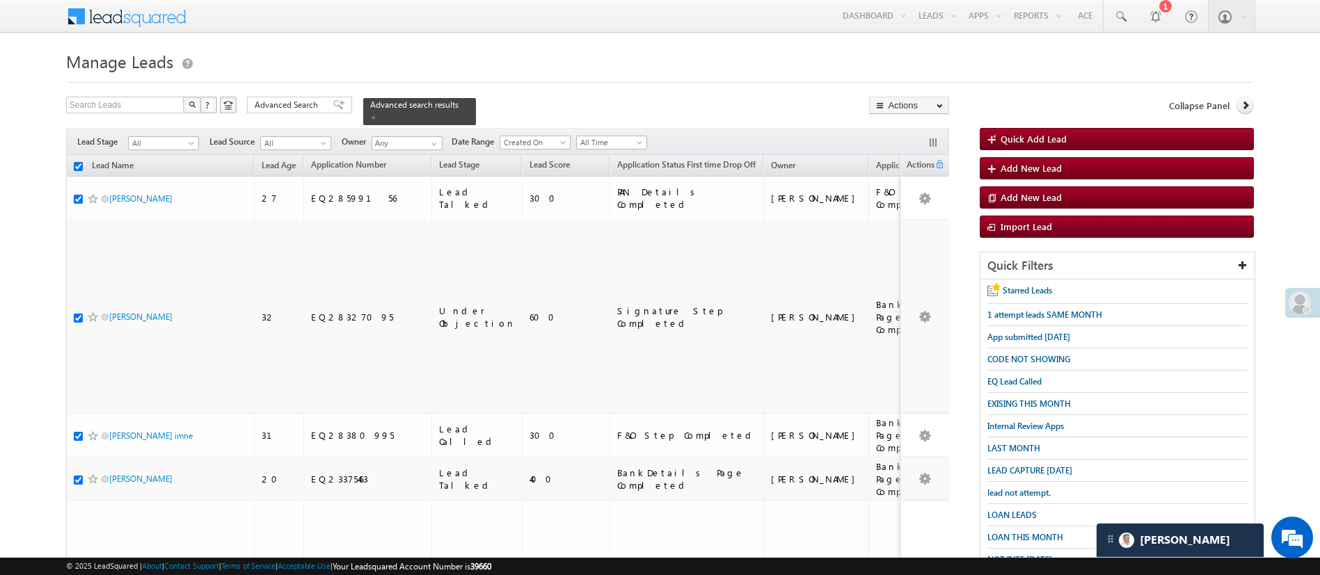
checkbox input "true"
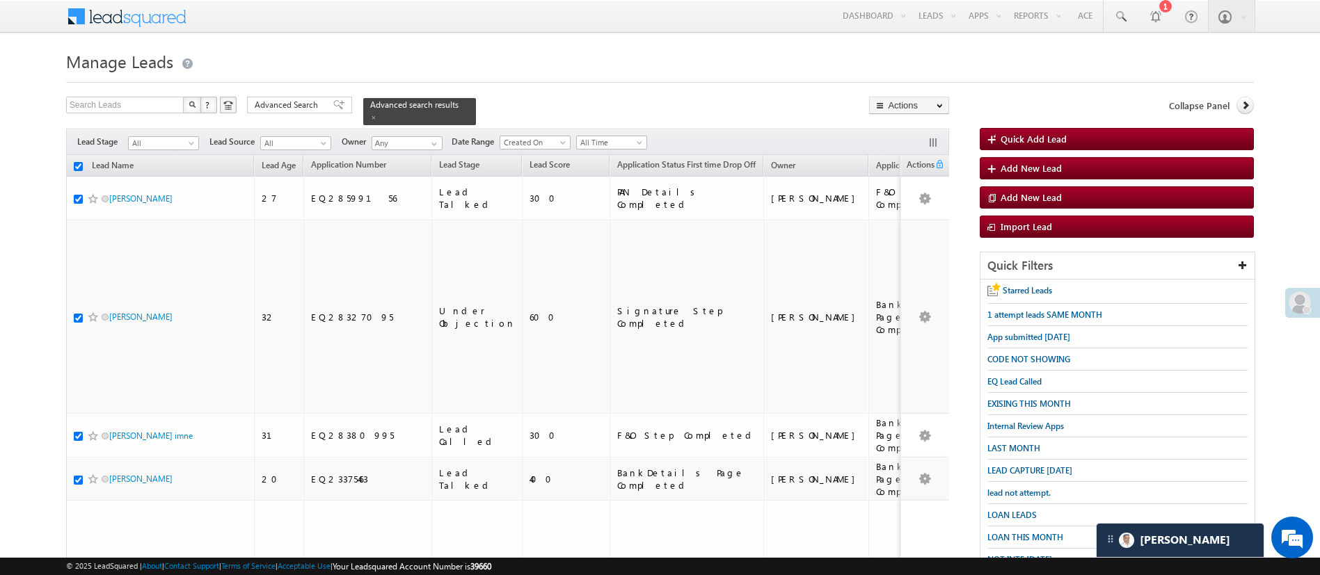
checkbox input "true"
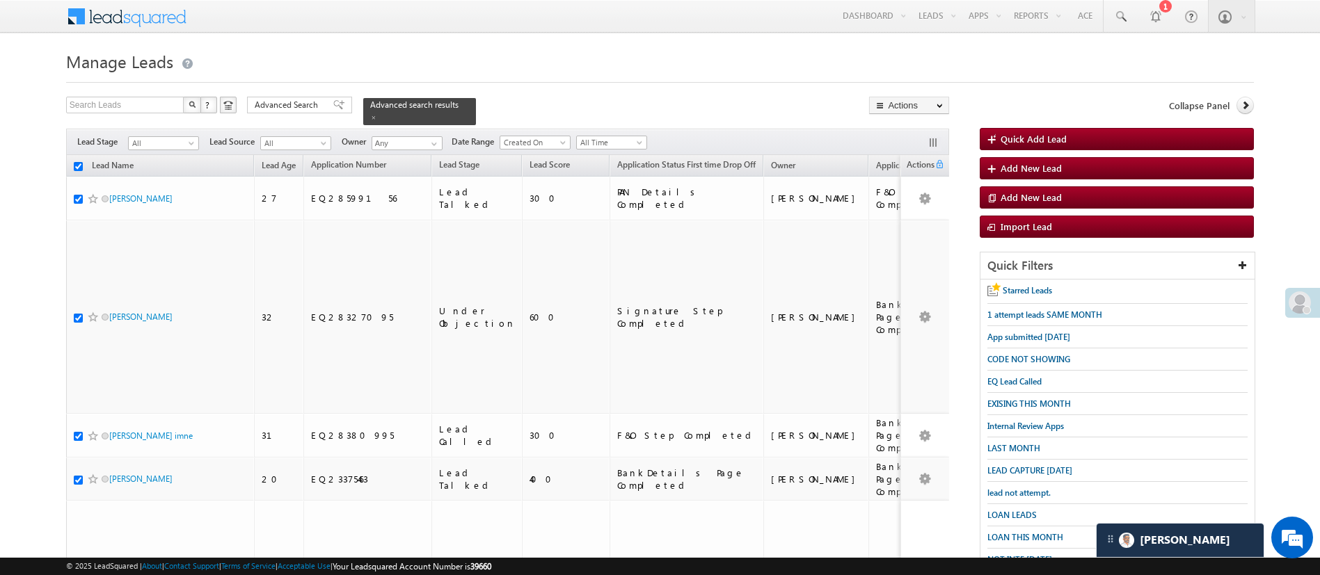
checkbox input "true"
click at [908, 202] on link "Change Owner" at bounding box center [909, 208] width 79 height 17
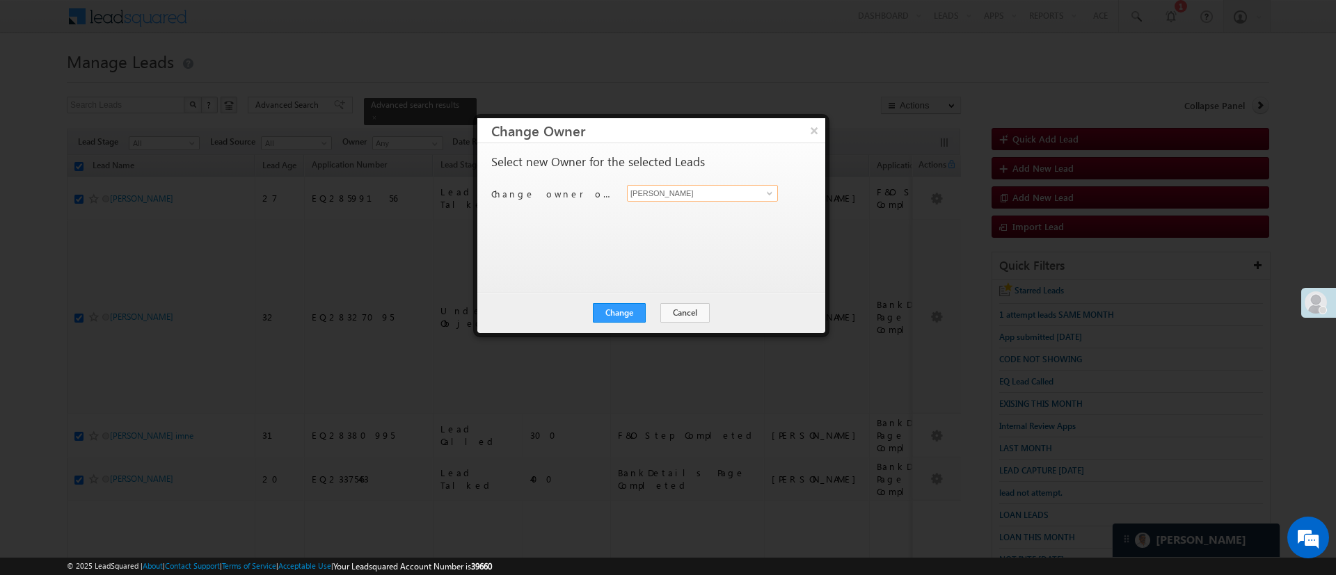
click at [758, 196] on input "[PERSON_NAME]" at bounding box center [702, 193] width 151 height 17
click at [742, 204] on link "Lavisha Gautam Lavisha.Gautam@angelbroking.com" at bounding box center [702, 215] width 151 height 26
type input "Lavisha Gautam"
click at [621, 315] on button "Change" at bounding box center [619, 312] width 53 height 19
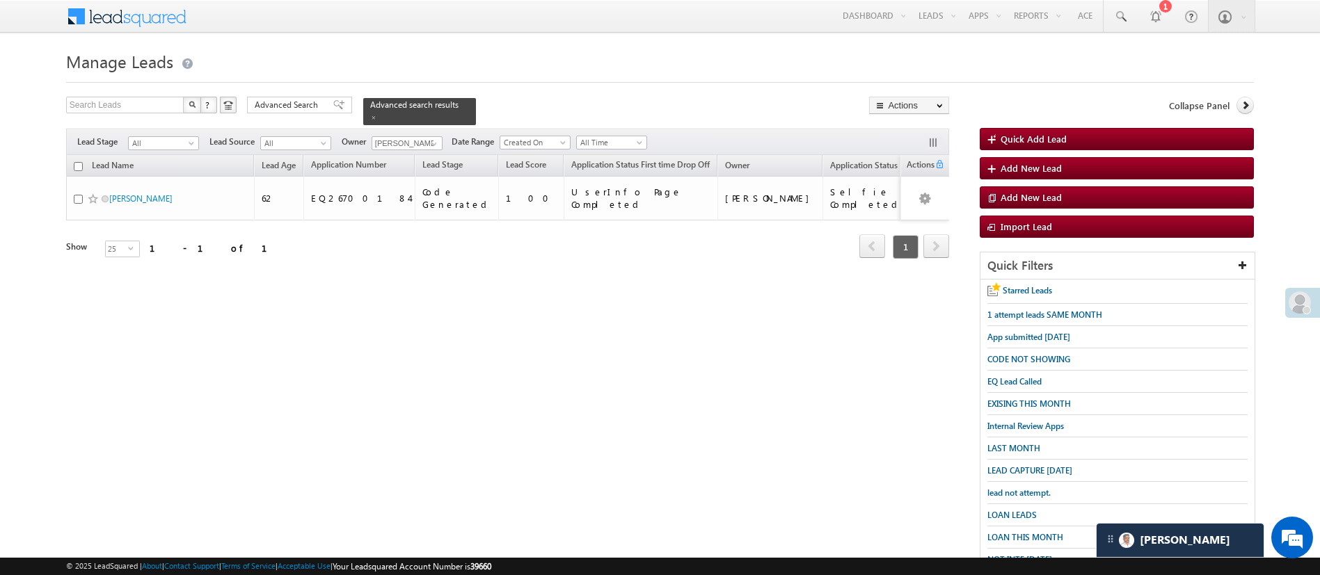
scroll to position [144, 0]
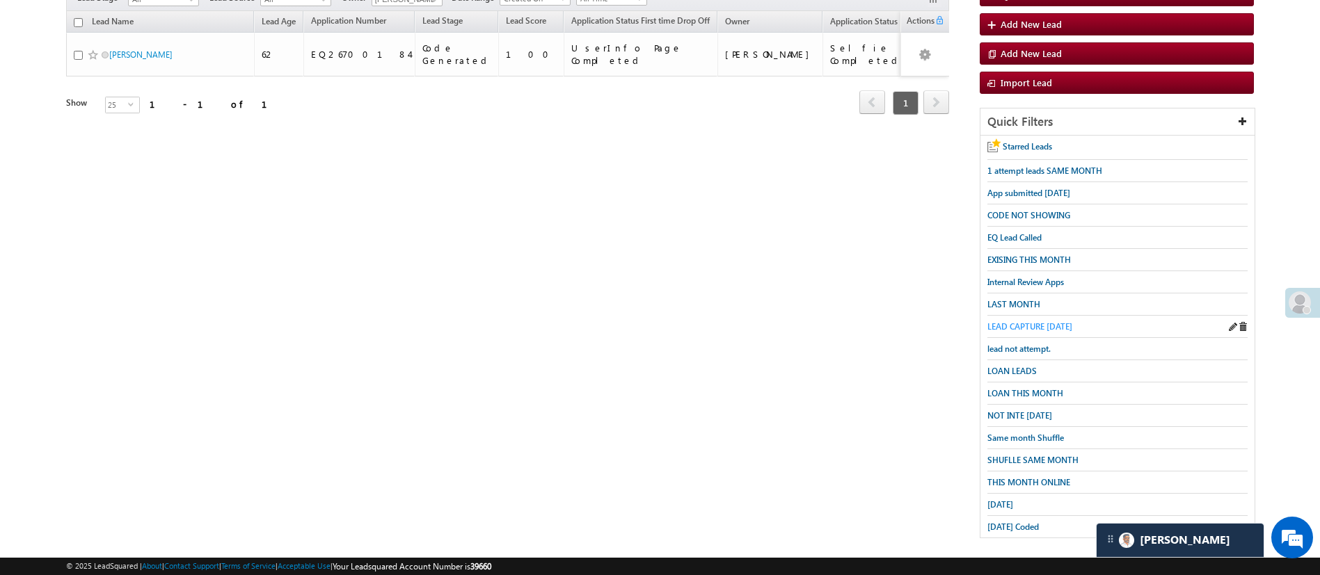
click at [1035, 321] on span "LEAD CAPTURE [DATE]" at bounding box center [1029, 326] width 85 height 10
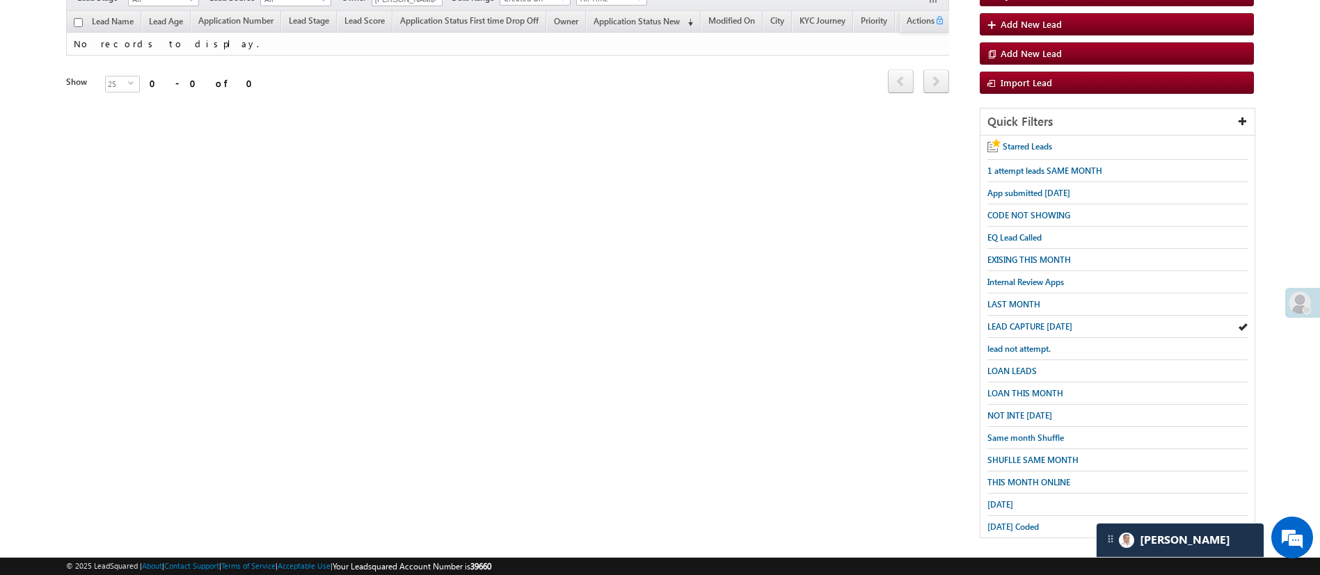
scroll to position [0, 0]
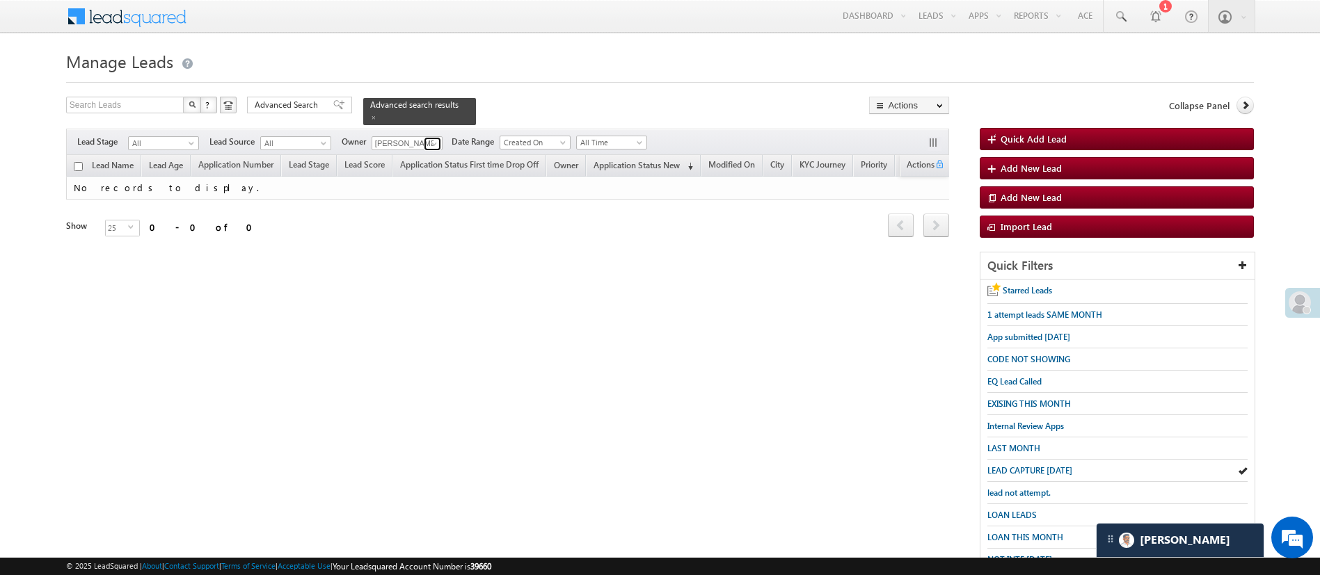
click at [431, 138] on span at bounding box center [434, 143] width 11 height 11
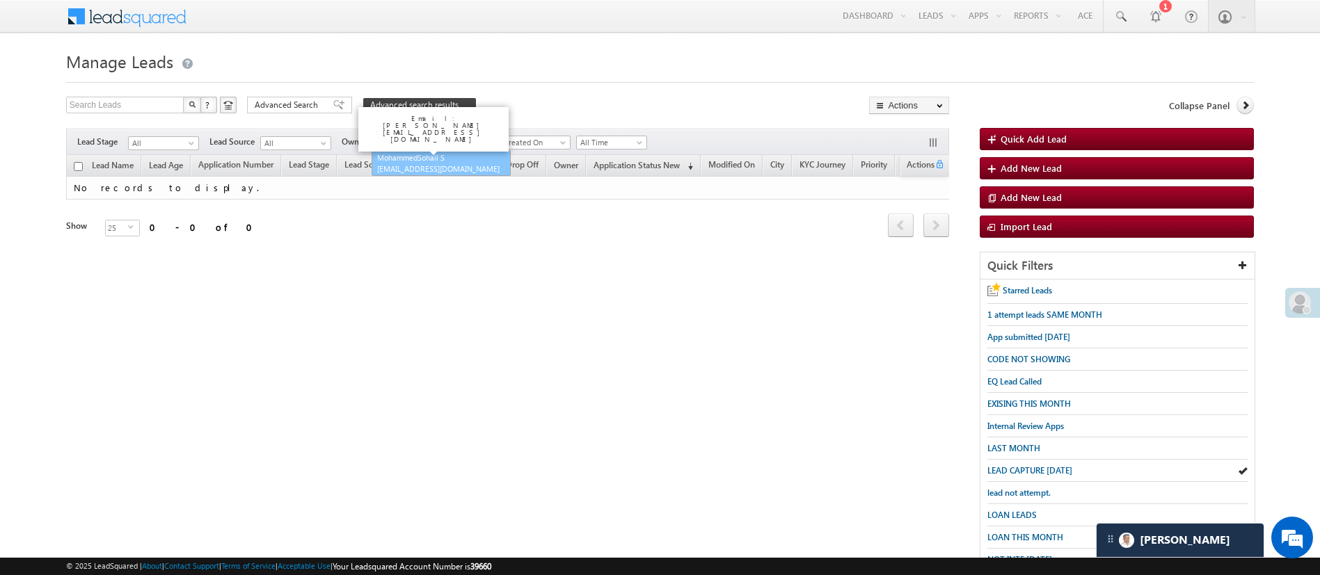
click at [430, 150] on link "MohammedSohail S [PERSON_NAME][EMAIL_ADDRESS][DOMAIN_NAME]" at bounding box center [441, 163] width 139 height 26
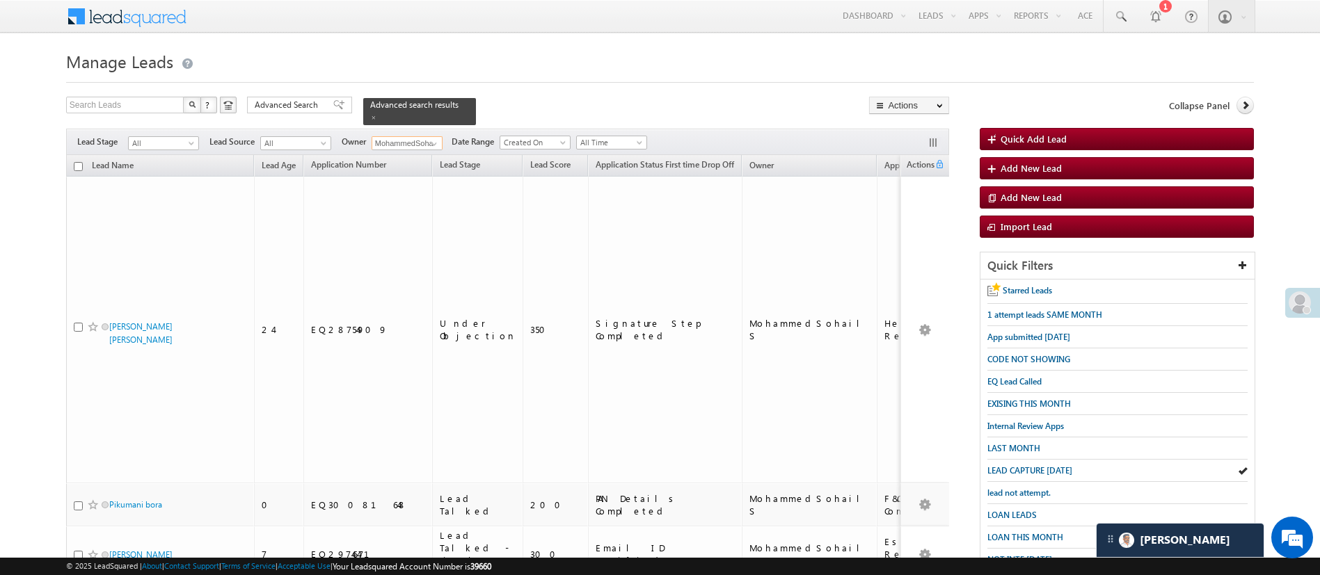
type input "MohammedSohail S"
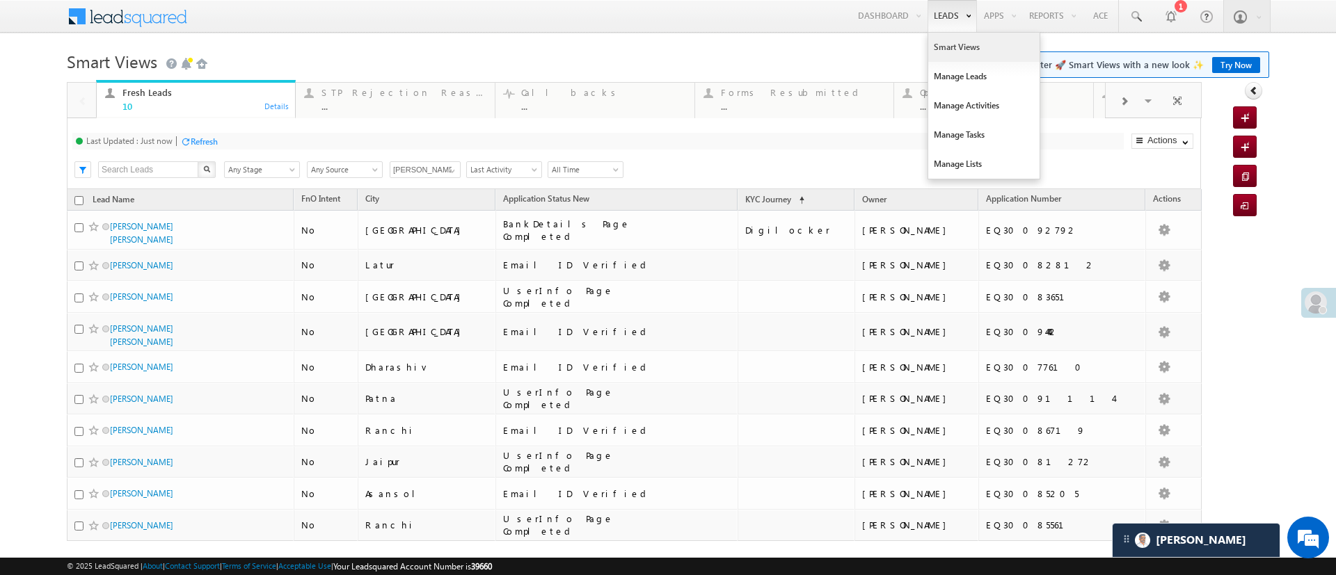
click at [935, 47] on link "Smart Views" at bounding box center [983, 47] width 111 height 29
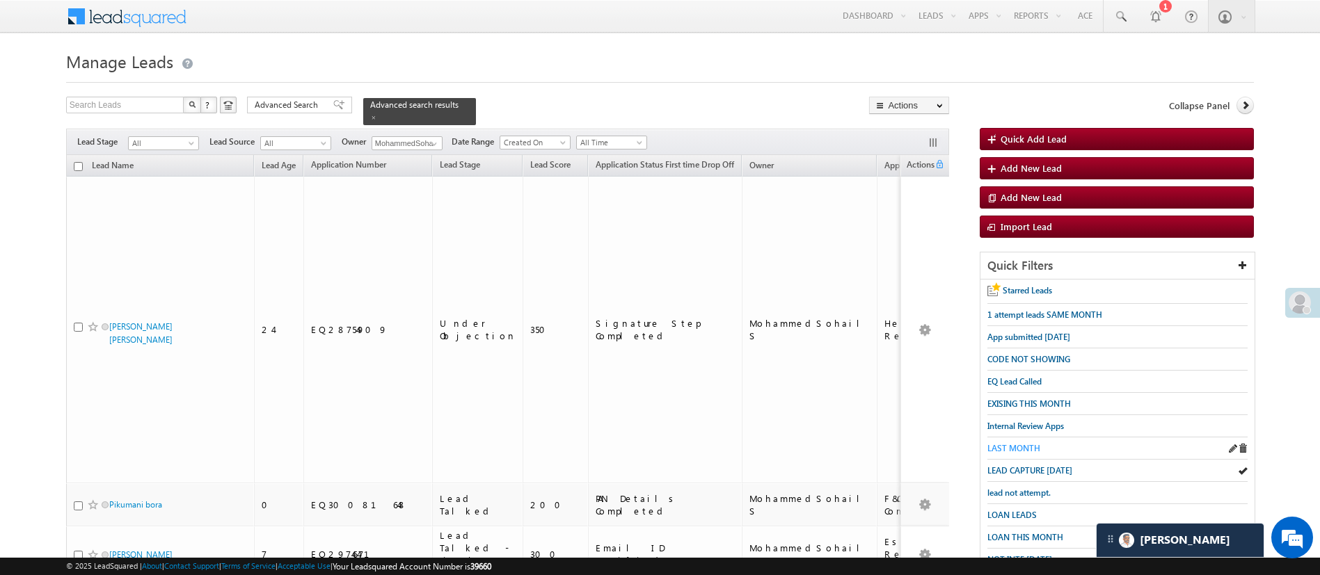
click at [1025, 444] on span "LAST MONTH" at bounding box center [1013, 448] width 53 height 10
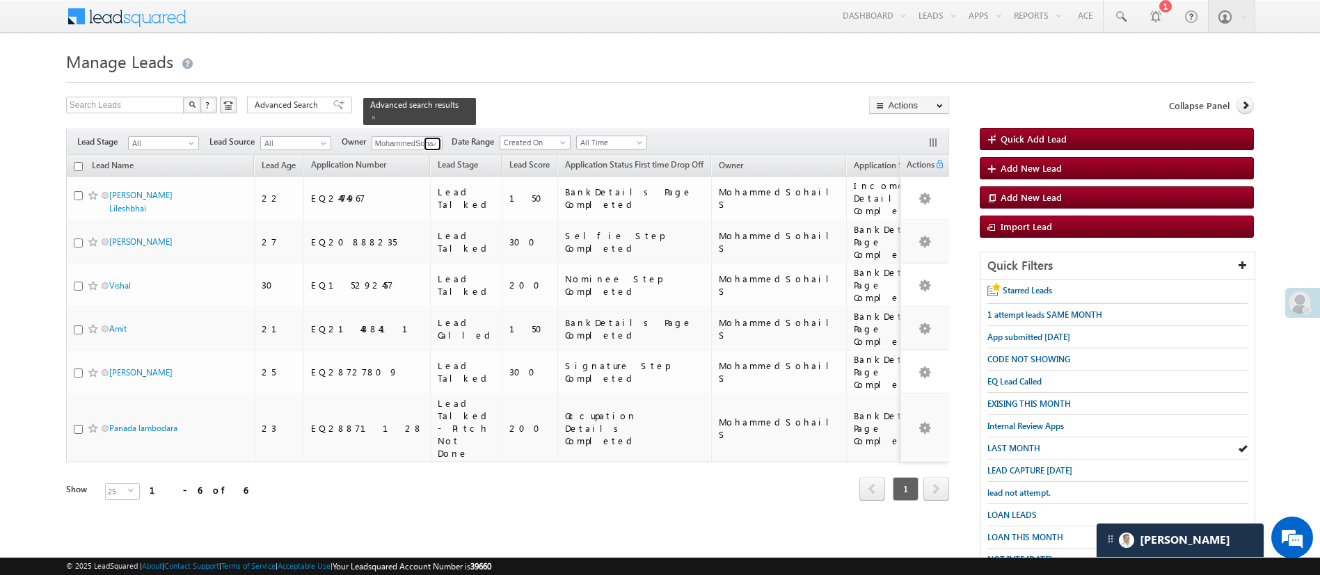
click at [433, 138] on span at bounding box center [434, 143] width 11 height 11
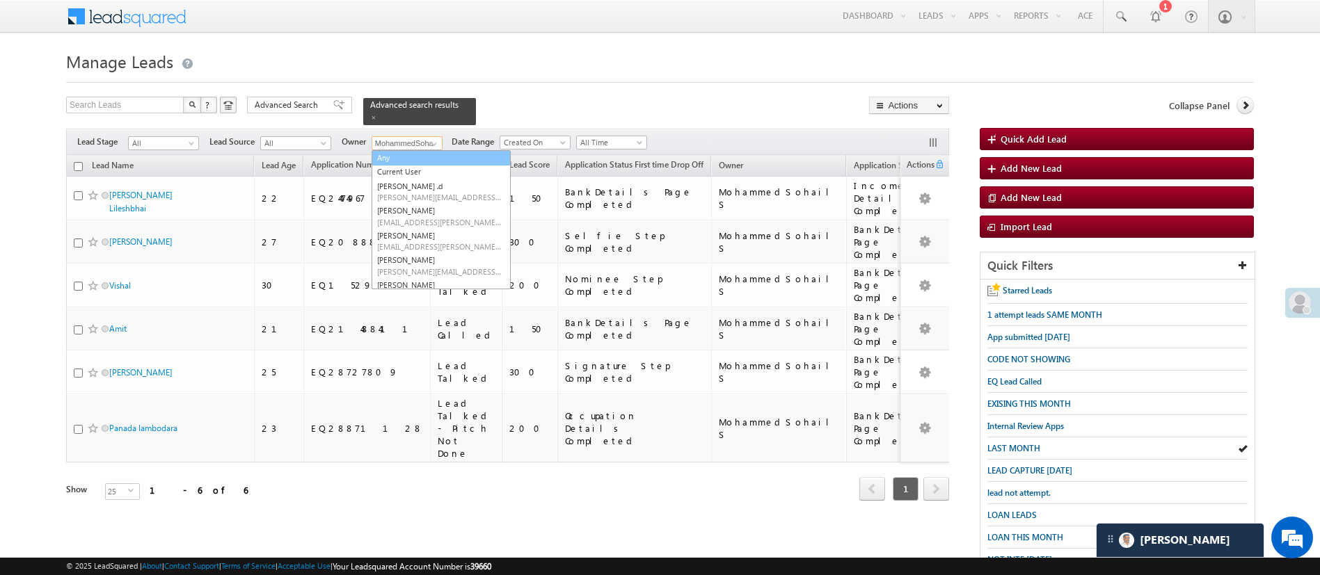
click at [422, 150] on link "Any" at bounding box center [441, 158] width 139 height 16
type input "Any"
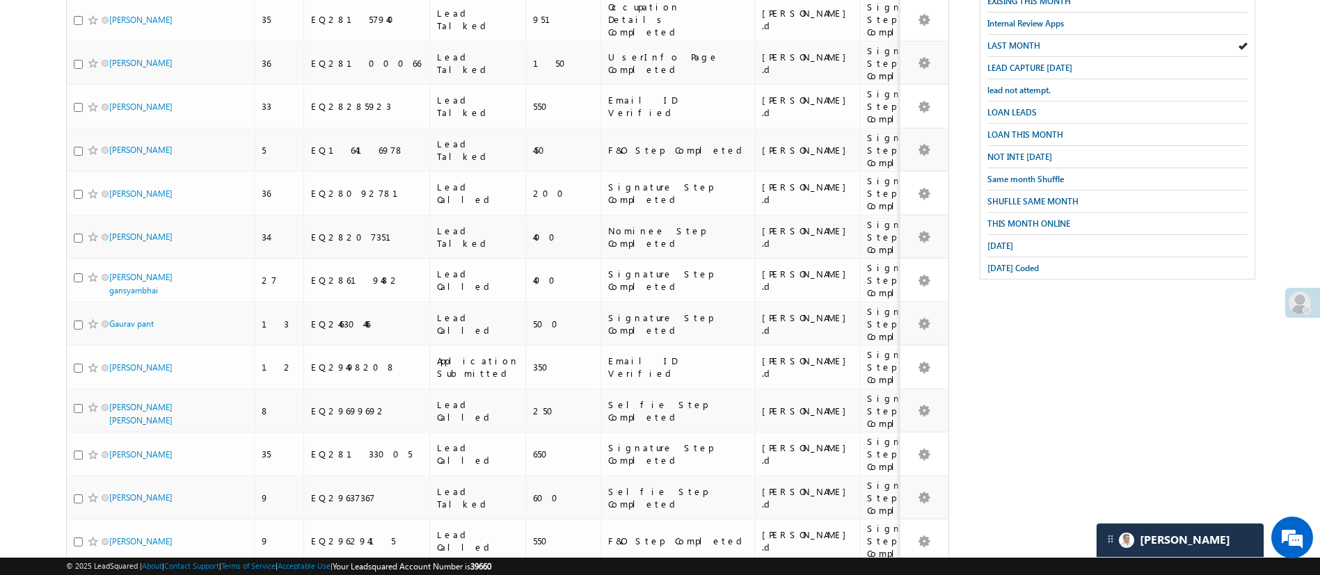
scroll to position [615, 0]
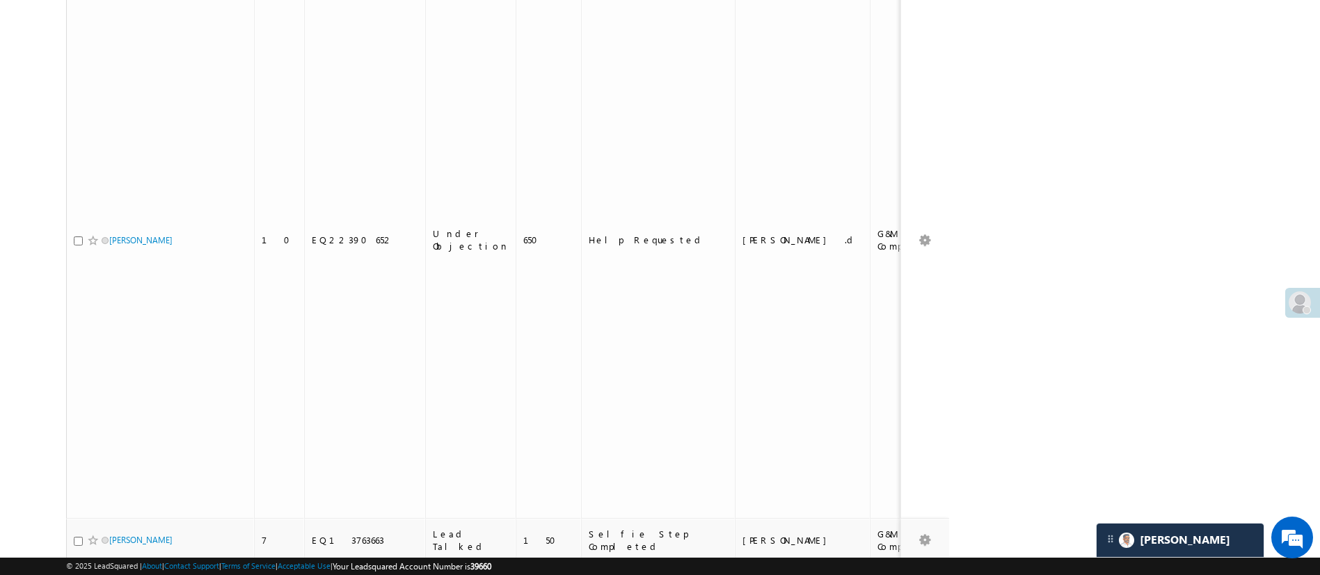
scroll to position [112, 0]
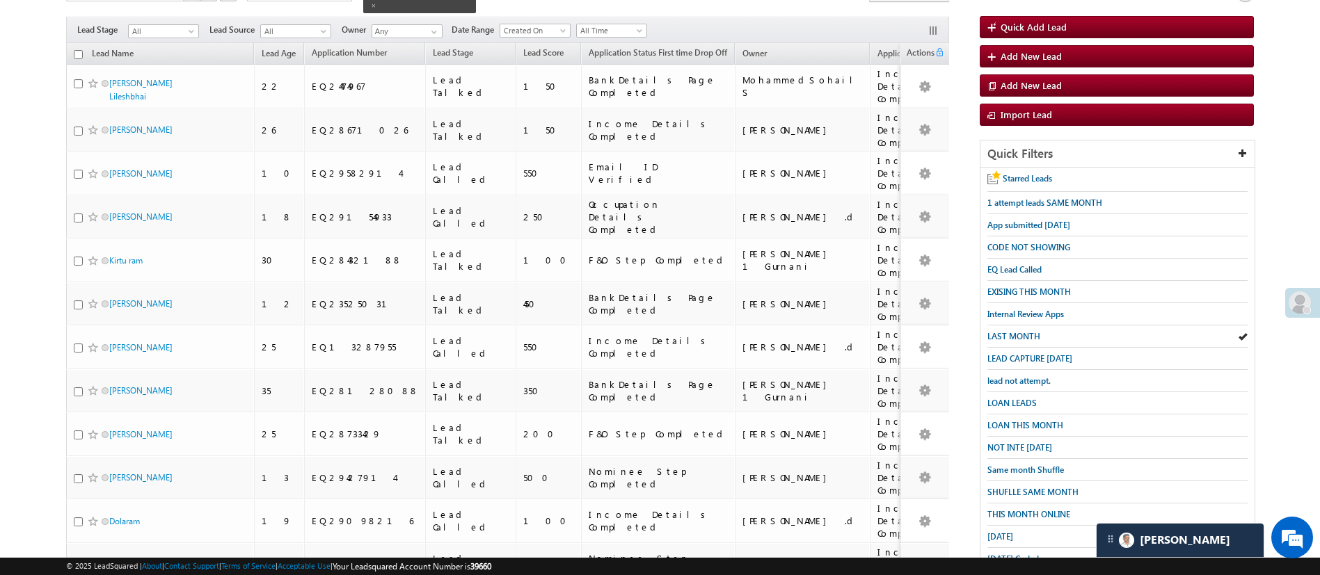
click at [77, 50] on input "checkbox" at bounding box center [78, 54] width 9 height 9
checkbox input "true"
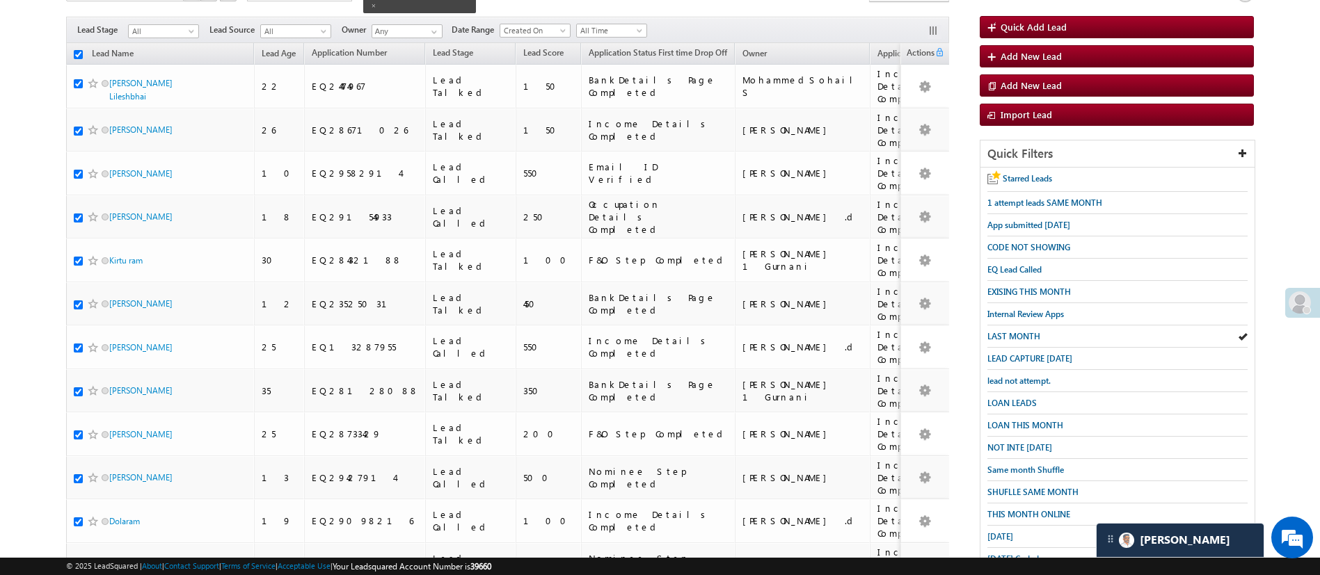
checkbox input "true"
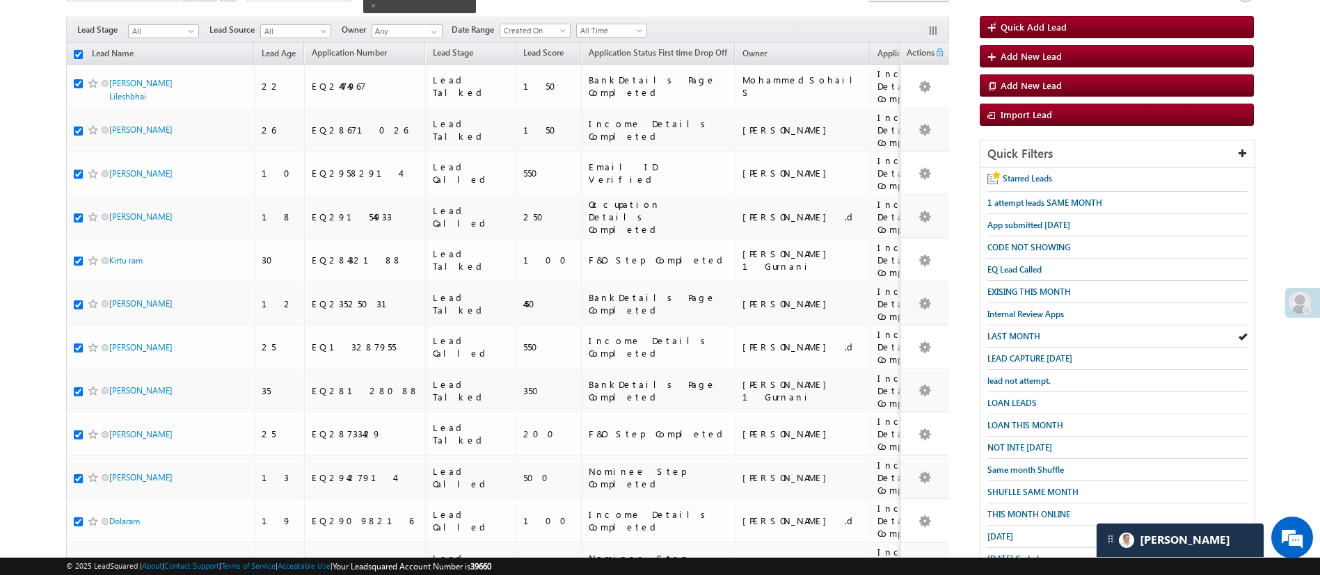
checkbox input "true"
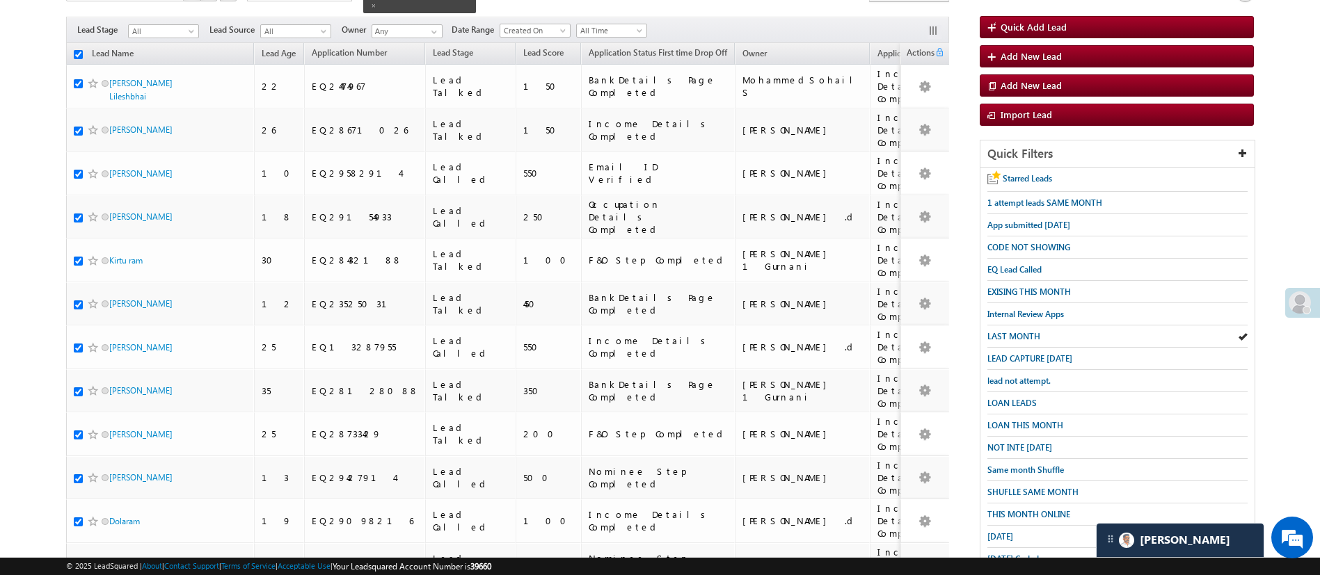
checkbox input "true"
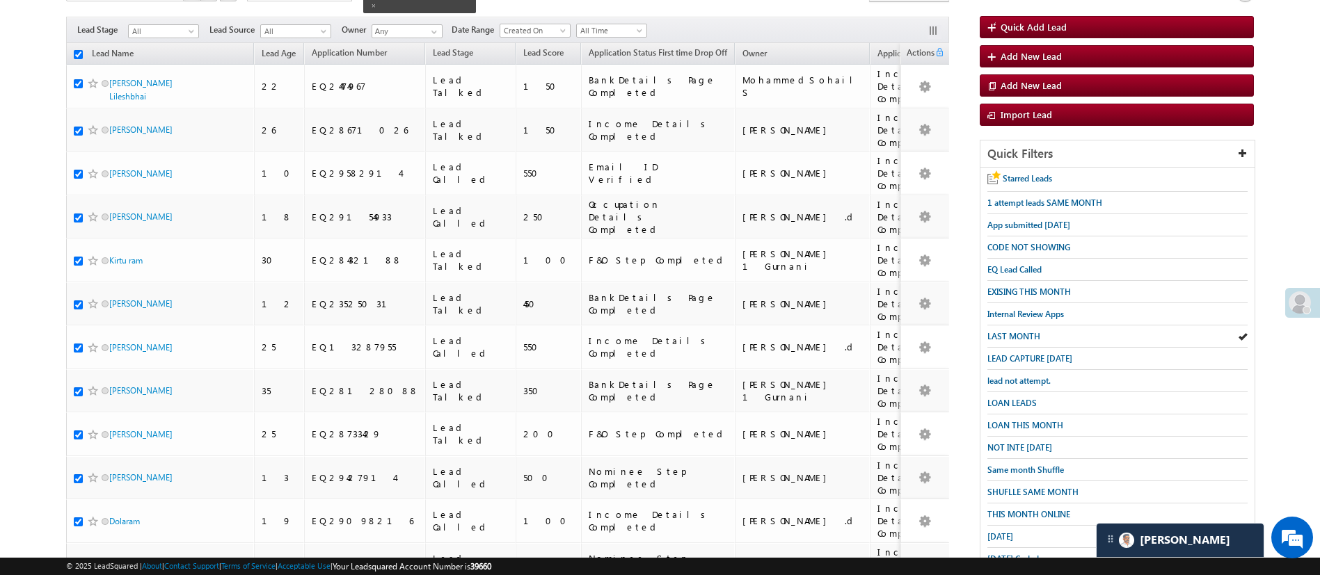
checkbox input "true"
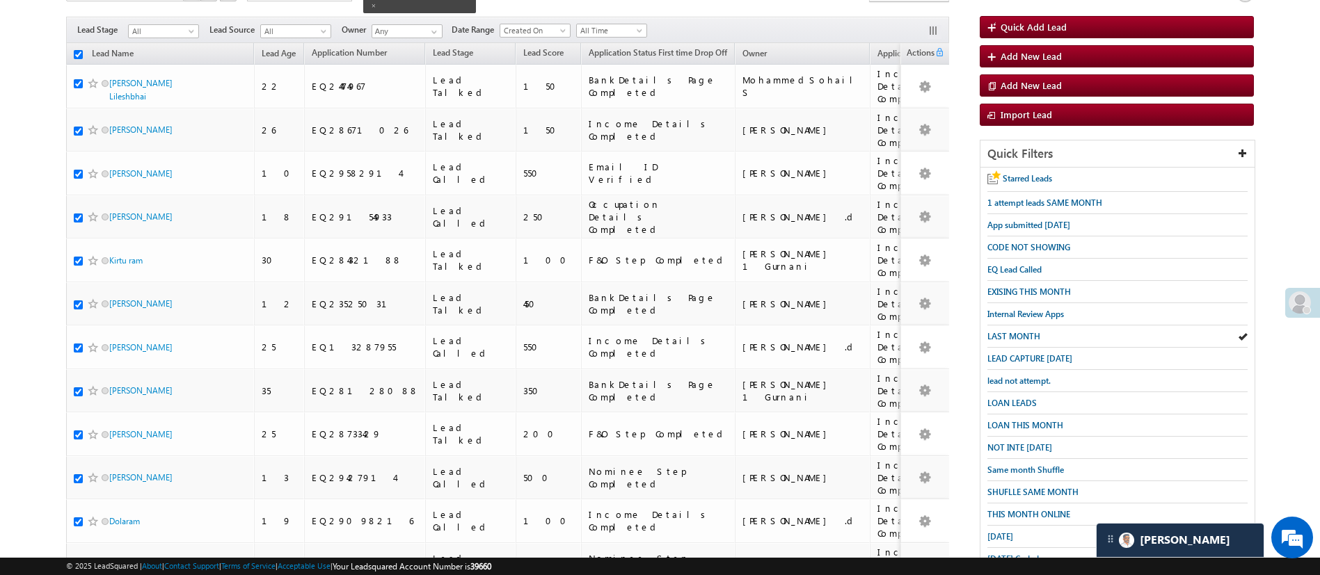
checkbox input "true"
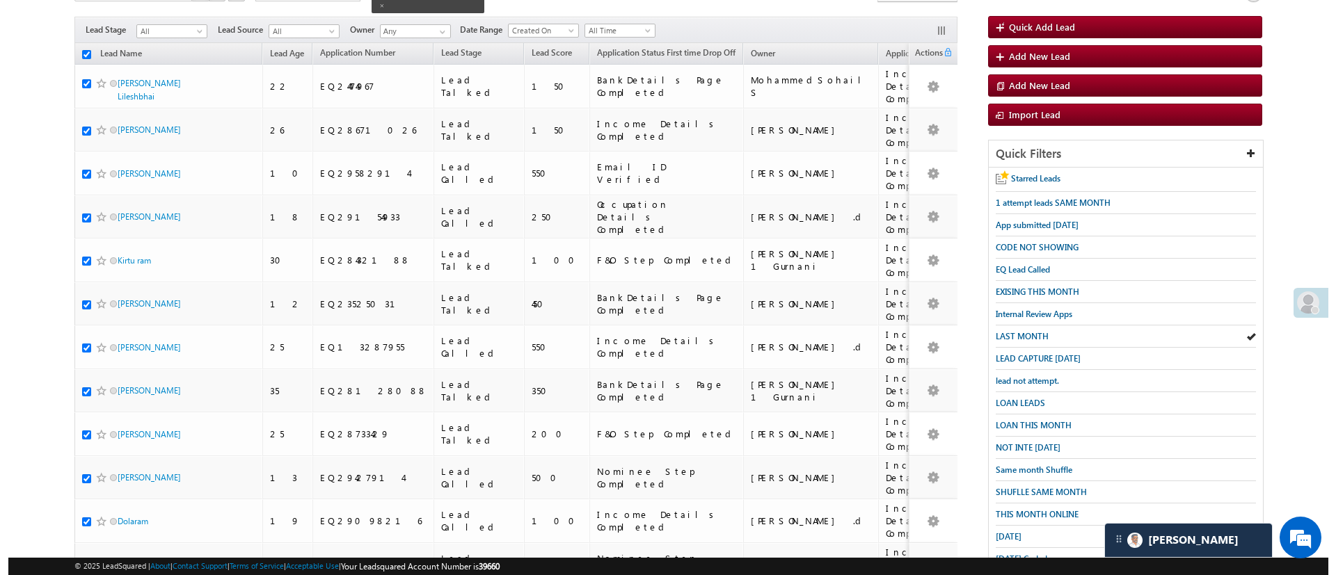
scroll to position [70, 0]
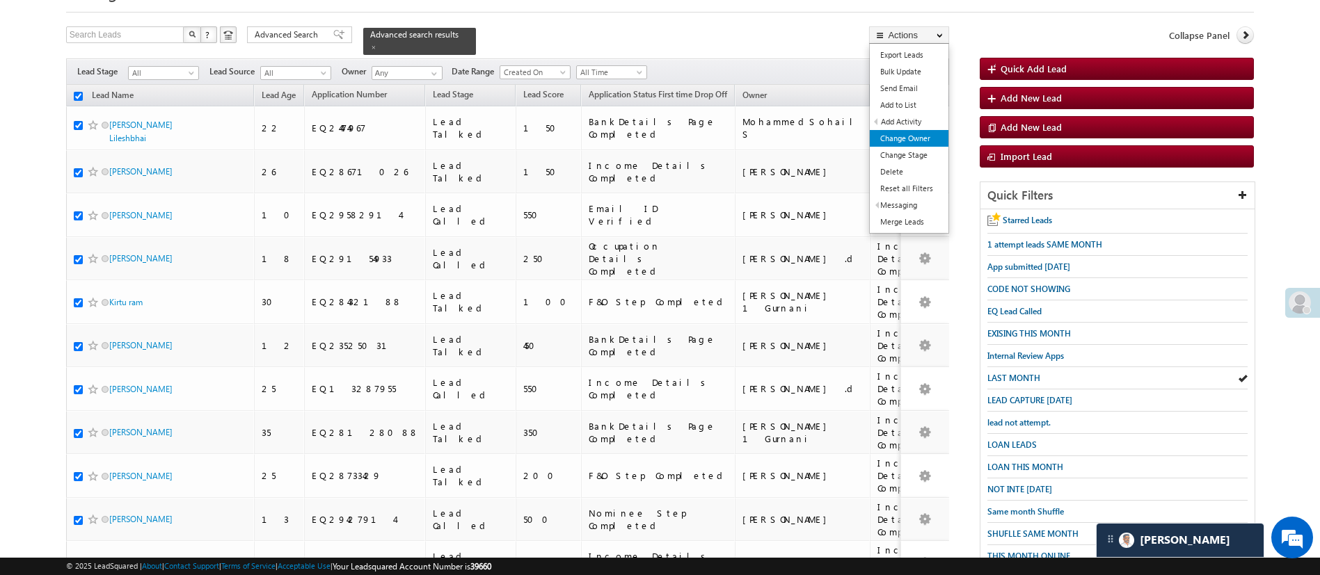
click at [921, 136] on link "Change Owner" at bounding box center [909, 138] width 79 height 17
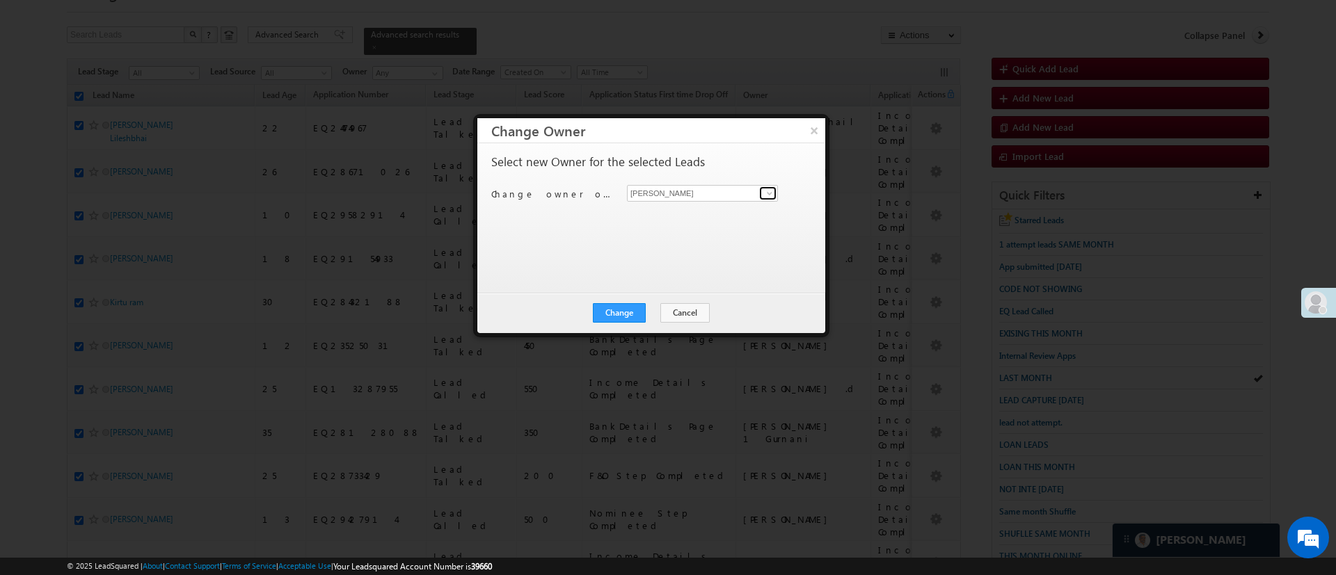
click at [766, 190] on span at bounding box center [769, 193] width 11 height 11
click at [734, 208] on link "Monika Jain Monika.Jain@angelbroking.com" at bounding box center [702, 215] width 151 height 26
type input "Monika Jain"
click at [600, 331] on div "Change Cancel Close" at bounding box center [651, 313] width 348 height 40
click at [629, 316] on button "Change" at bounding box center [619, 312] width 53 height 19
